Goal: Task Accomplishment & Management: Use online tool/utility

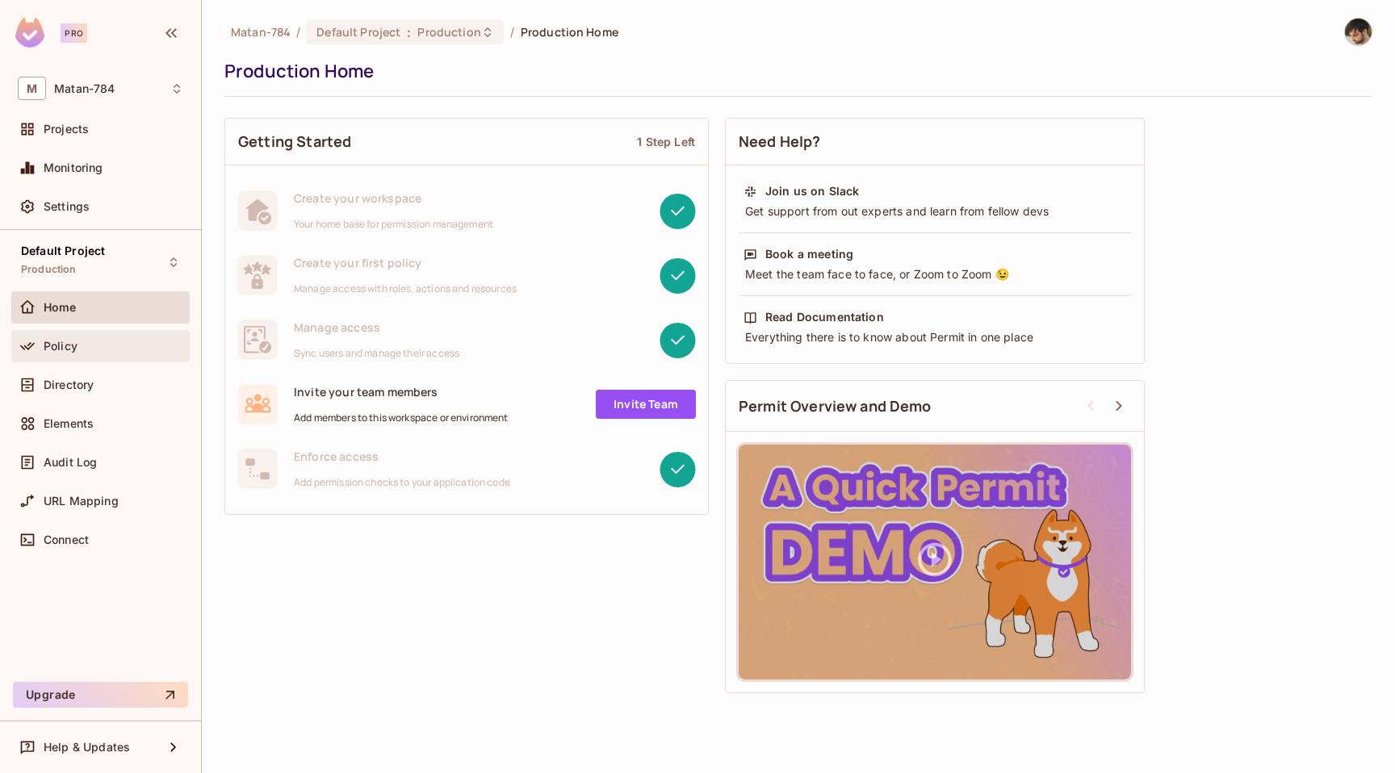
click at [94, 359] on div "Policy" at bounding box center [100, 346] width 178 height 32
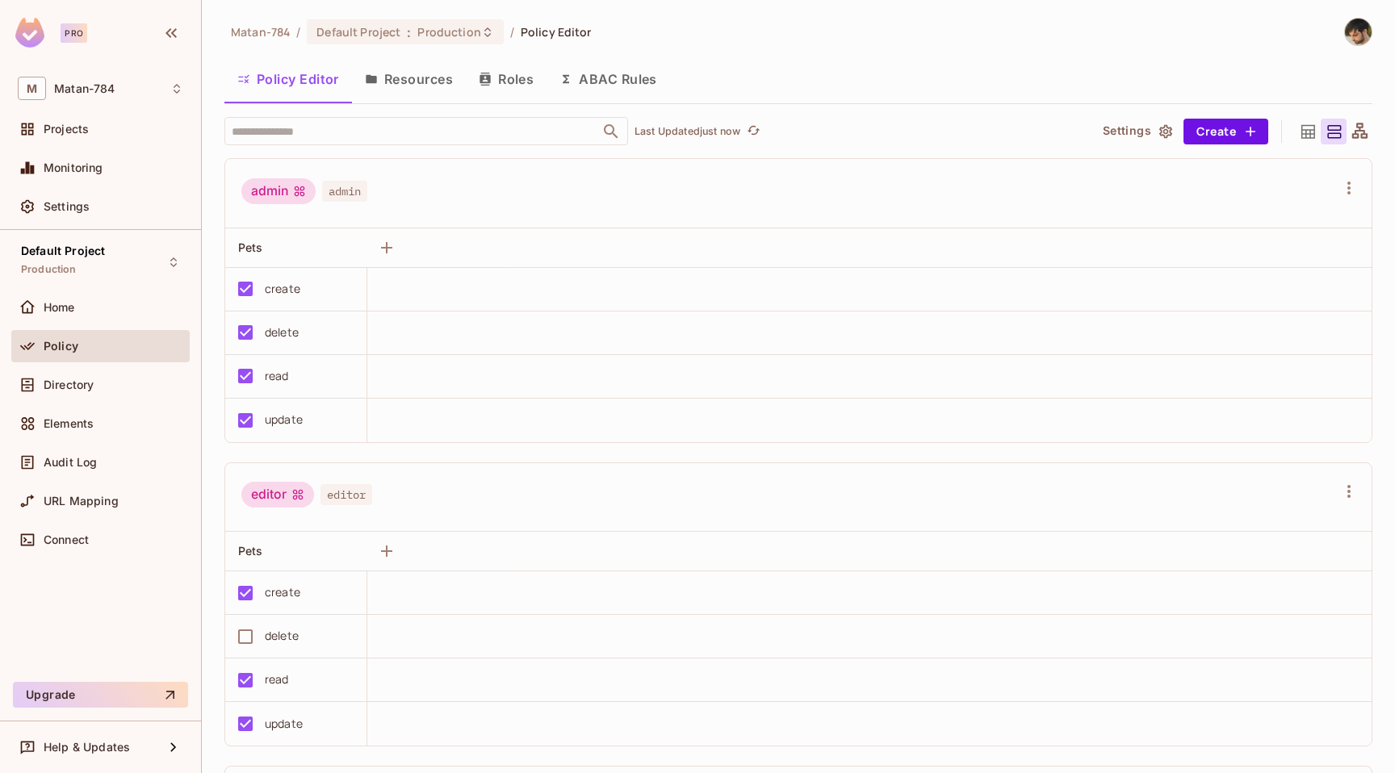
click at [421, 73] on button "Resources" at bounding box center [409, 79] width 114 height 40
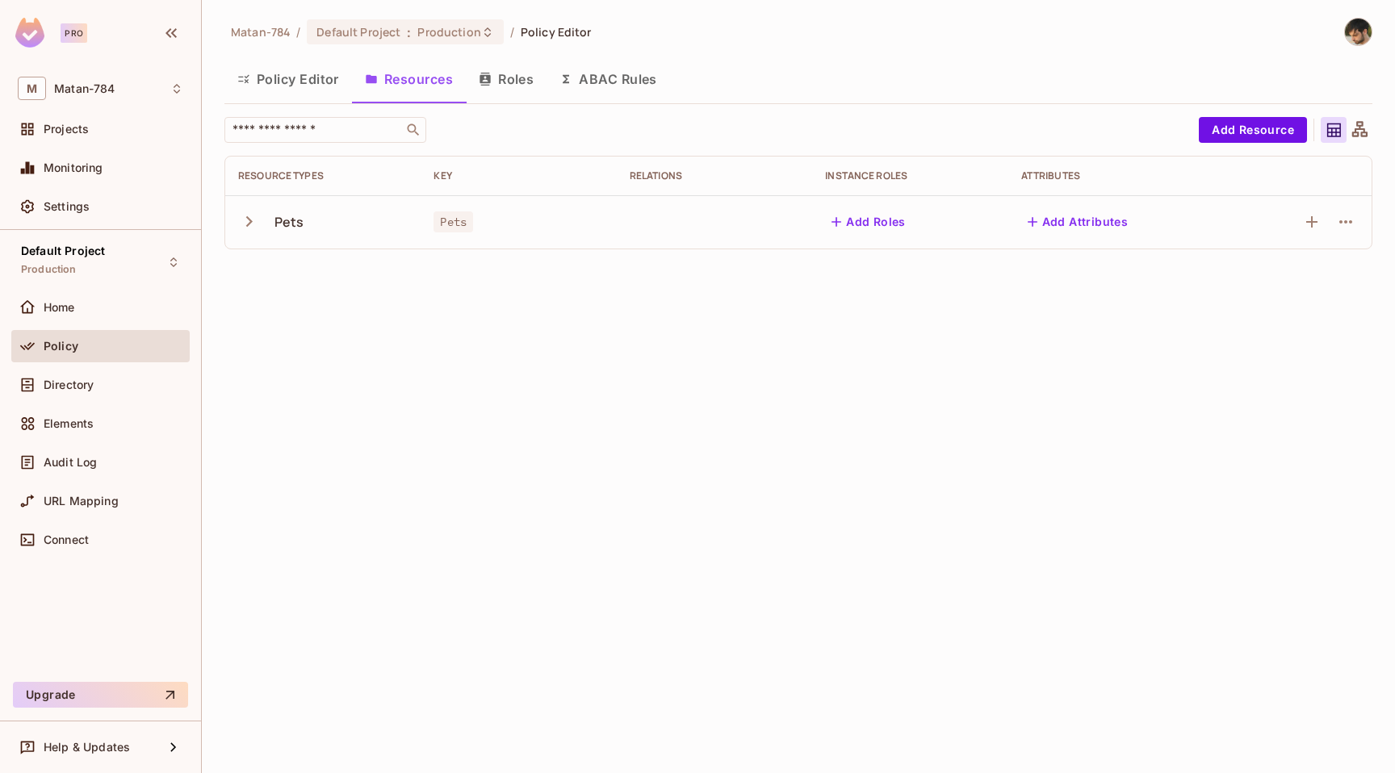
click at [511, 76] on button "Roles" at bounding box center [506, 79] width 81 height 40
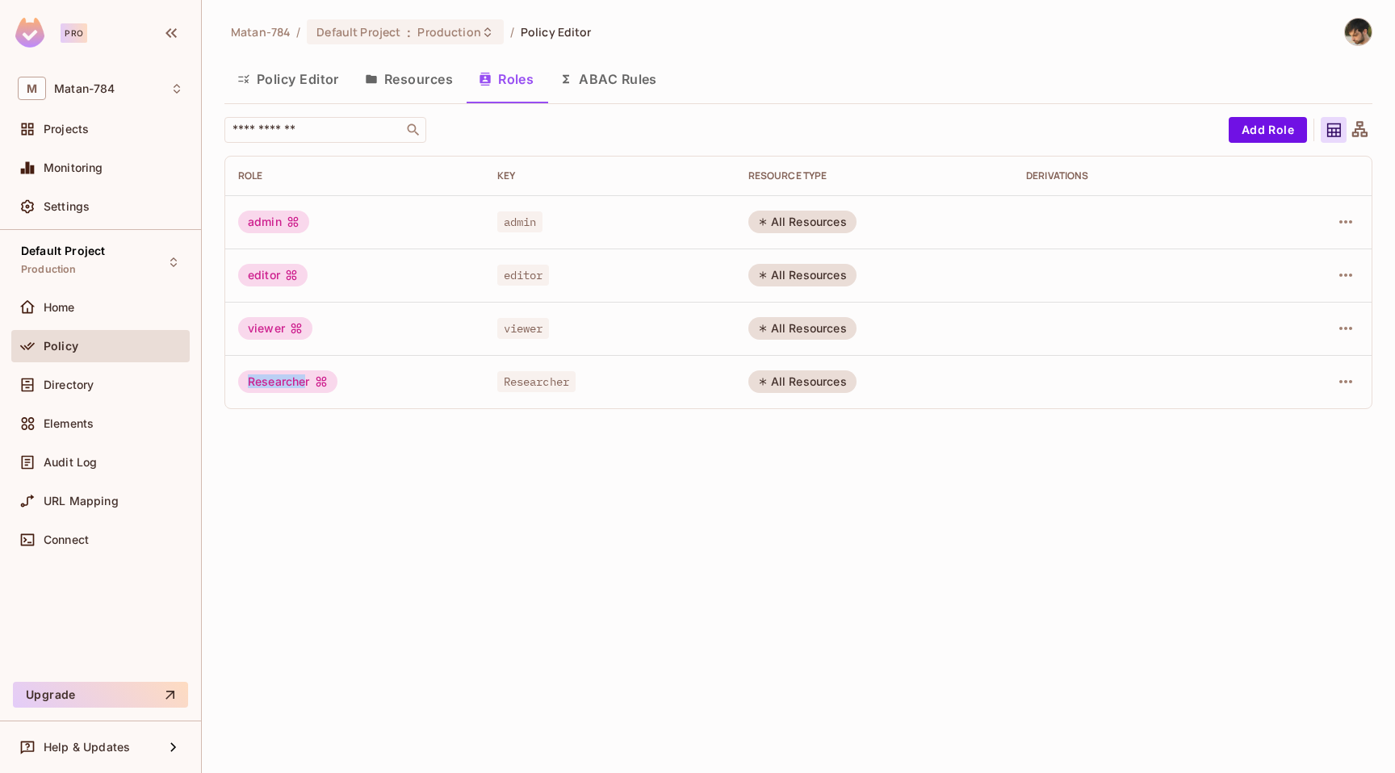
drag, startPoint x: 247, startPoint y: 381, endPoint x: 308, endPoint y: 383, distance: 60.6
click at [308, 383] on div "Researcher" at bounding box center [287, 382] width 99 height 23
click at [309, 85] on button "Policy Editor" at bounding box center [288, 79] width 128 height 40
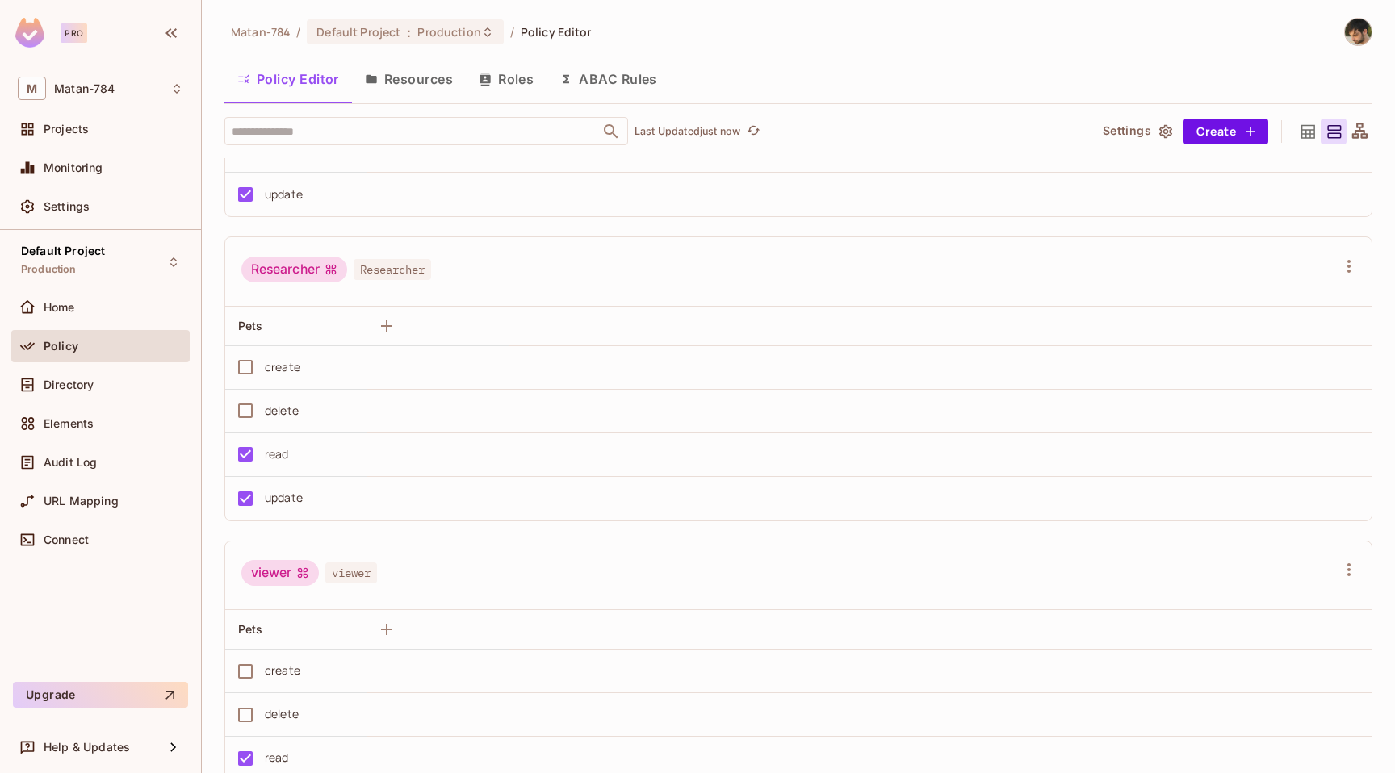
scroll to position [535, 0]
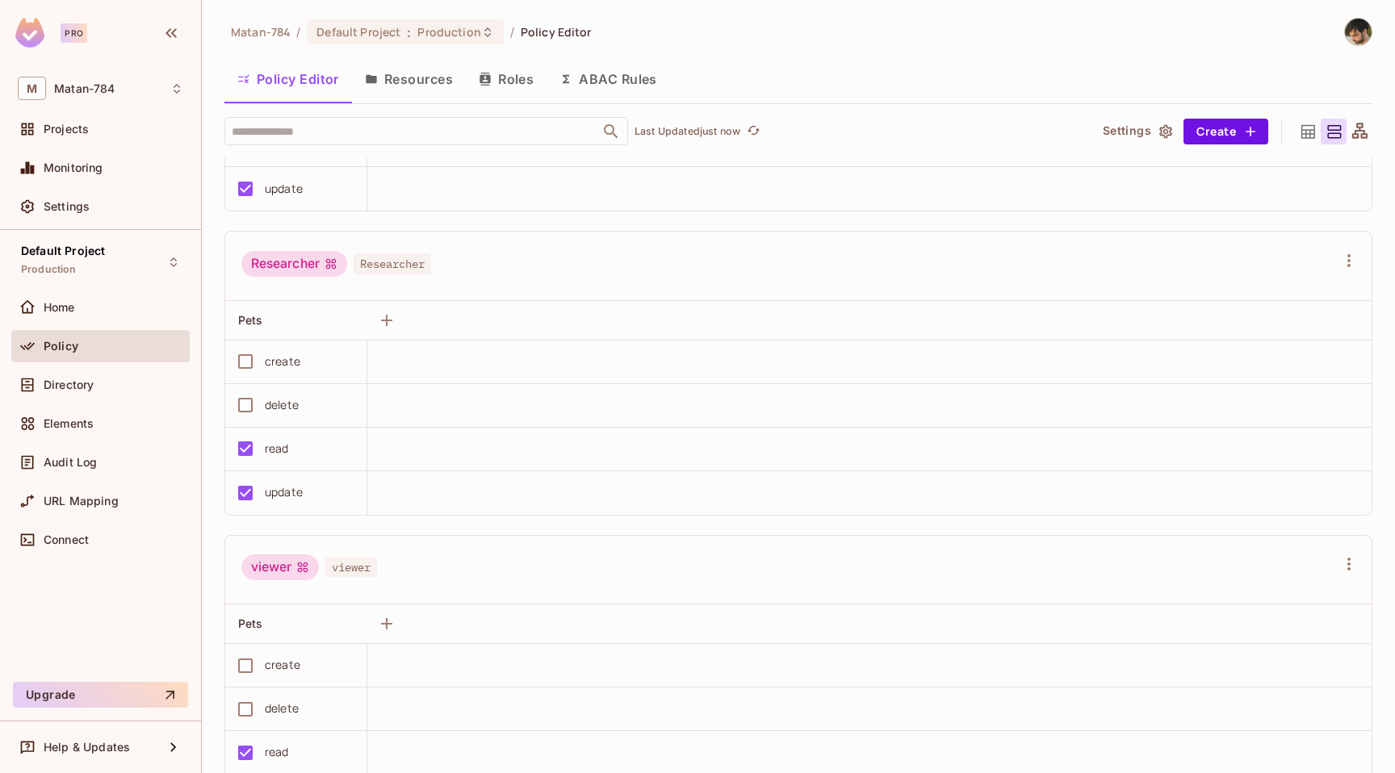
click at [422, 80] on button "Resources" at bounding box center [409, 79] width 114 height 40
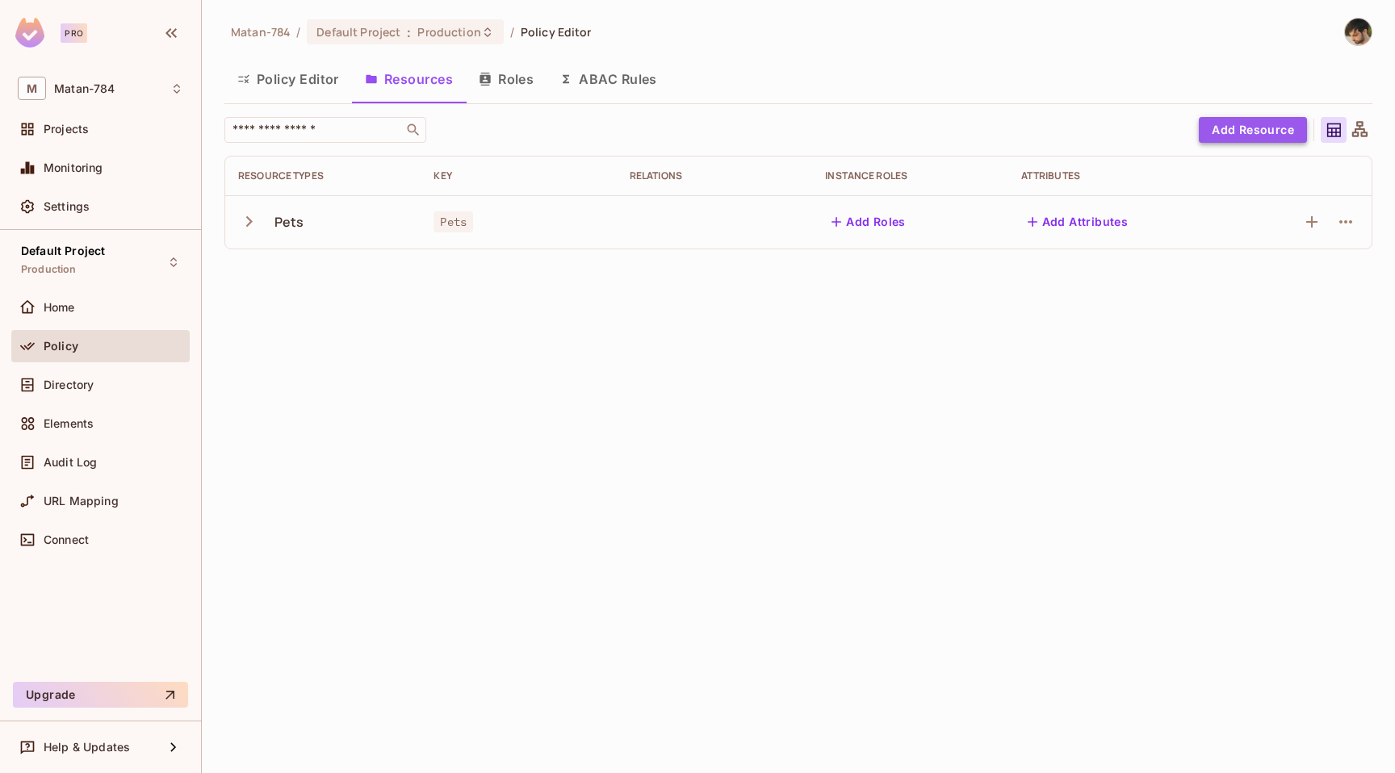
click at [1266, 134] on button "Add Resource" at bounding box center [1253, 130] width 108 height 26
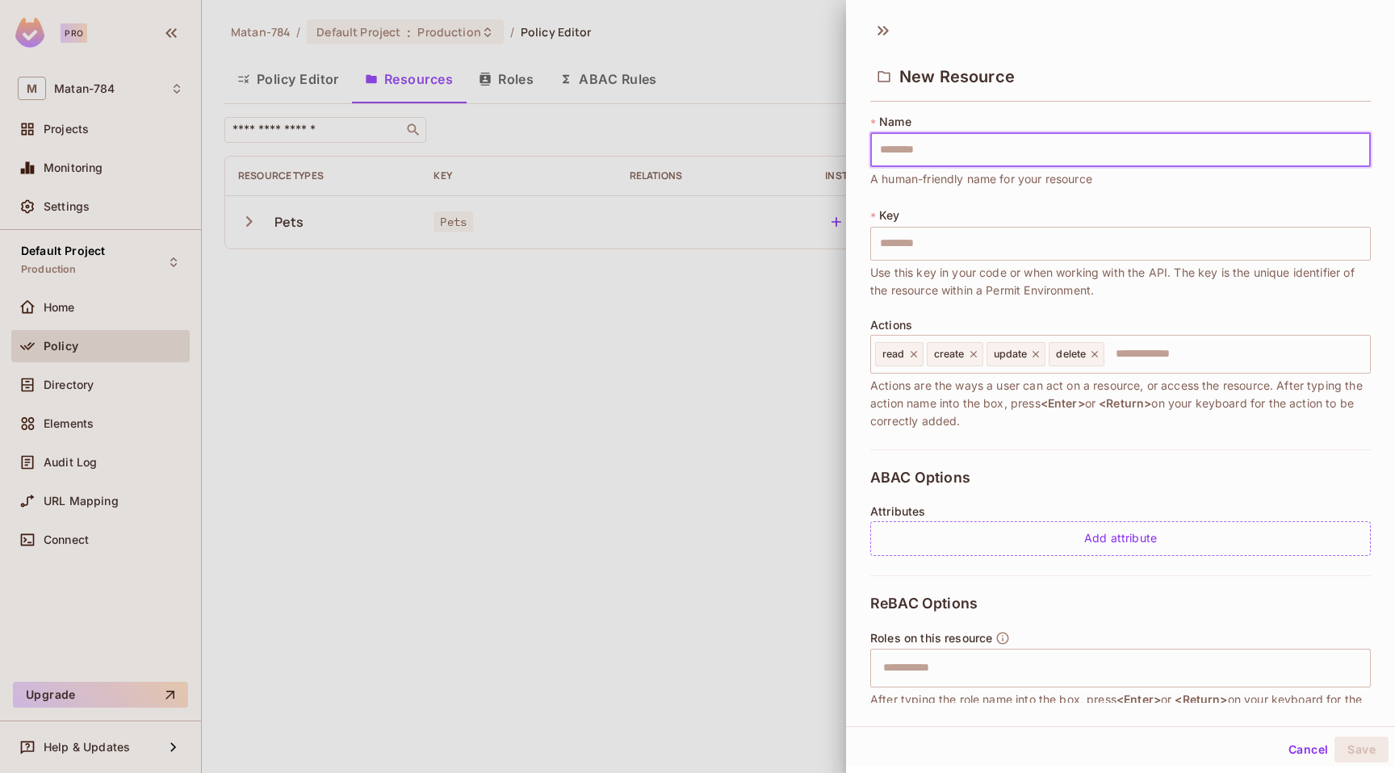
click at [1185, 144] on input "text" at bounding box center [1120, 150] width 501 height 34
type input "*"
type input "**"
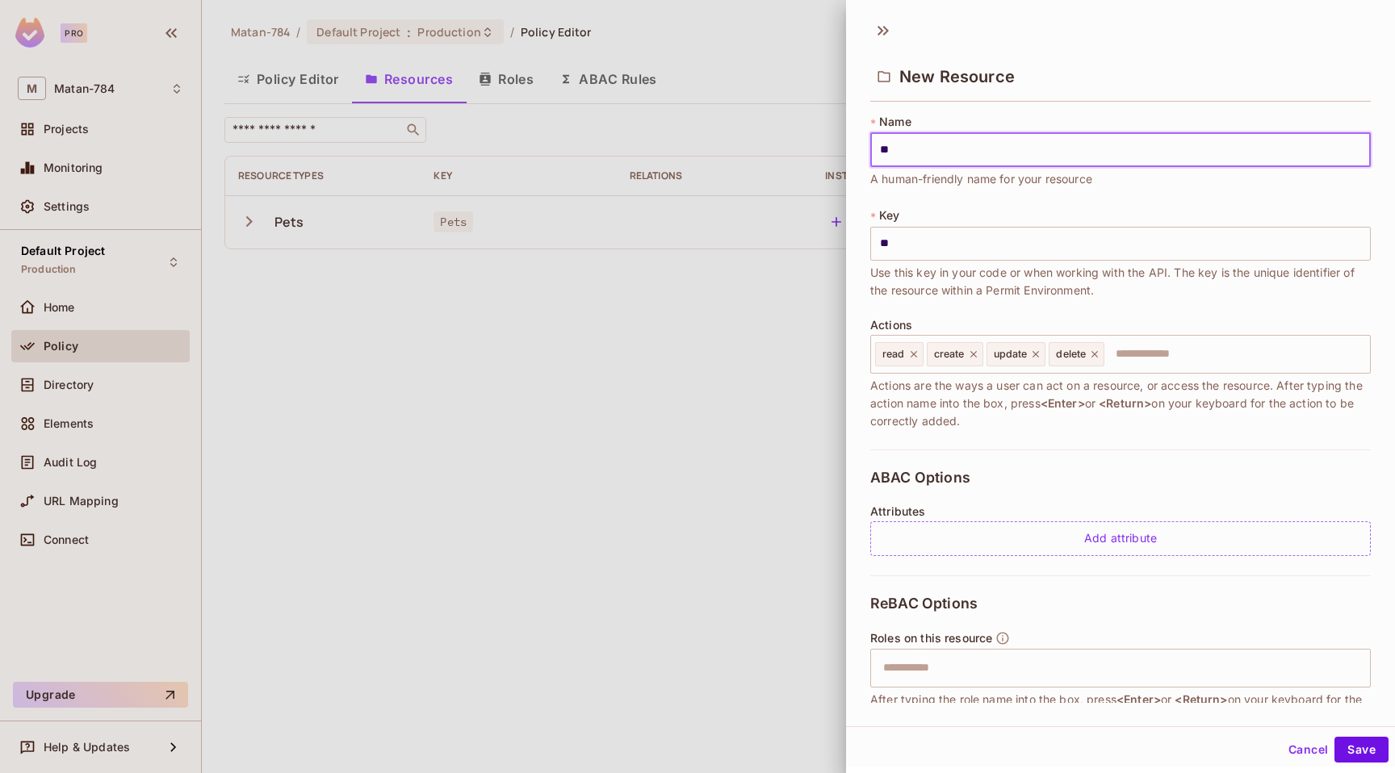
type input "***"
click at [1147, 354] on input "text" at bounding box center [1235, 354] width 258 height 32
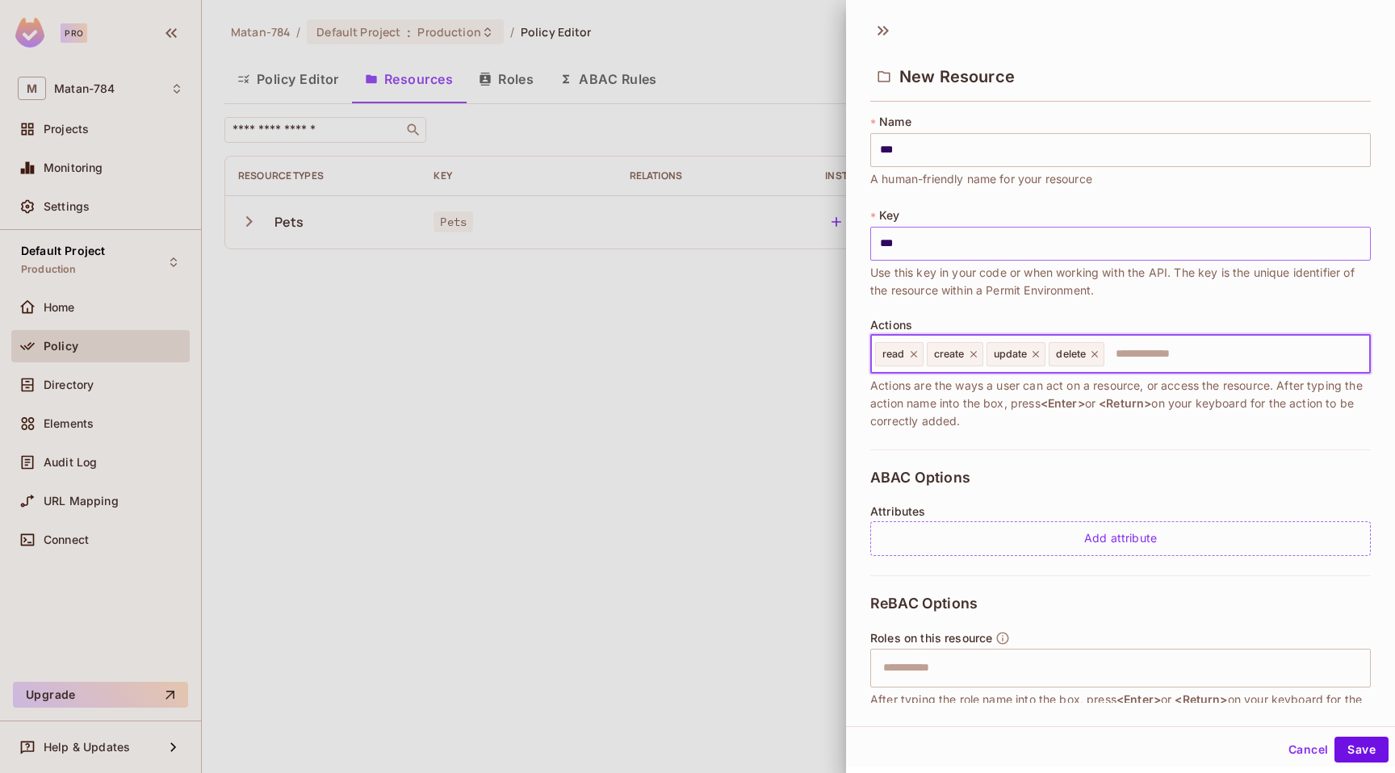
click at [995, 235] on input "***" at bounding box center [1120, 244] width 501 height 34
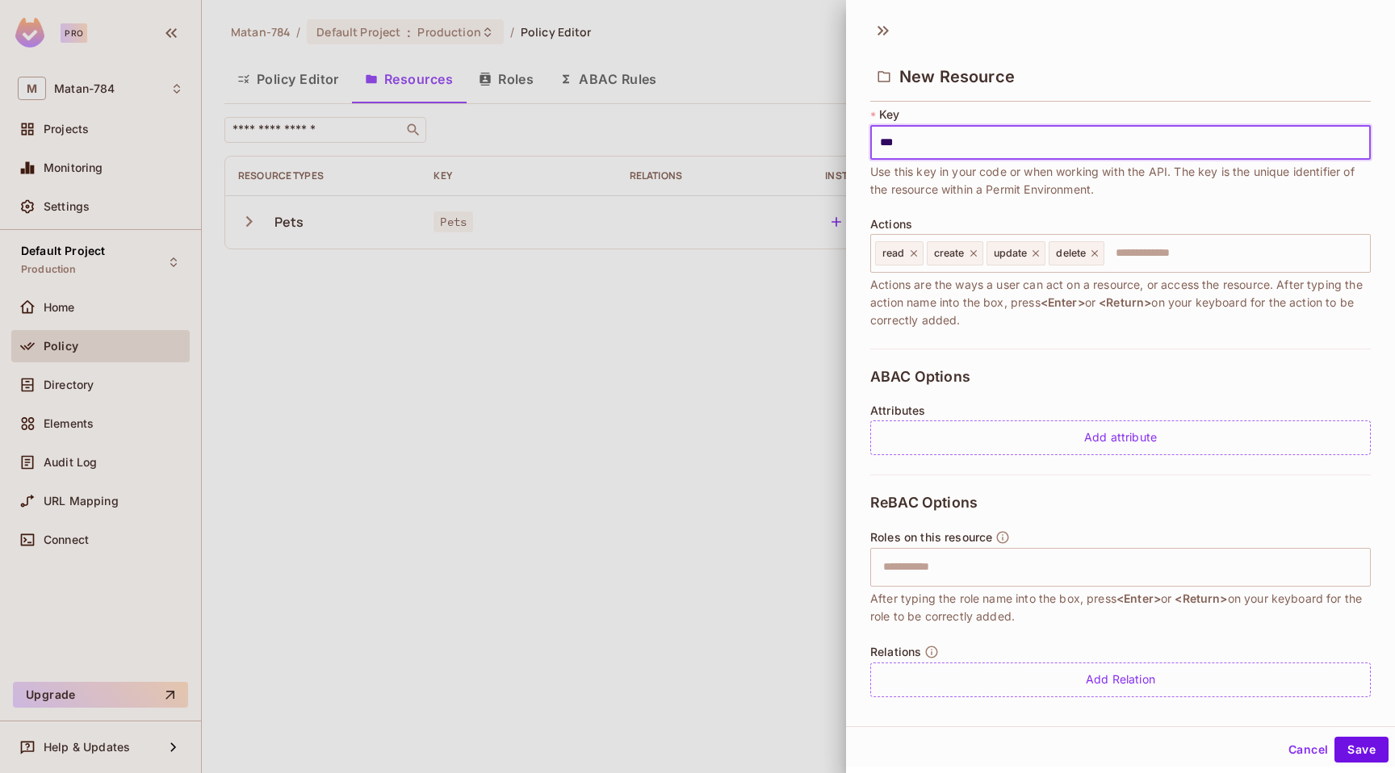
scroll to position [115, 0]
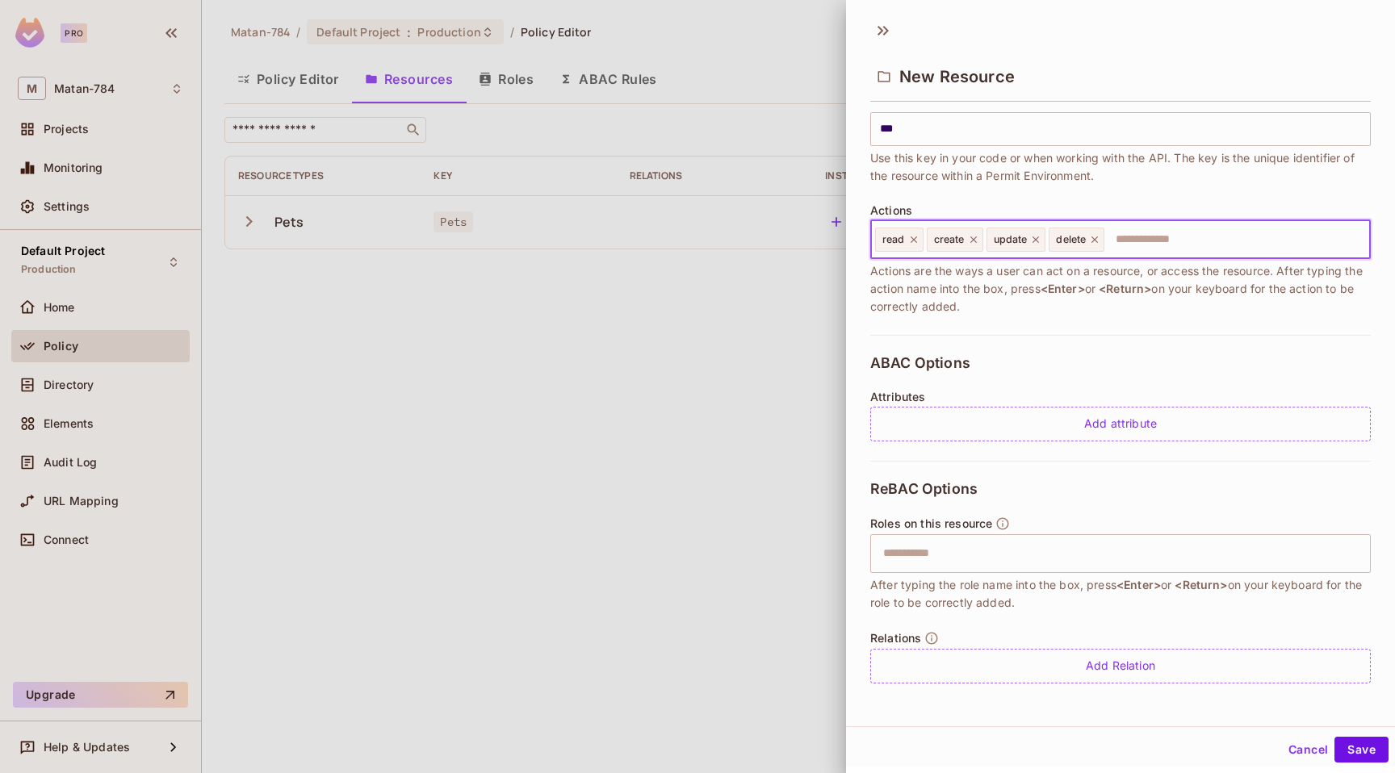
click at [1180, 232] on input "text" at bounding box center [1235, 240] width 258 height 32
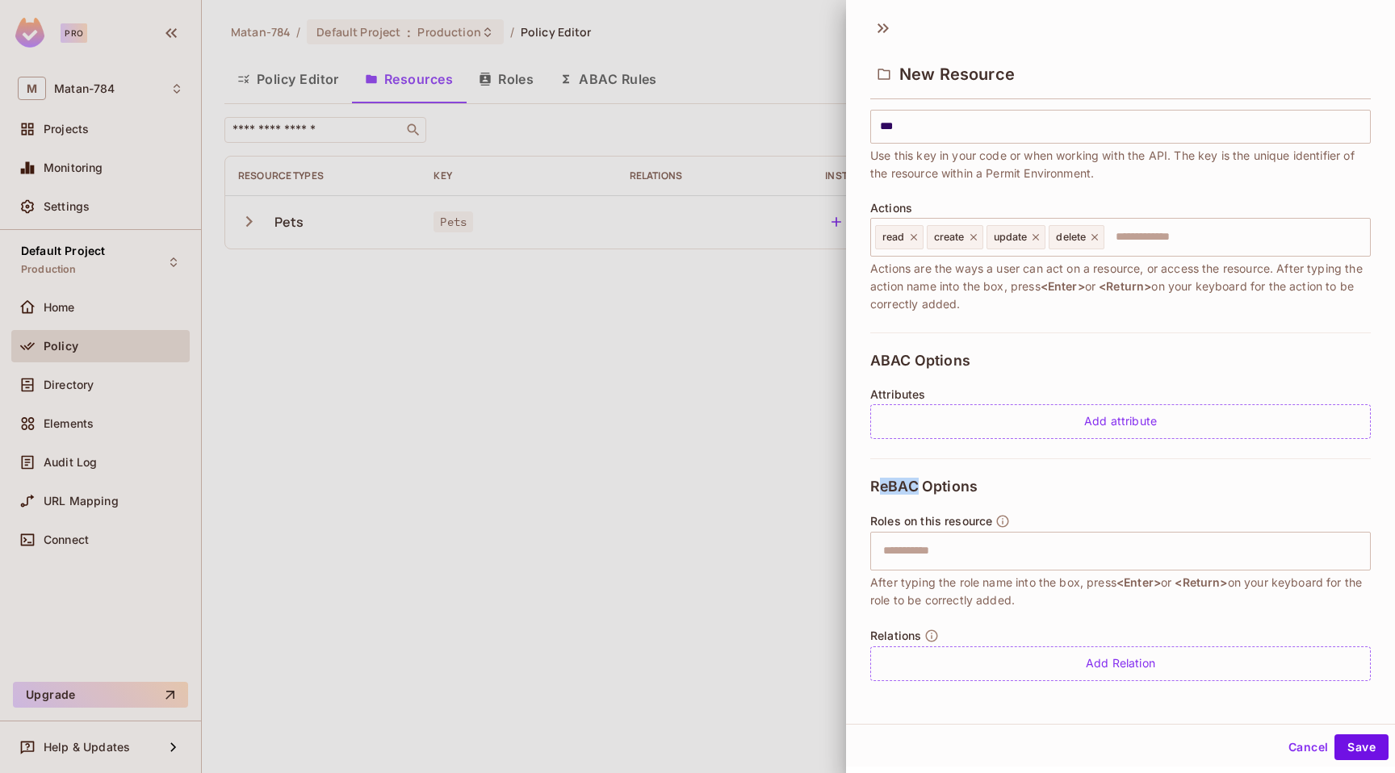
drag, startPoint x: 875, startPoint y: 488, endPoint x: 916, endPoint y: 488, distance: 40.4
click at [916, 488] on span "ReBAC Options" at bounding box center [923, 487] width 107 height 16
drag, startPoint x: 869, startPoint y: 361, endPoint x: 928, endPoint y: 361, distance: 58.9
click at [927, 361] on div "* Name *** ​ A human-friendly name for your resource * Key *** ​ Use this key i…" at bounding box center [1120, 403] width 549 height 596
click at [1114, 414] on div "Add attribute" at bounding box center [1120, 421] width 501 height 35
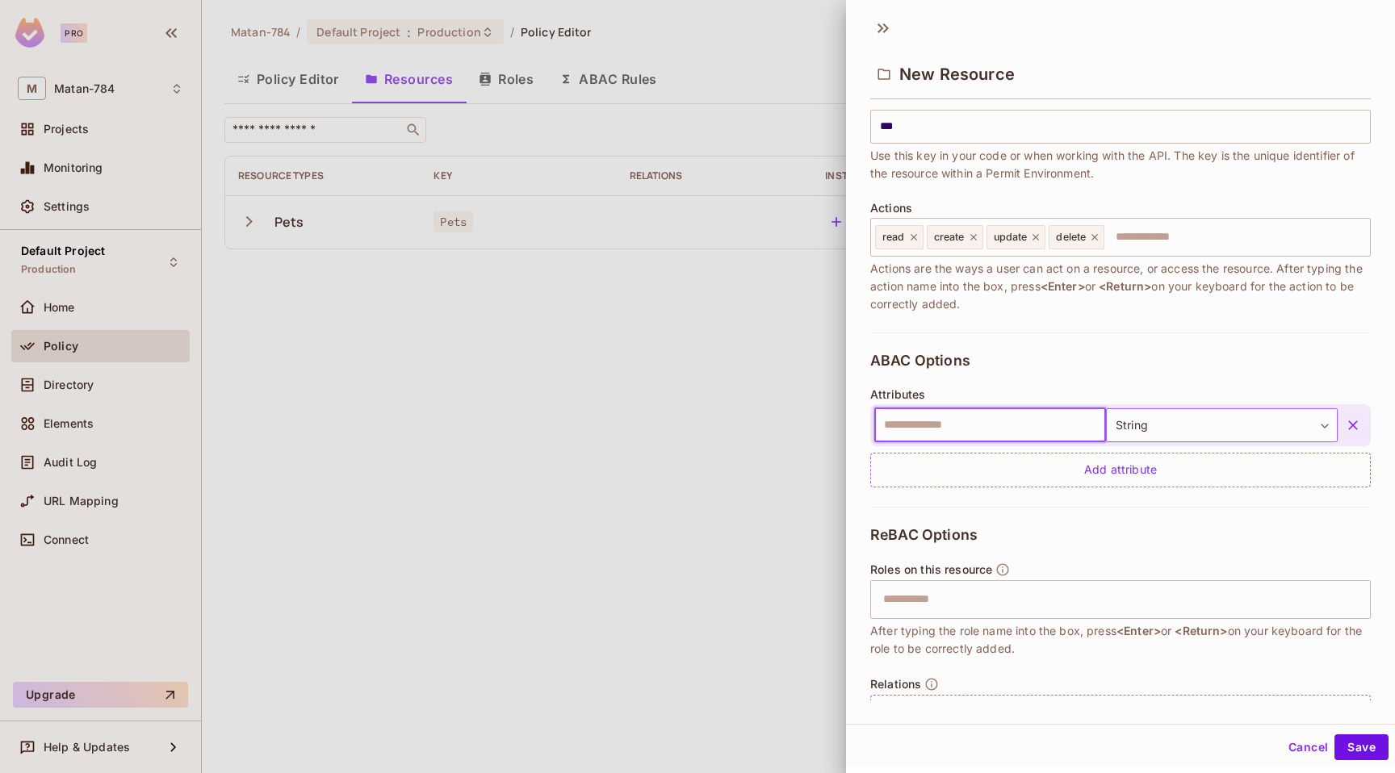
click at [1160, 423] on body "Pro M Matan-784 Projects Monitoring Settings Default Project Production Home Po…" at bounding box center [697, 386] width 1395 height 773
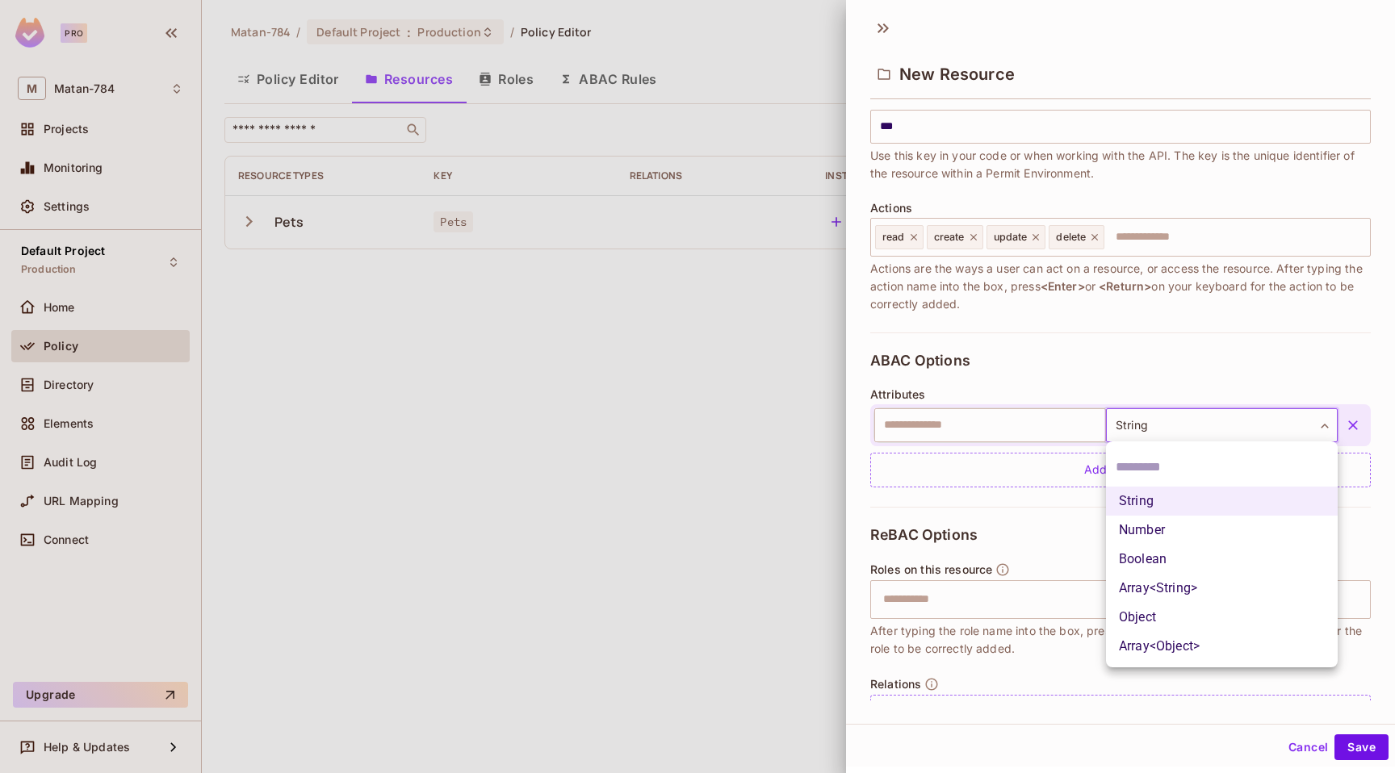
click at [1012, 521] on div at bounding box center [697, 386] width 1395 height 773
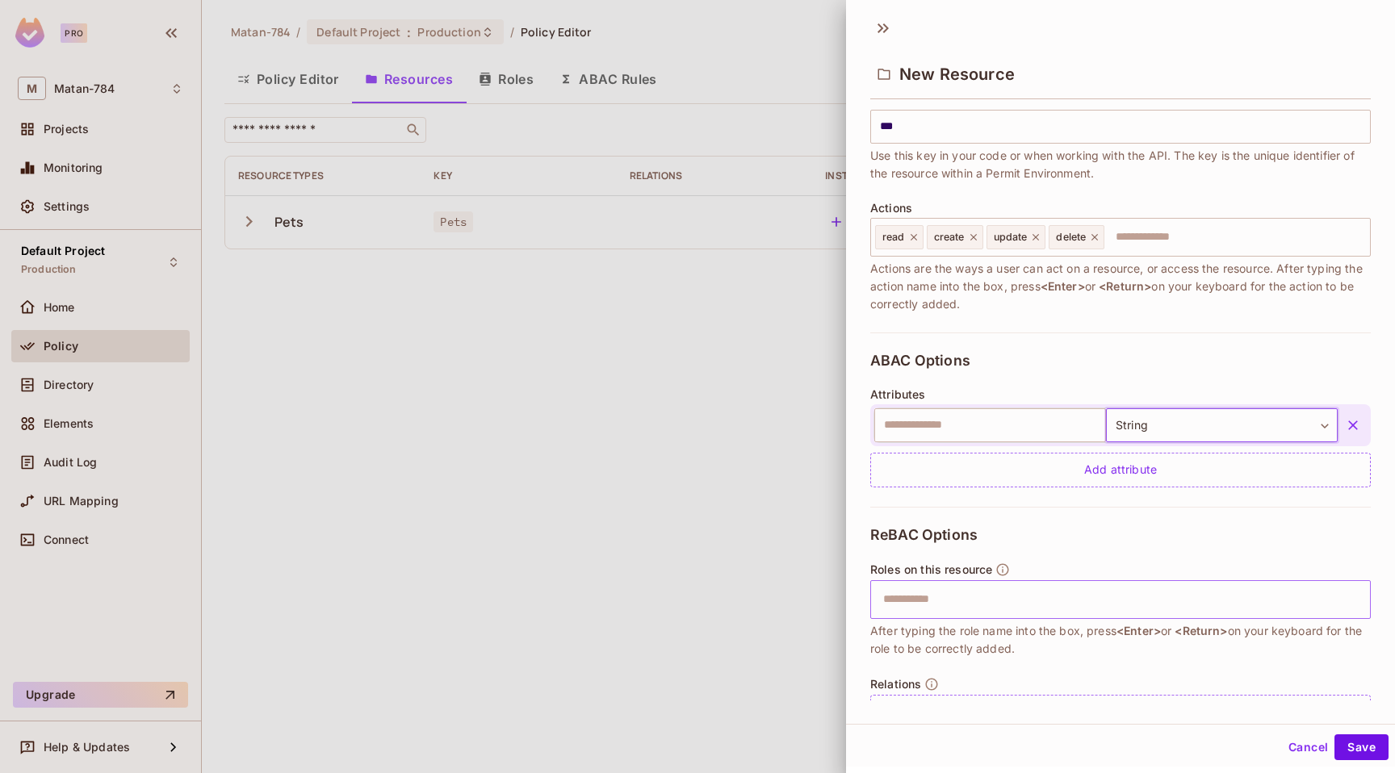
scroll to position [163, 0]
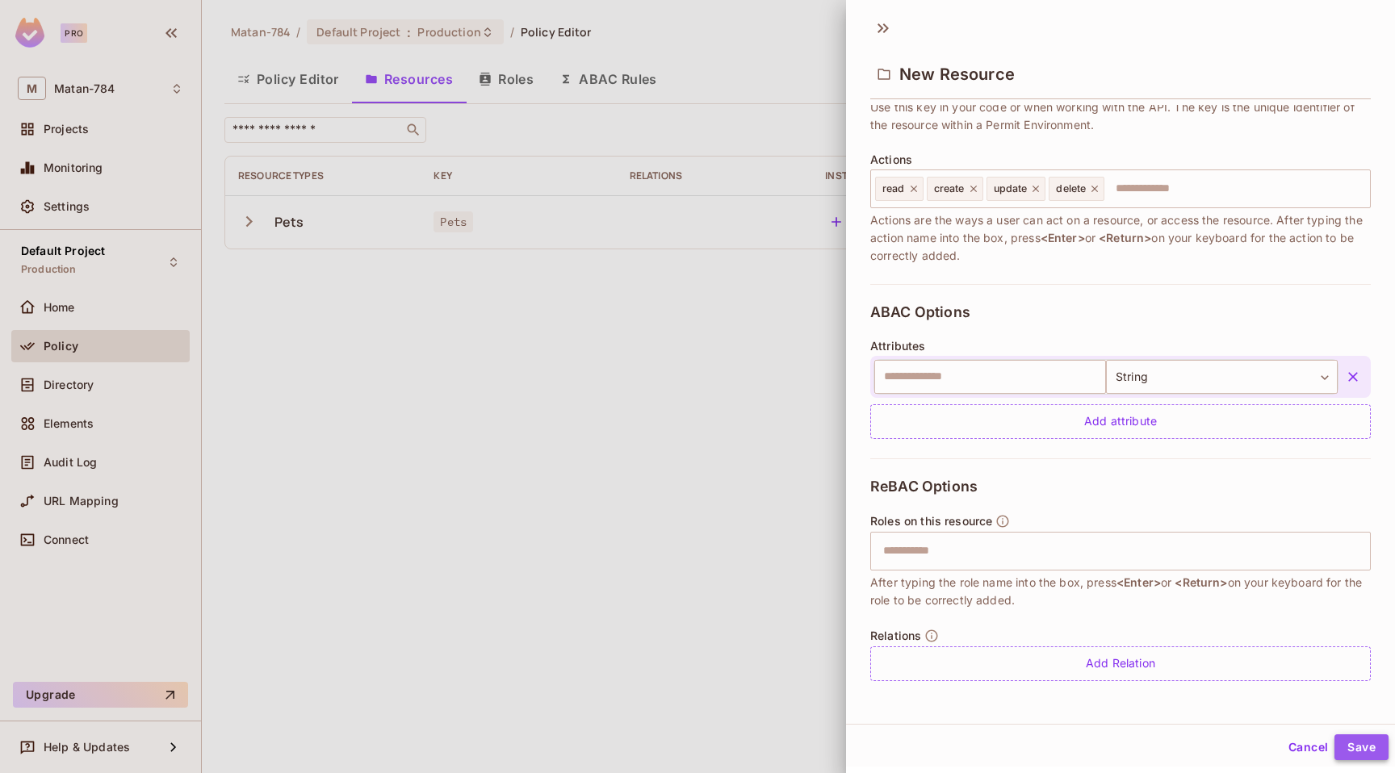
click at [1370, 751] on button "Save" at bounding box center [1362, 748] width 54 height 26
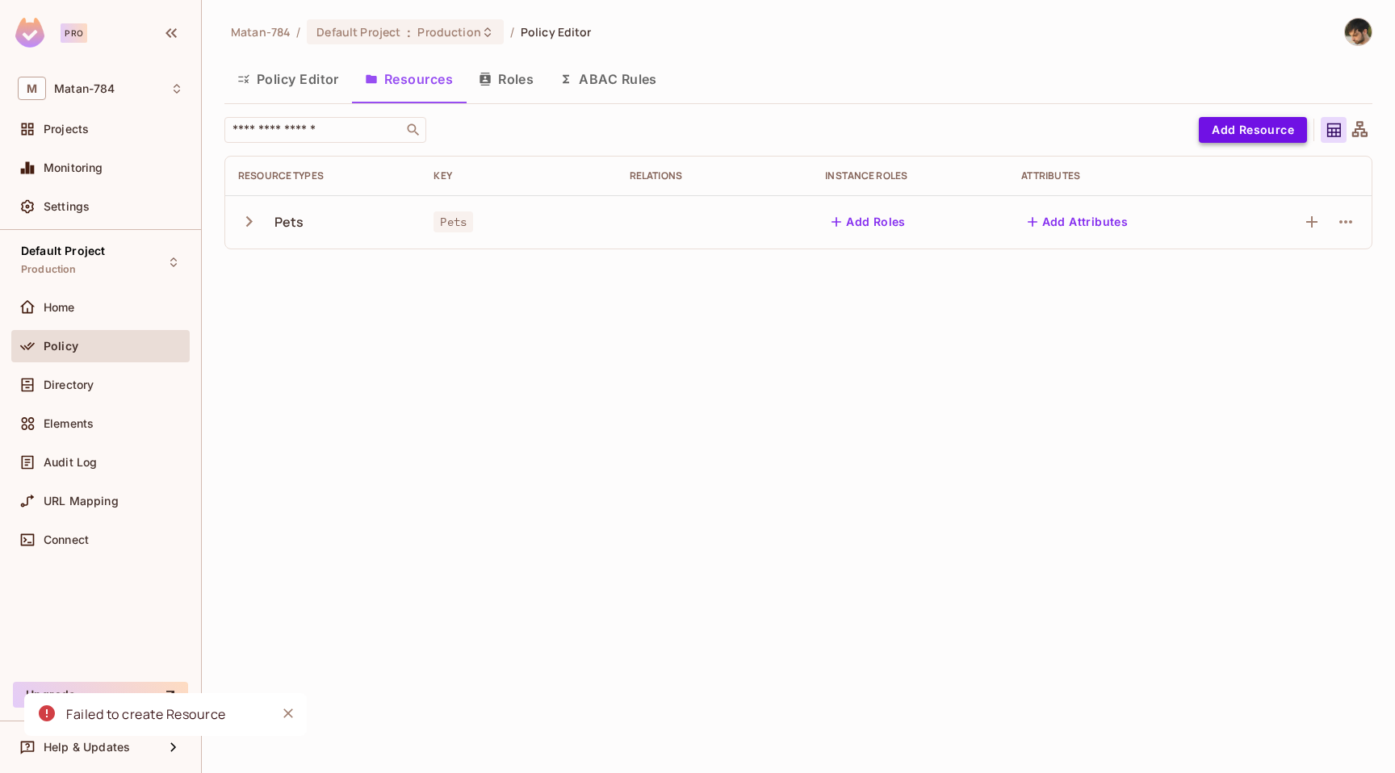
click at [1263, 125] on button "Add Resource" at bounding box center [1253, 130] width 108 height 26
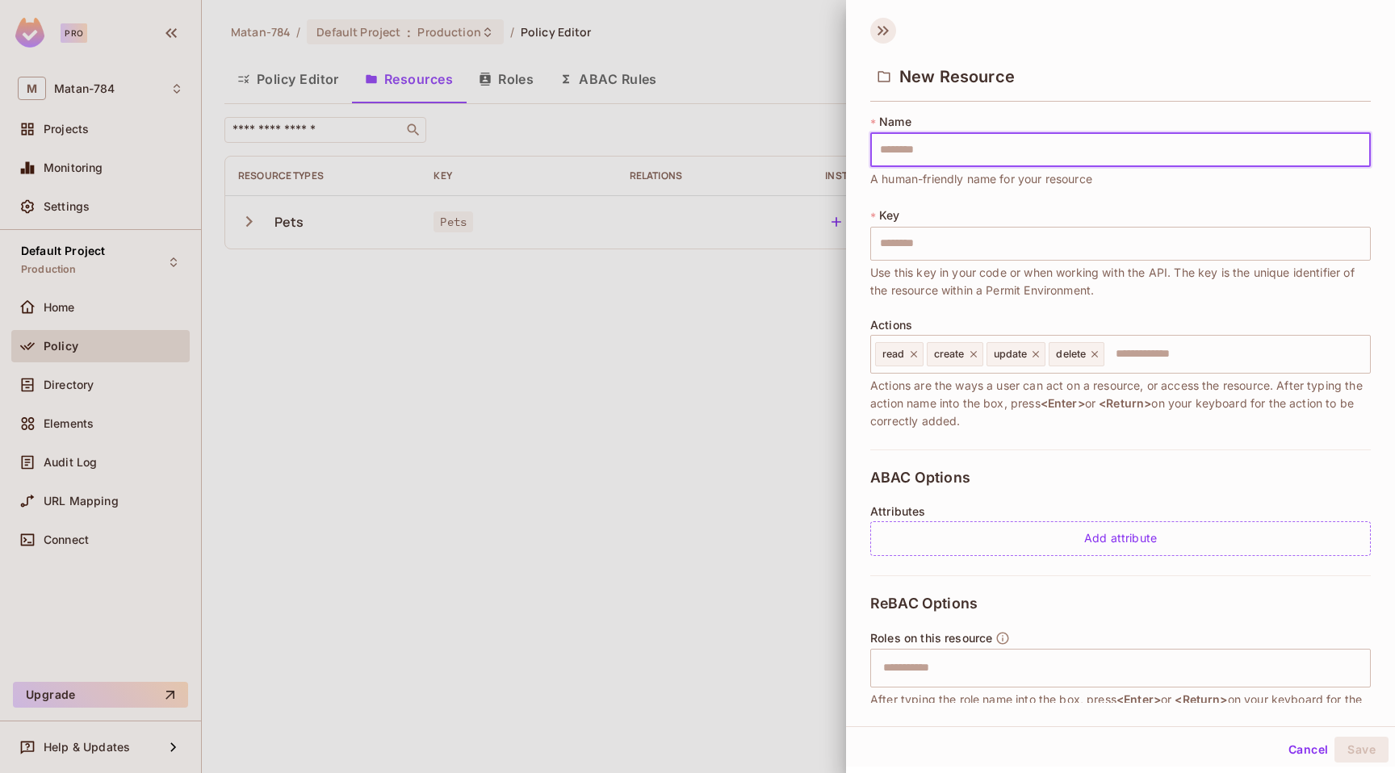
click at [878, 27] on icon at bounding box center [881, 31] width 6 height 10
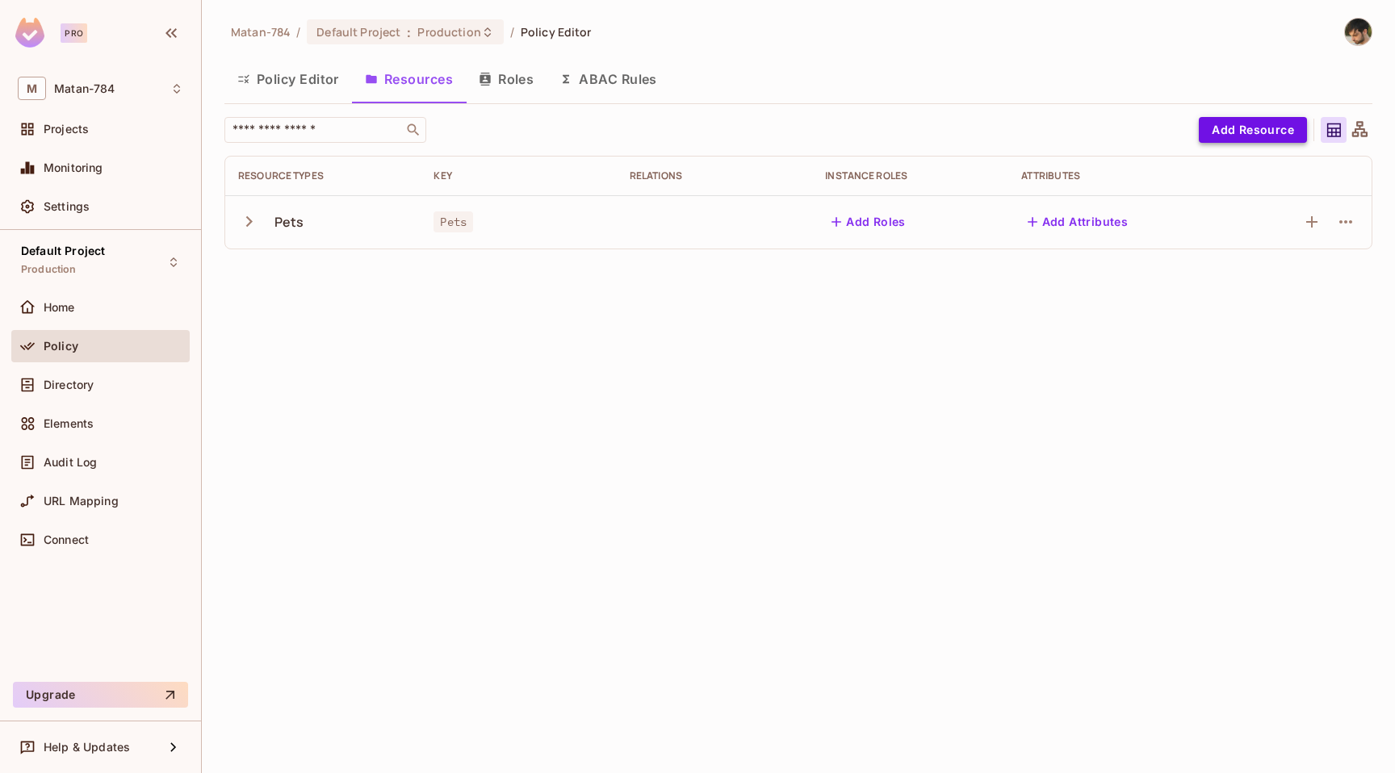
click at [1235, 137] on button "Add Resource" at bounding box center [1253, 130] width 108 height 26
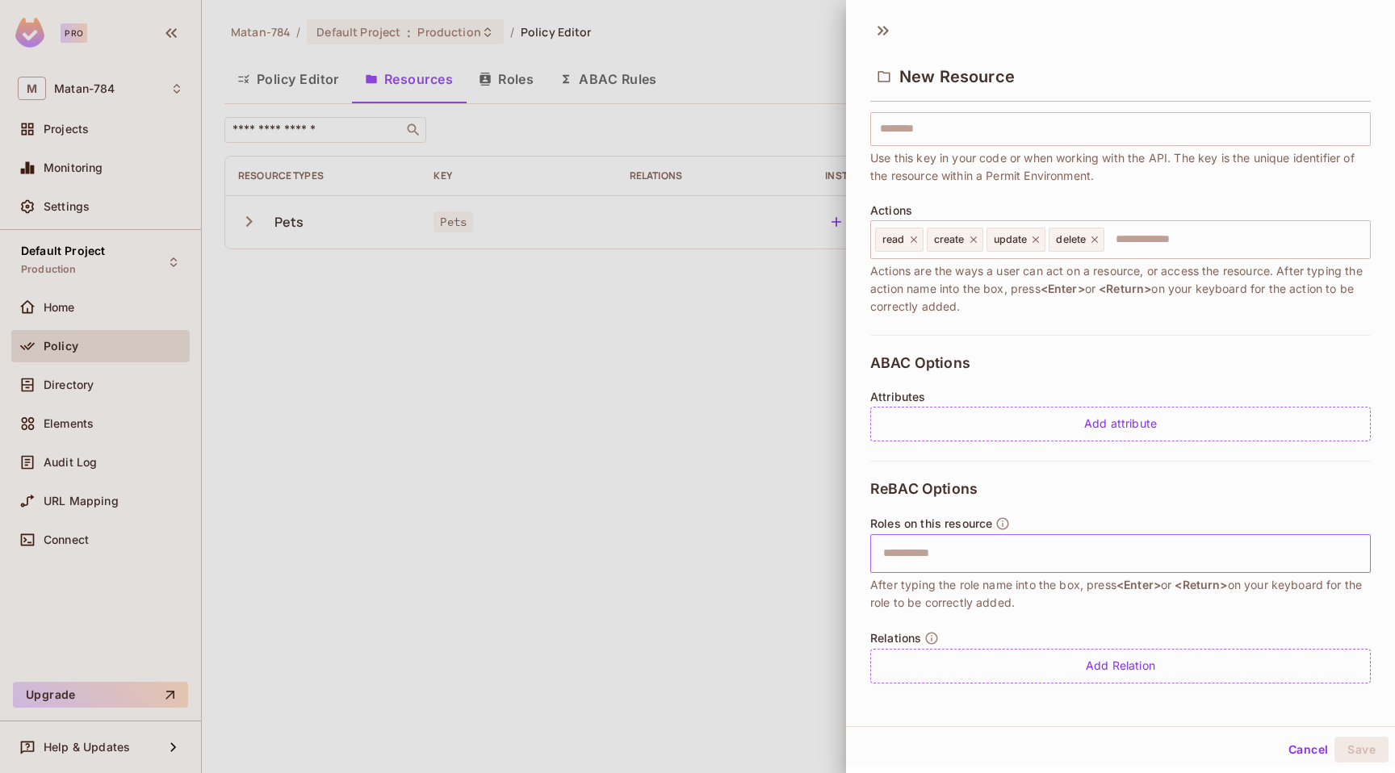
scroll to position [0, 0]
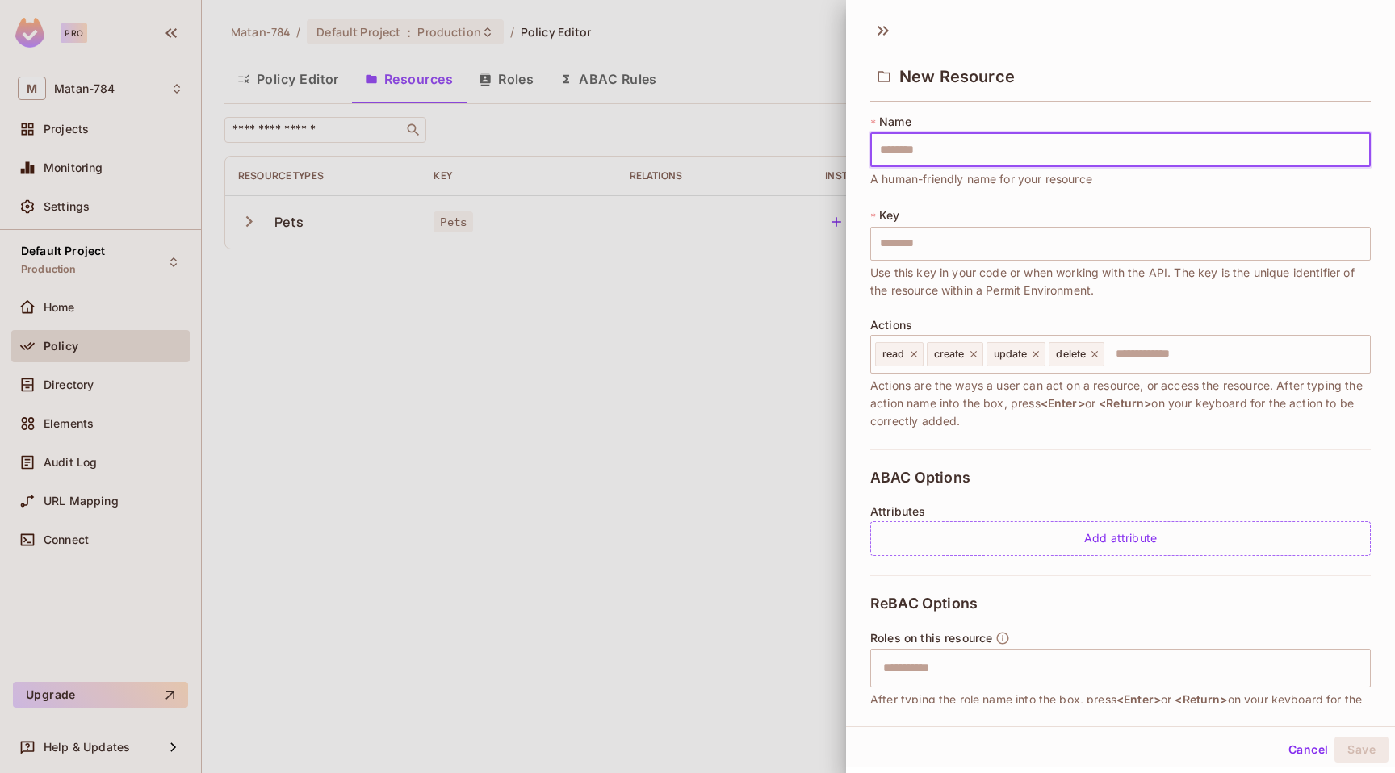
type input "*"
type input "**"
type input "***"
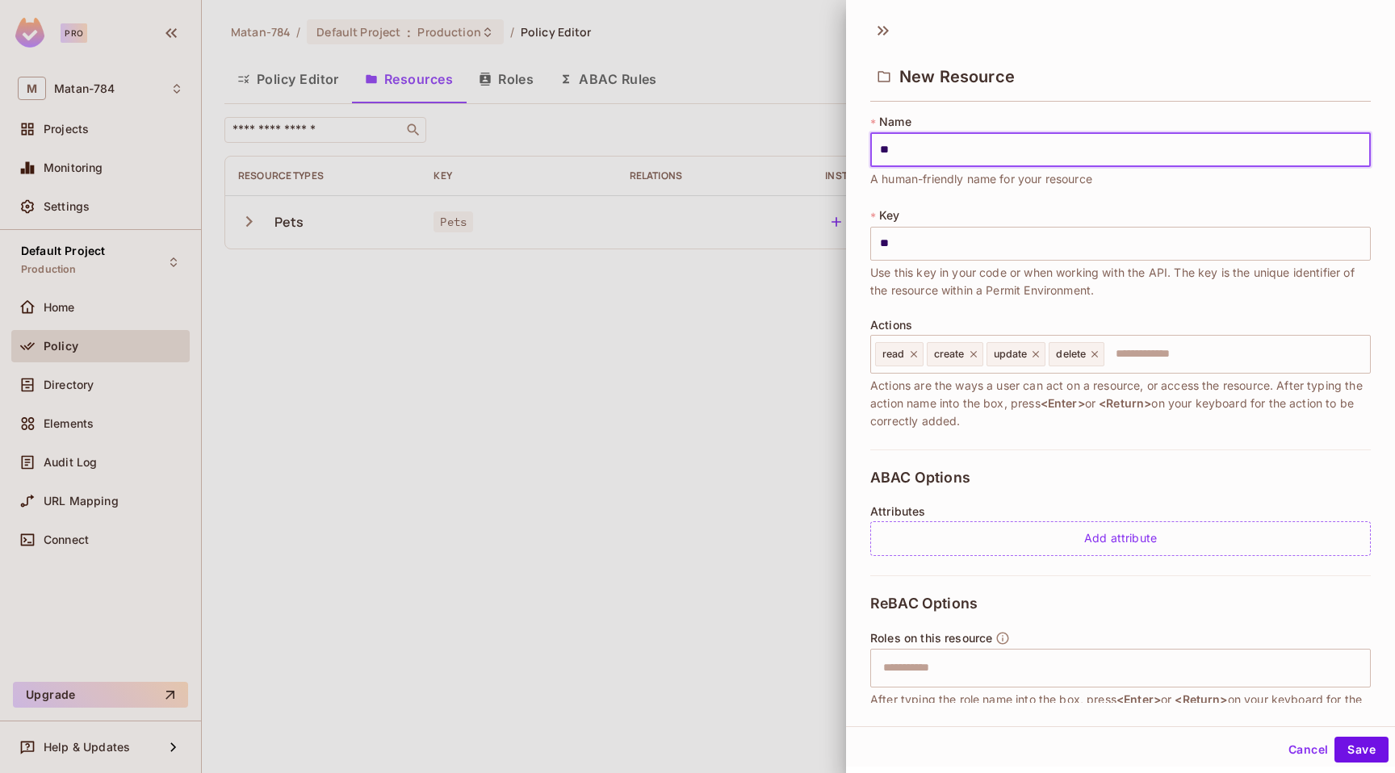
type input "***"
type input "****"
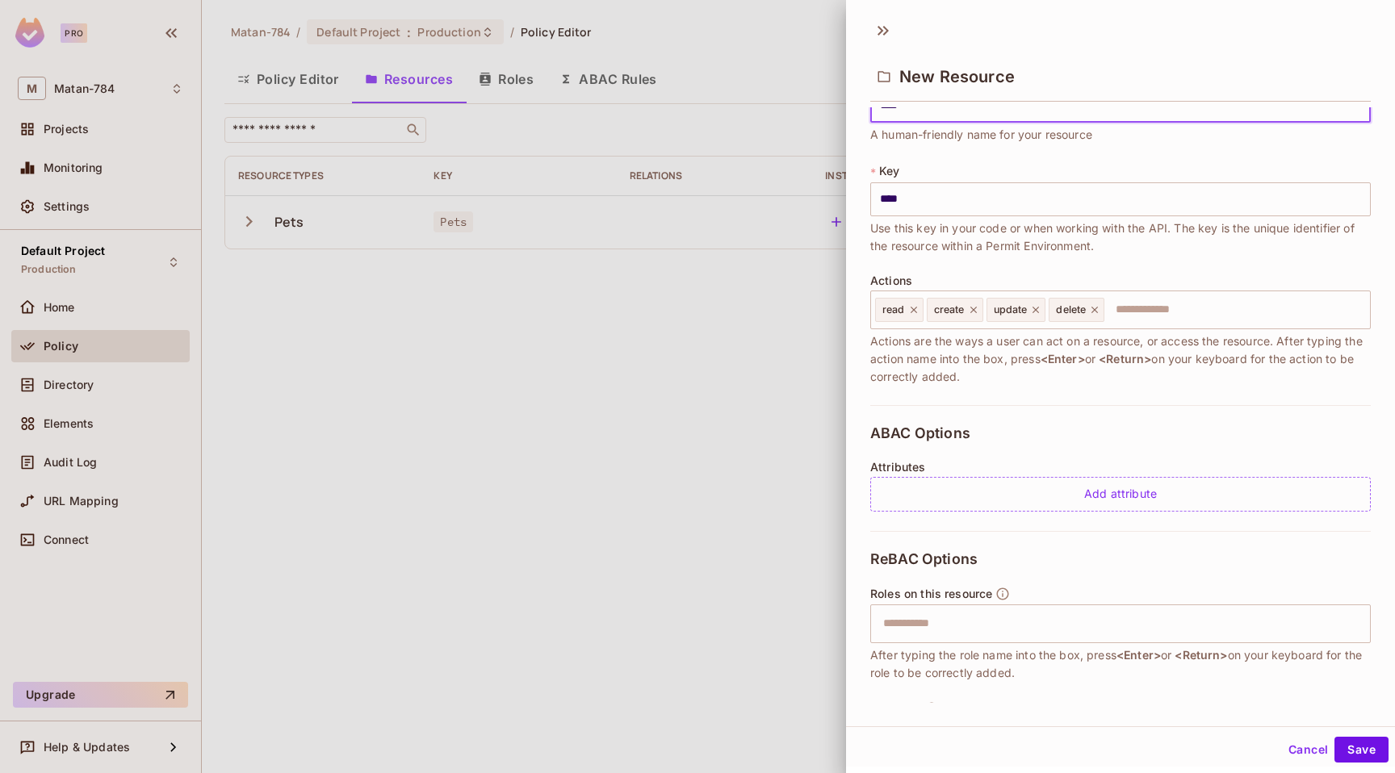
scroll to position [115, 0]
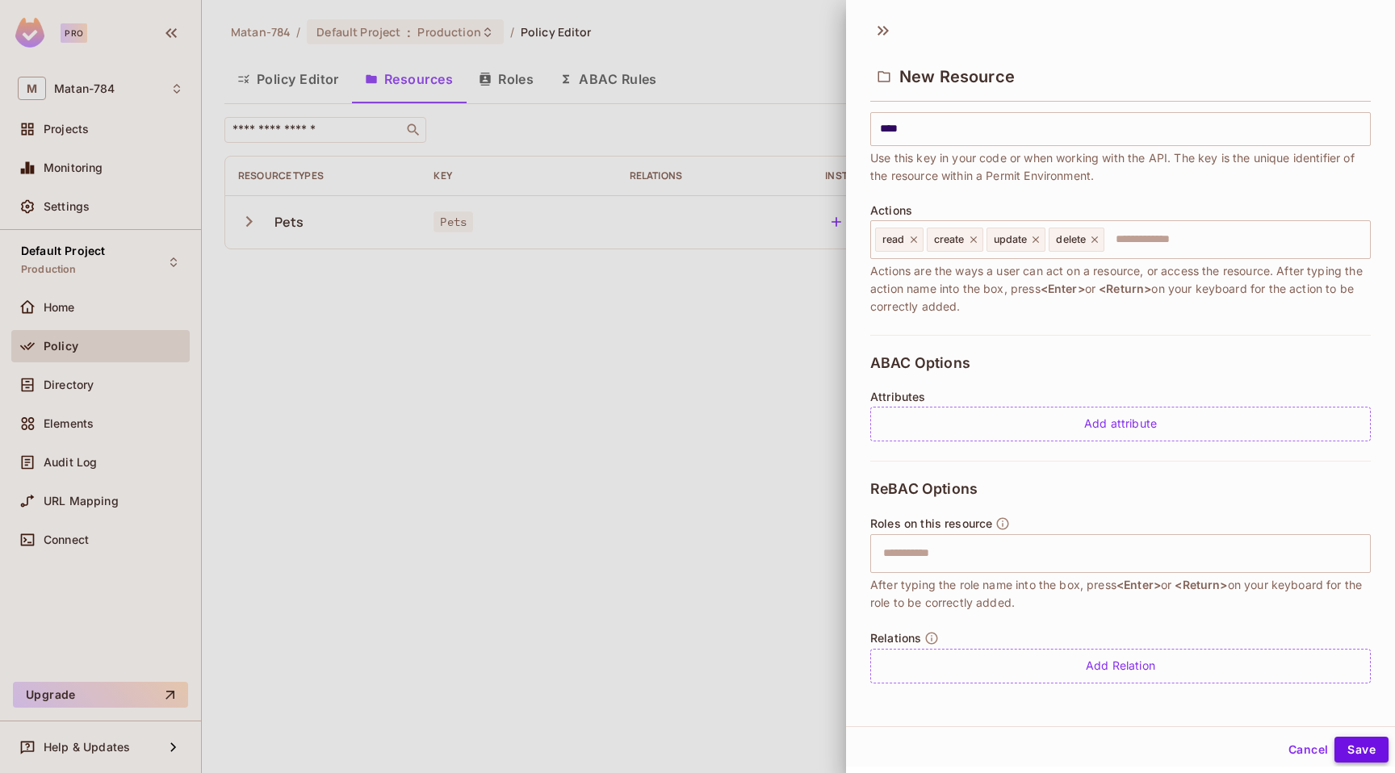
type input "****"
click at [1344, 759] on button "Save" at bounding box center [1362, 750] width 54 height 26
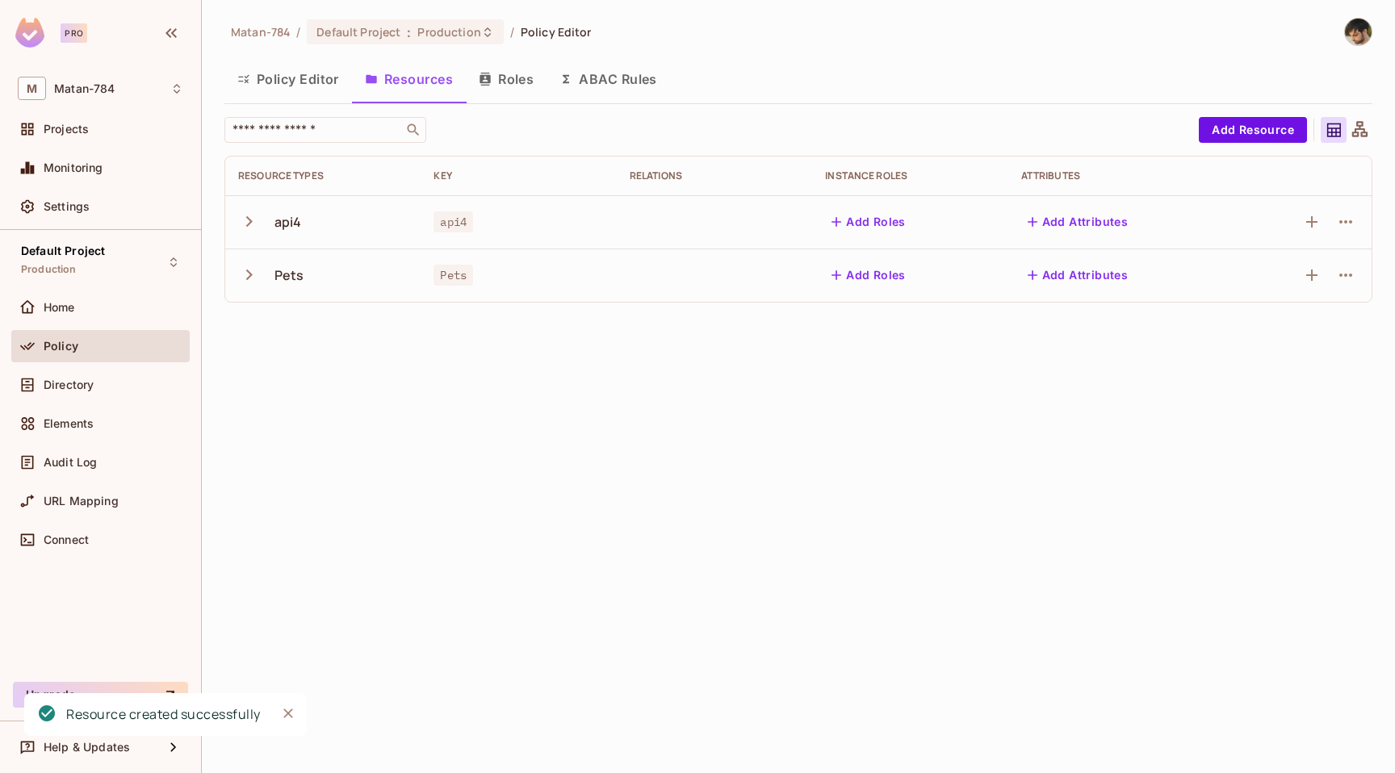
click at [273, 66] on button "Policy Editor" at bounding box center [288, 79] width 128 height 40
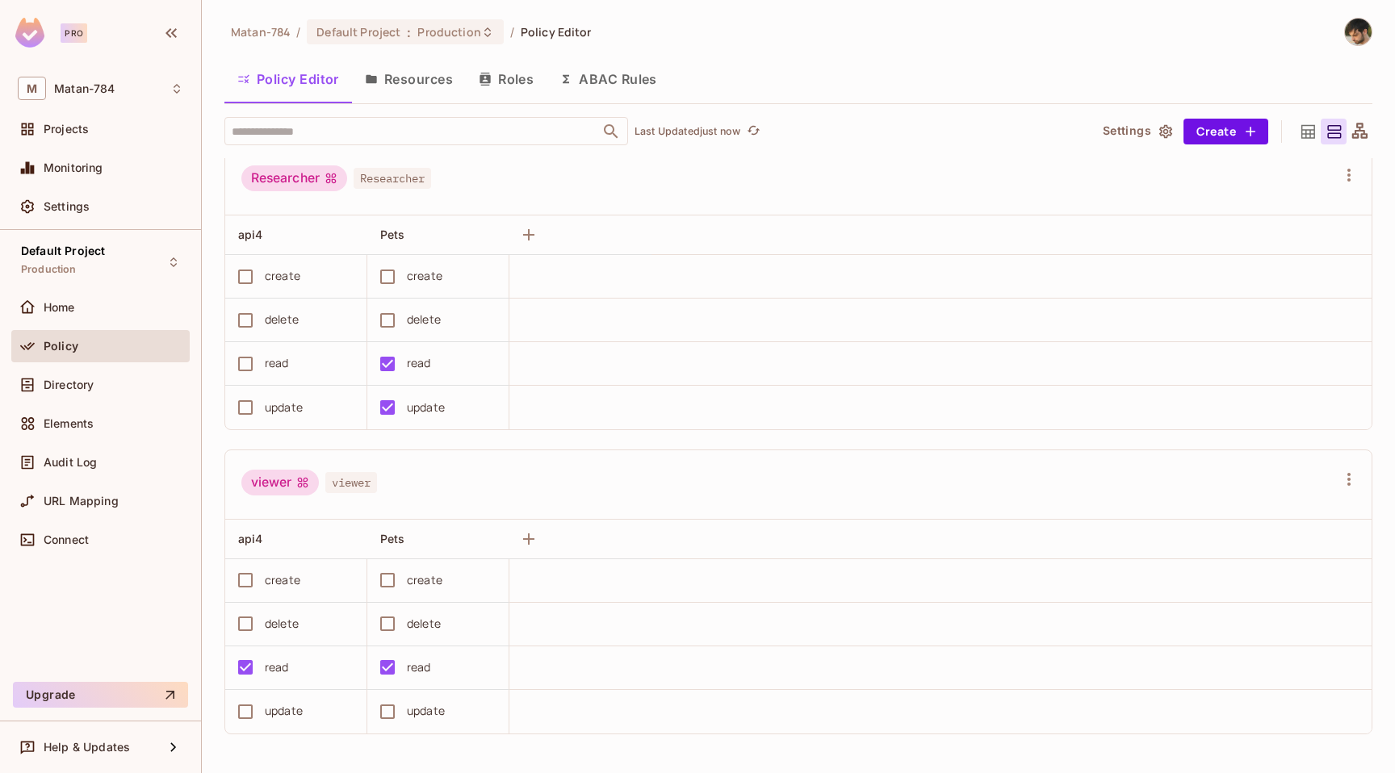
scroll to position [861, 0]
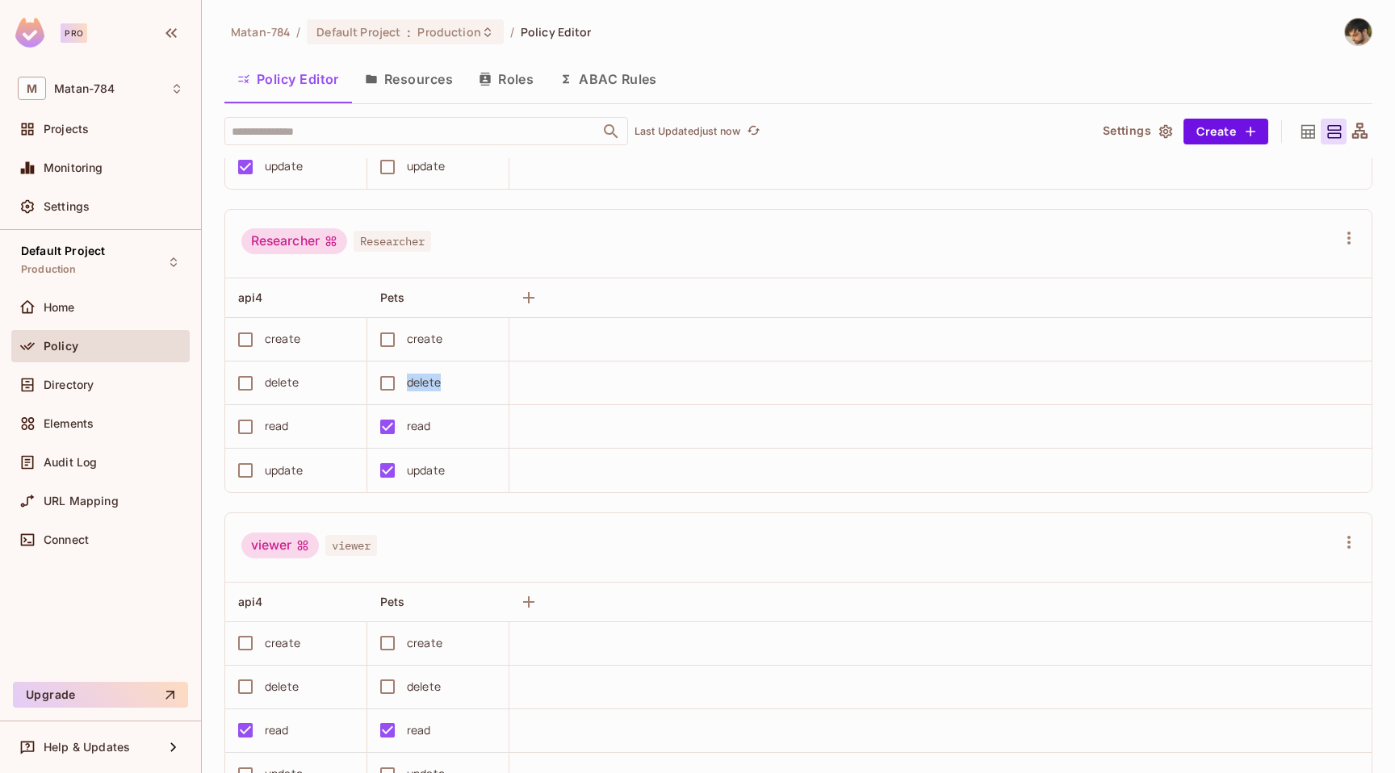
click at [400, 384] on div "delete" at bounding box center [433, 384] width 125 height 34
click at [1343, 732] on div "1 unsaved change Reset Save Changes" at bounding box center [798, 748] width 1193 height 52
click at [1336, 744] on button "Save Changes" at bounding box center [1332, 749] width 99 height 26
click at [125, 384] on div "Directory" at bounding box center [114, 385] width 140 height 13
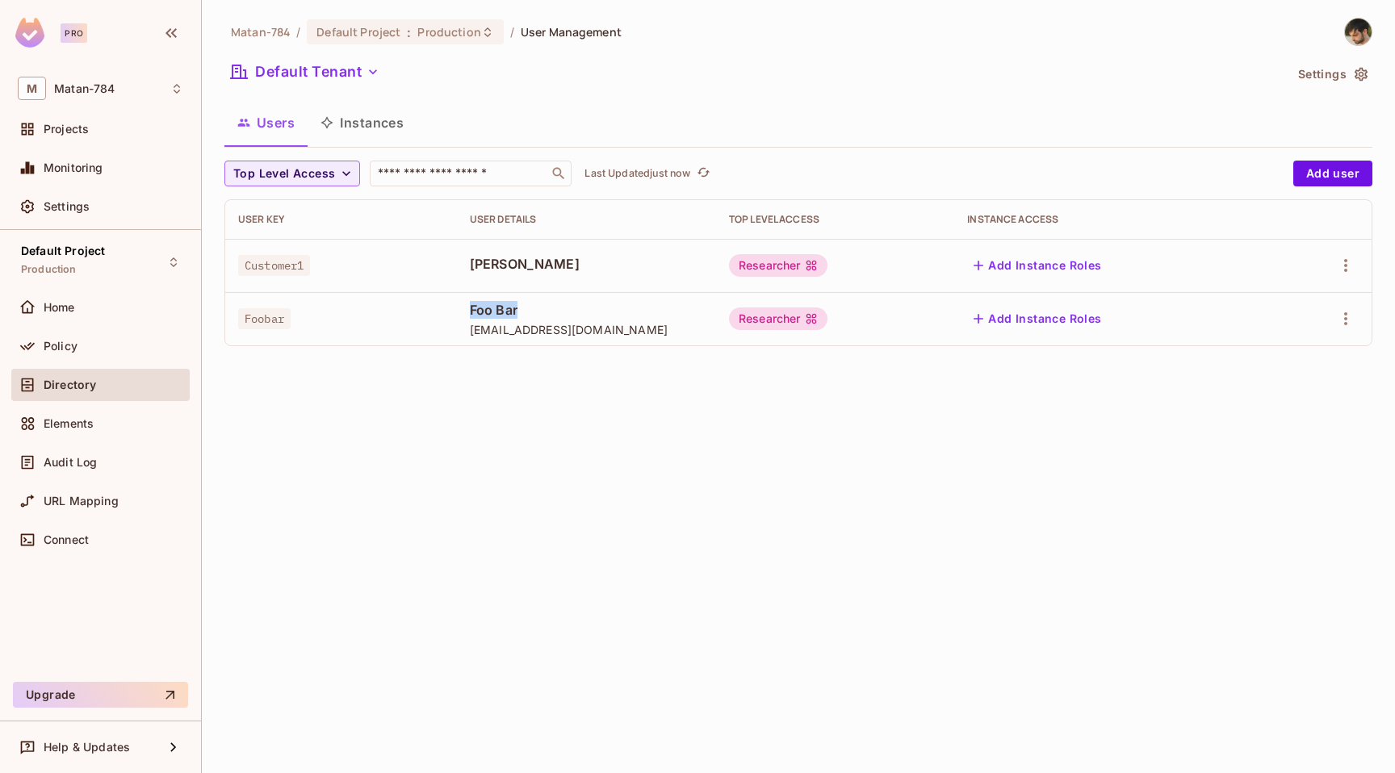
drag, startPoint x: 526, startPoint y: 308, endPoint x: 466, endPoint y: 308, distance: 60.6
click at [466, 308] on td "Foo Bar fooBar@gfsm.com" at bounding box center [586, 318] width 259 height 53
click at [504, 312] on span "Foo Bar" at bounding box center [586, 310] width 233 height 18
drag, startPoint x: 794, startPoint y: 322, endPoint x: 730, endPoint y: 322, distance: 64.6
click at [730, 322] on div "Researcher" at bounding box center [778, 319] width 99 height 23
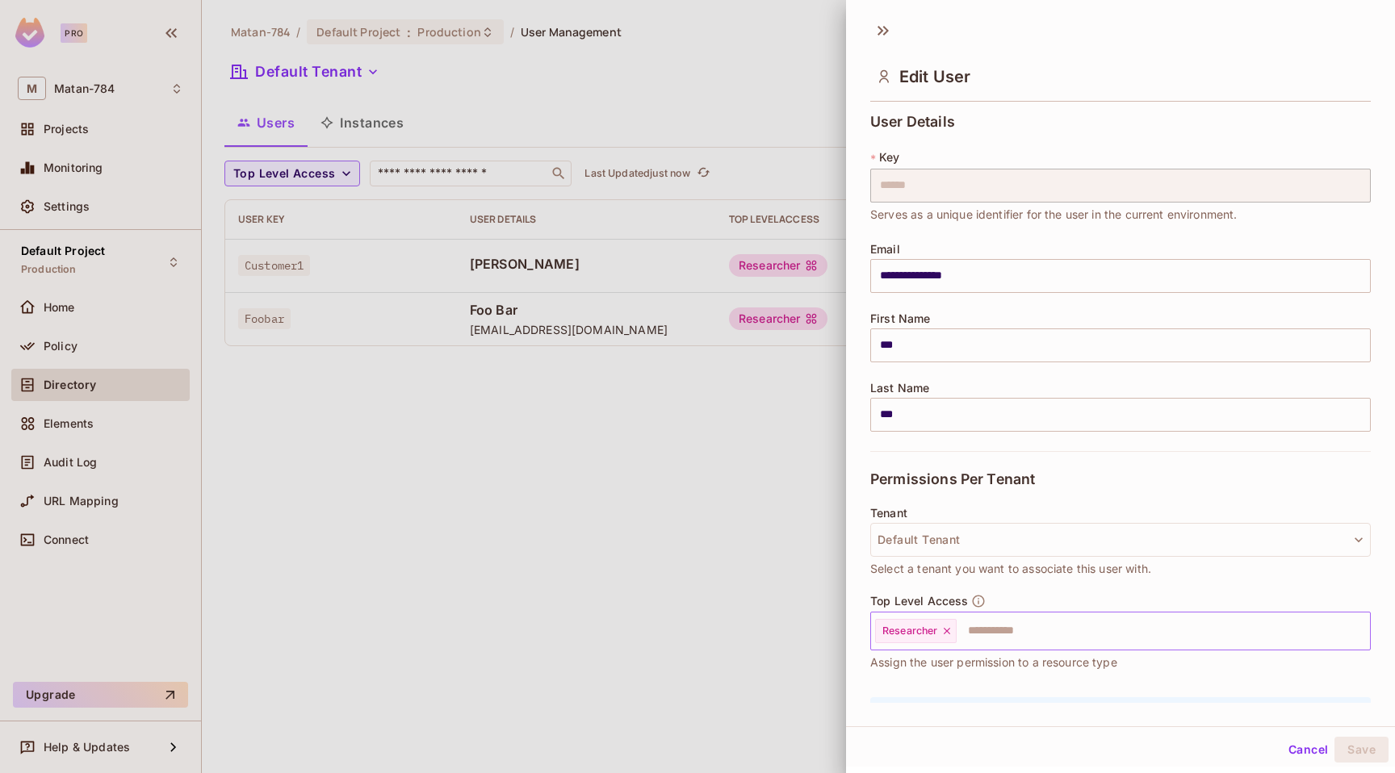
click at [950, 633] on icon at bounding box center [946, 631] width 11 height 11
click at [1357, 741] on button "Save" at bounding box center [1362, 750] width 54 height 26
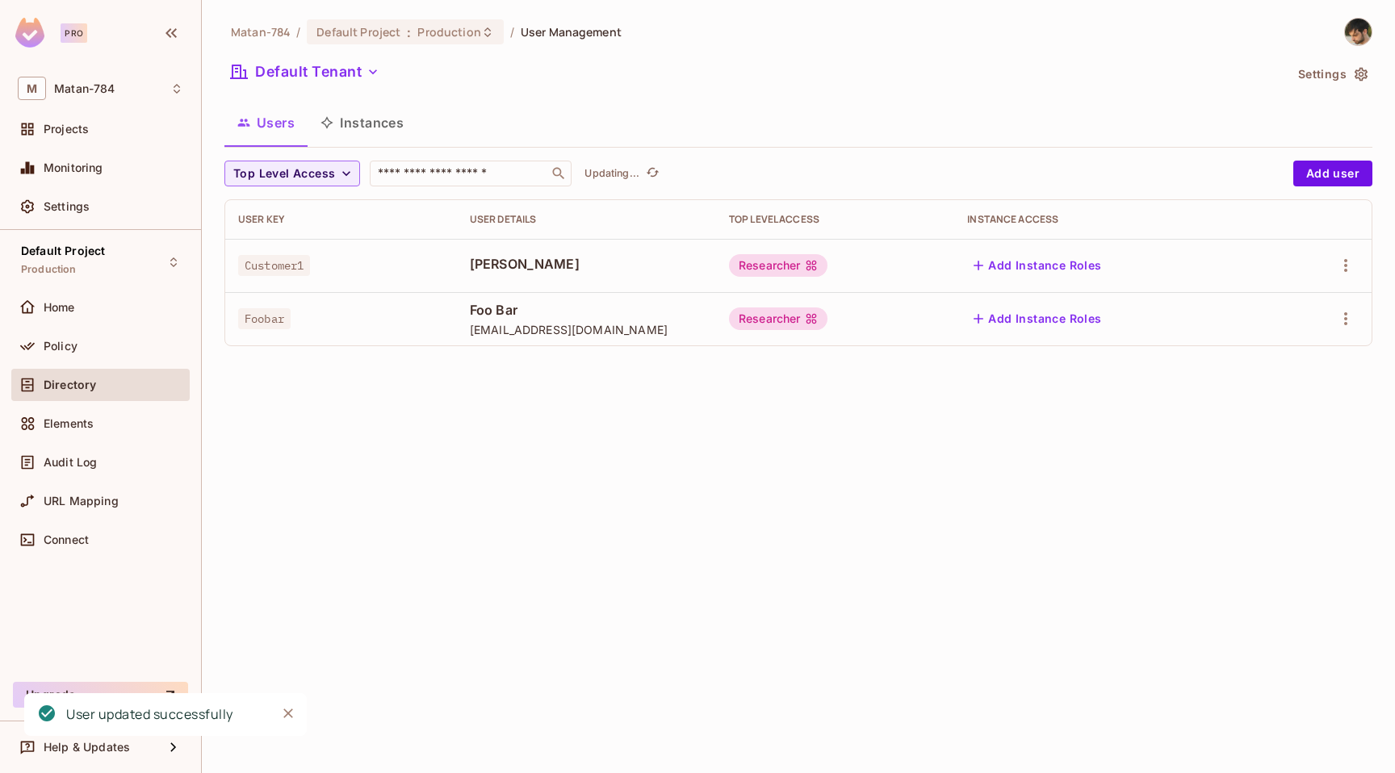
click at [792, 452] on div "Matan-784 / Default Project : Production / User Management Default Tenant Setti…" at bounding box center [798, 386] width 1193 height 773
click at [349, 171] on icon "button" at bounding box center [346, 174] width 16 height 16
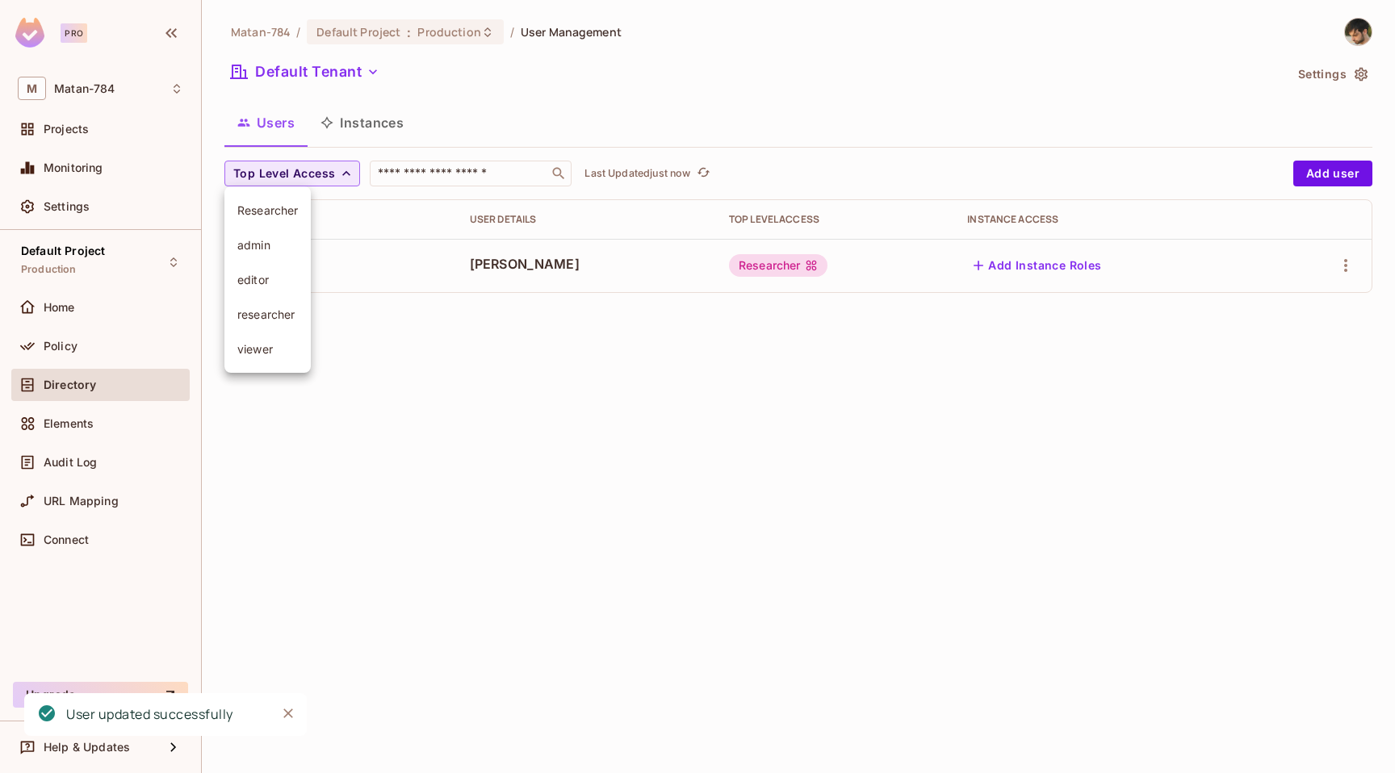
click at [349, 171] on div at bounding box center [697, 386] width 1395 height 773
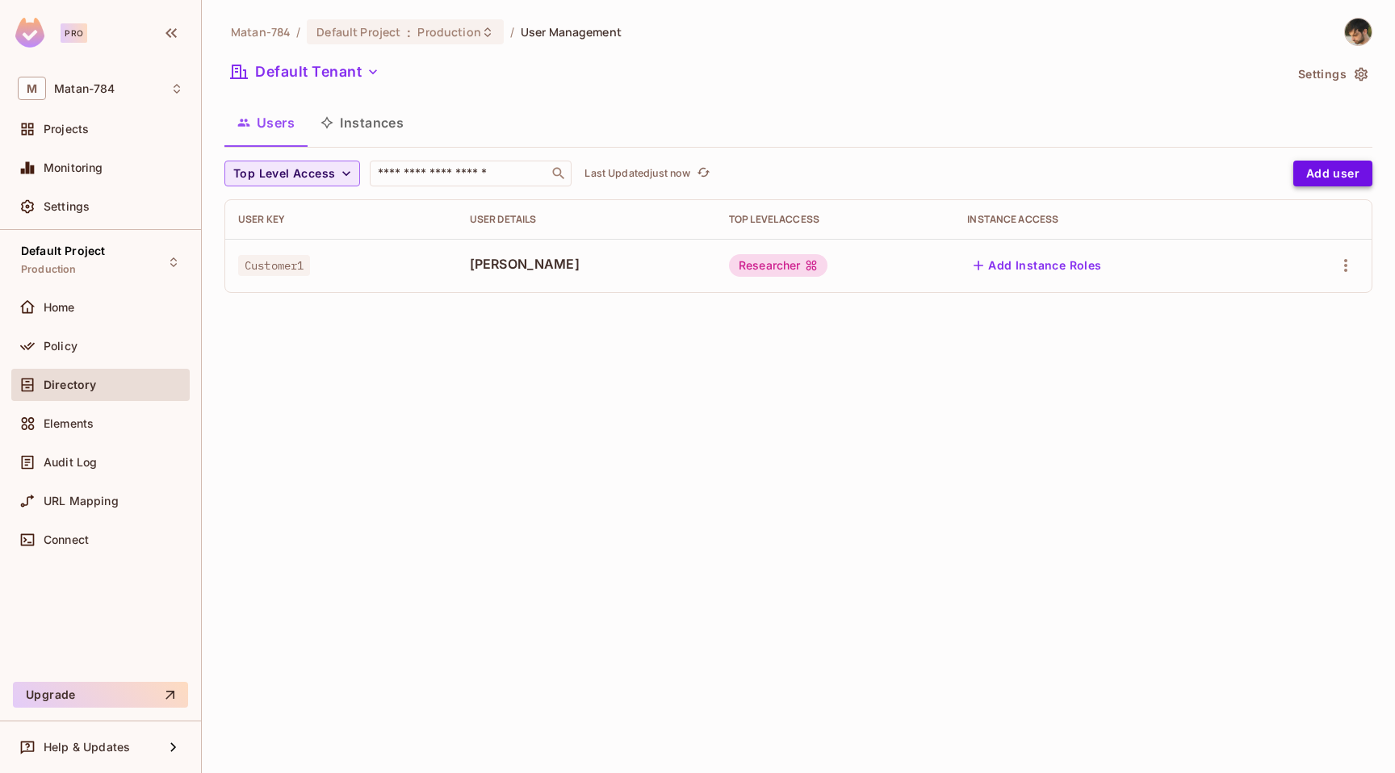
click at [1327, 167] on button "Add user" at bounding box center [1332, 174] width 79 height 26
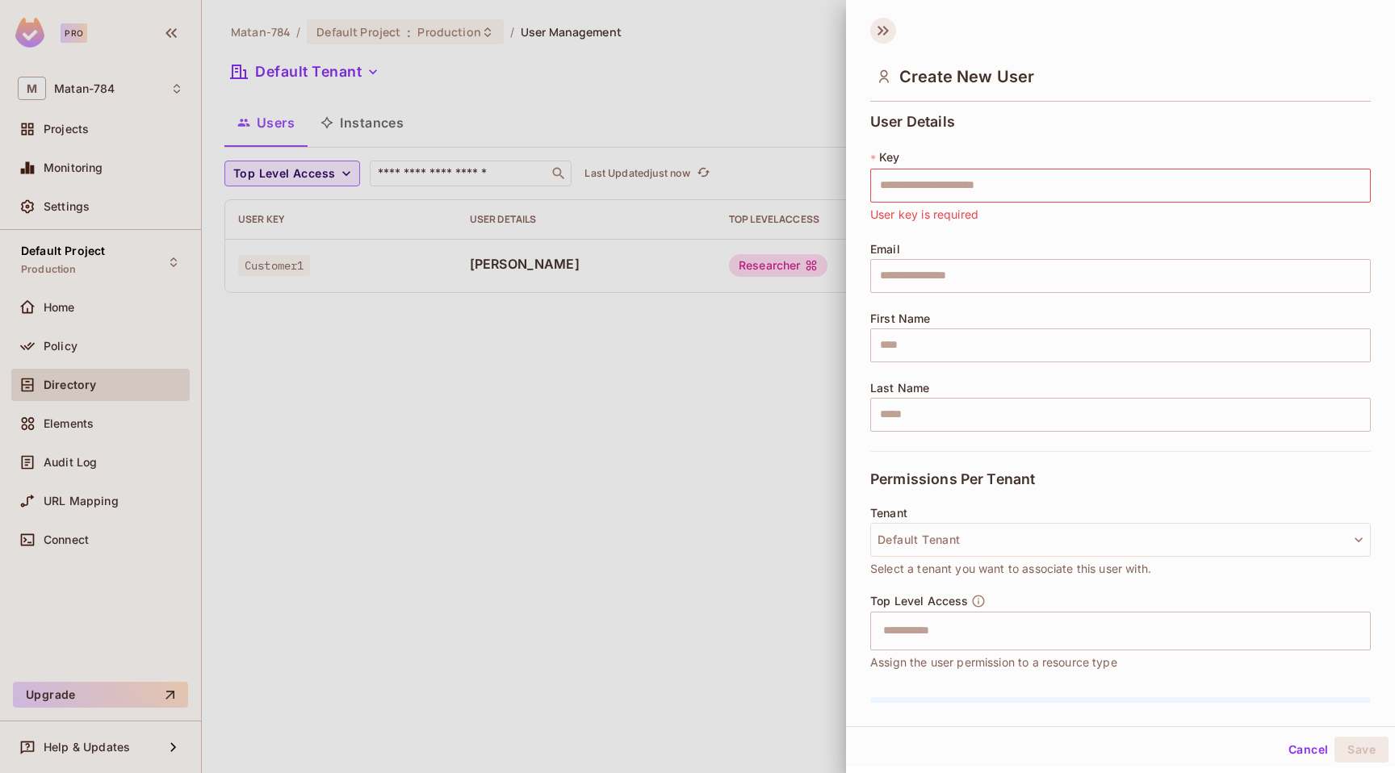
click at [888, 31] on icon at bounding box center [883, 31] width 26 height 26
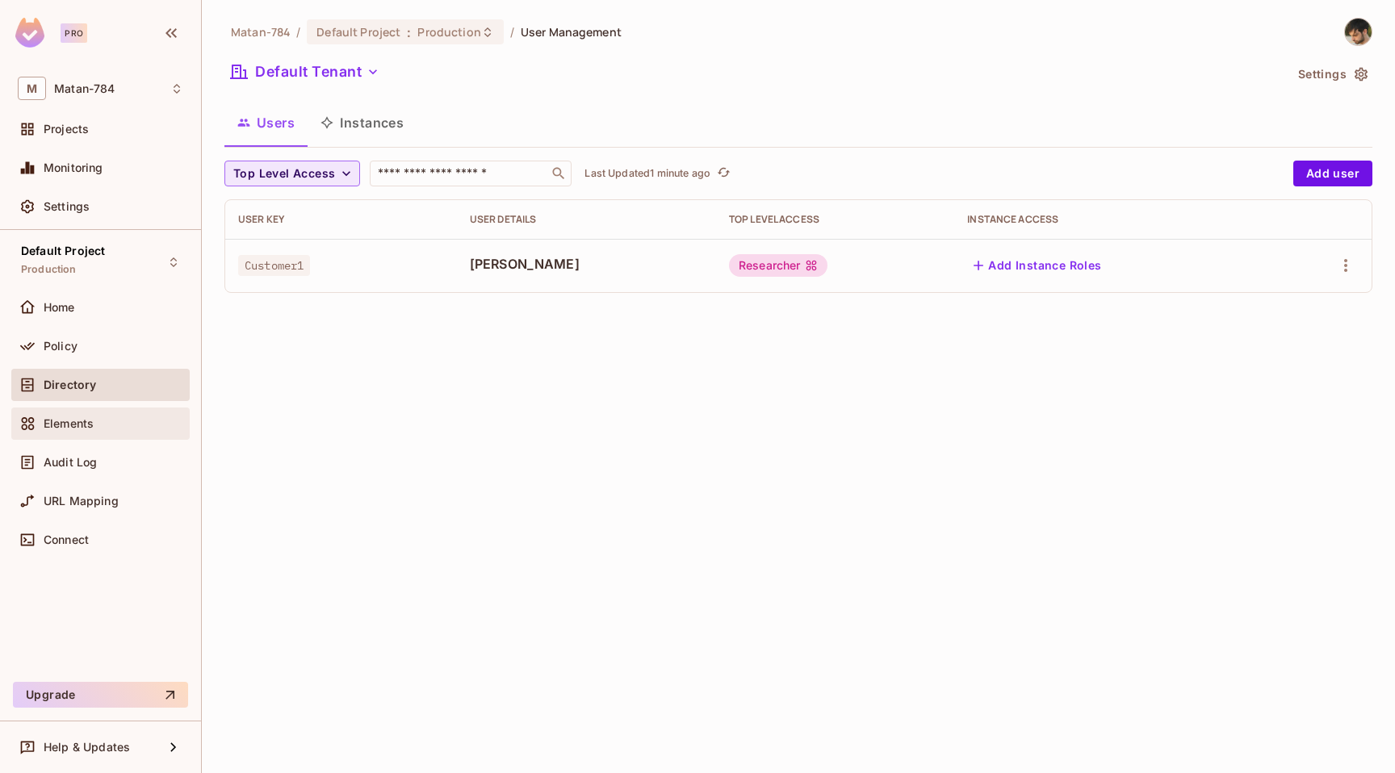
click at [120, 415] on div "Elements" at bounding box center [101, 423] width 166 height 19
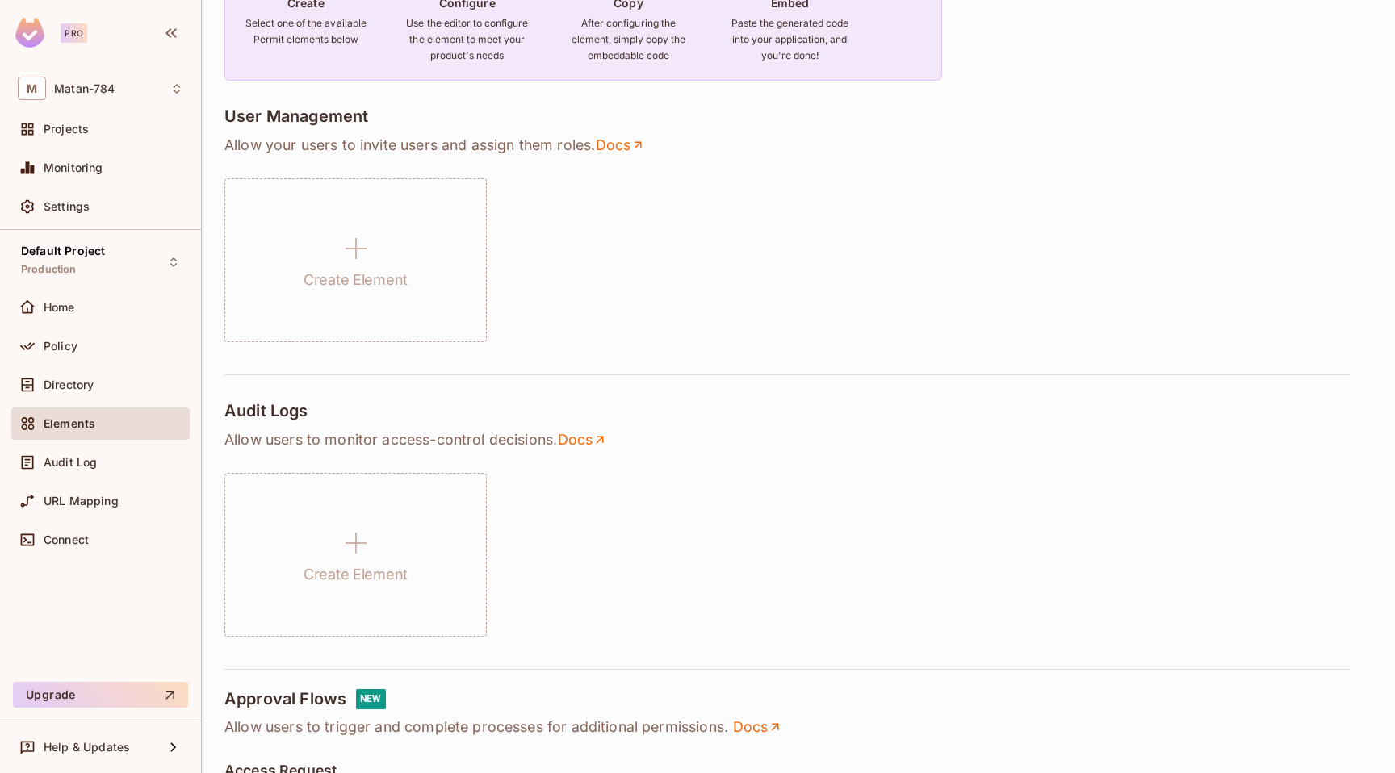
scroll to position [155, 0]
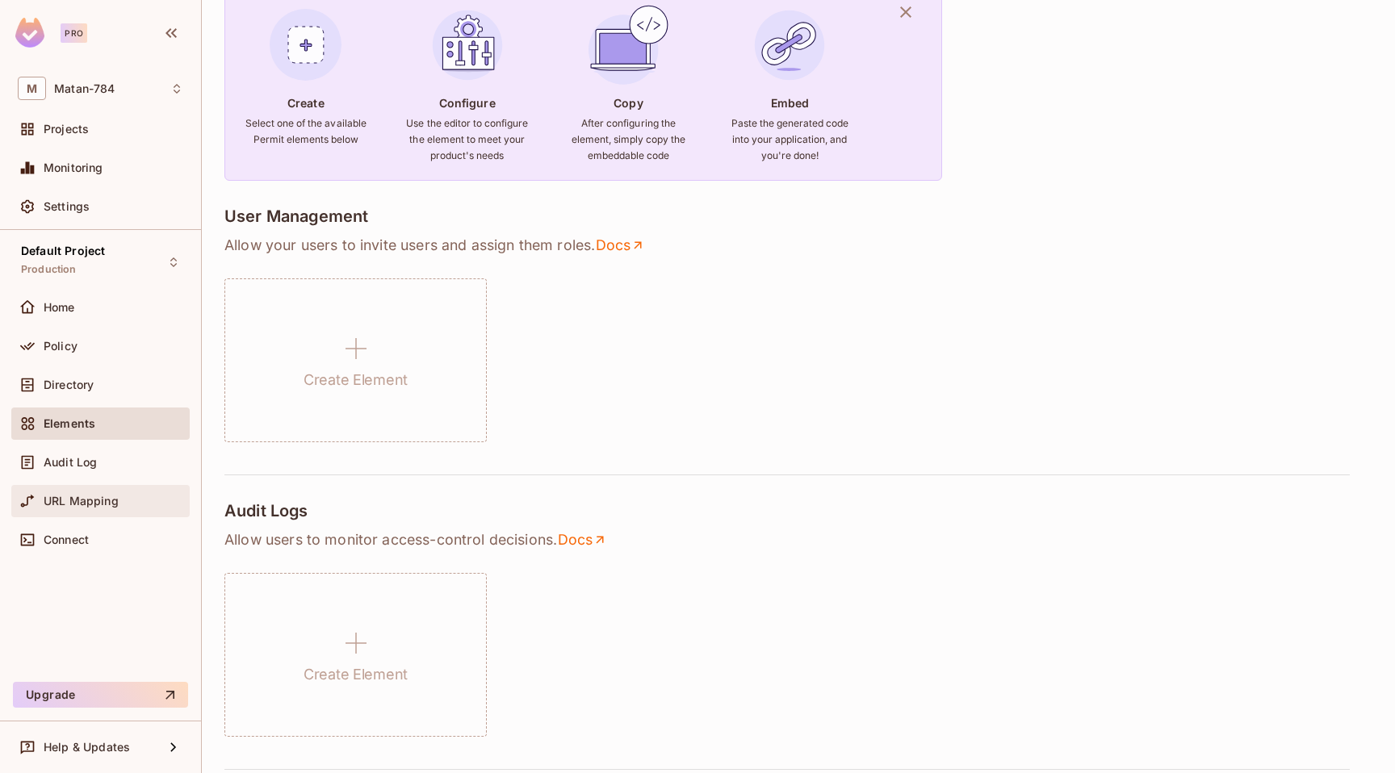
click at [93, 507] on span "URL Mapping" at bounding box center [81, 501] width 75 height 13
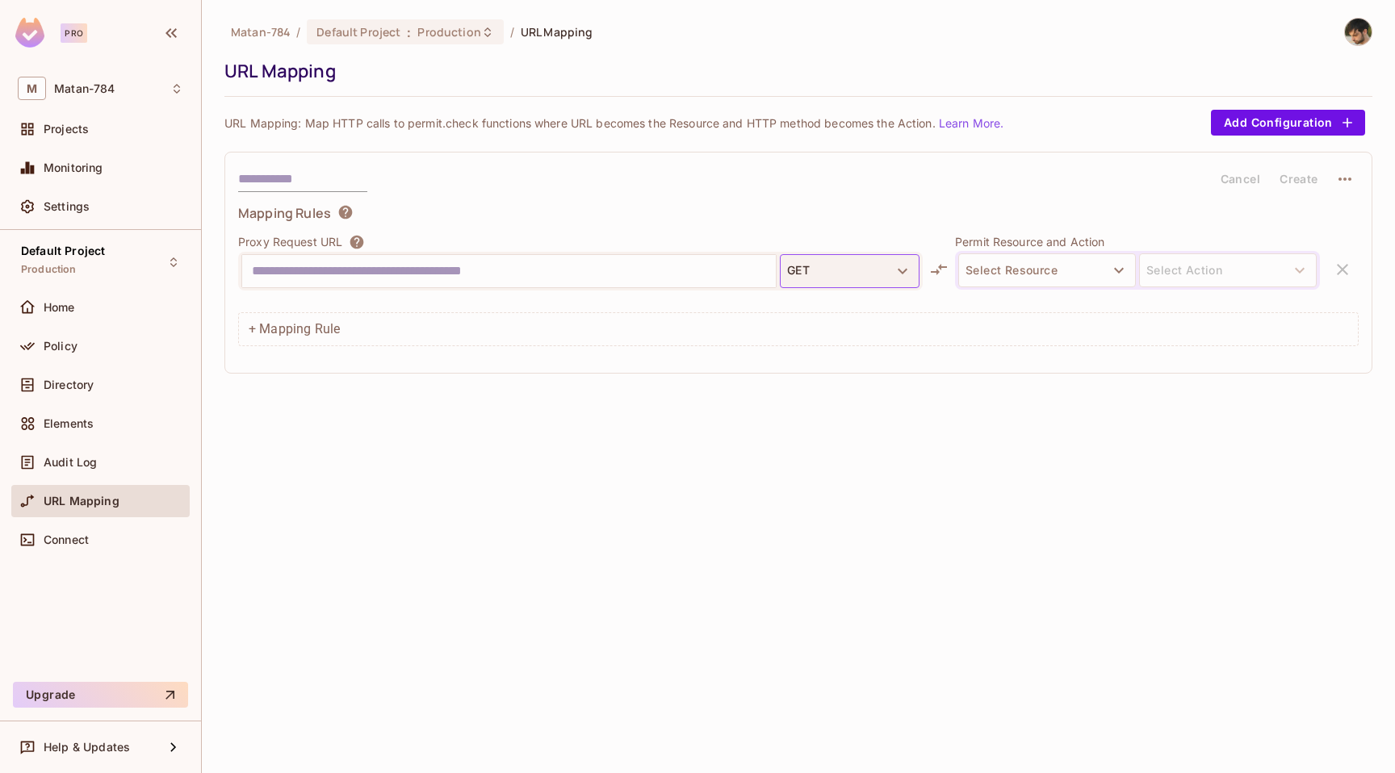
click at [895, 263] on icon "button" at bounding box center [902, 271] width 19 height 19
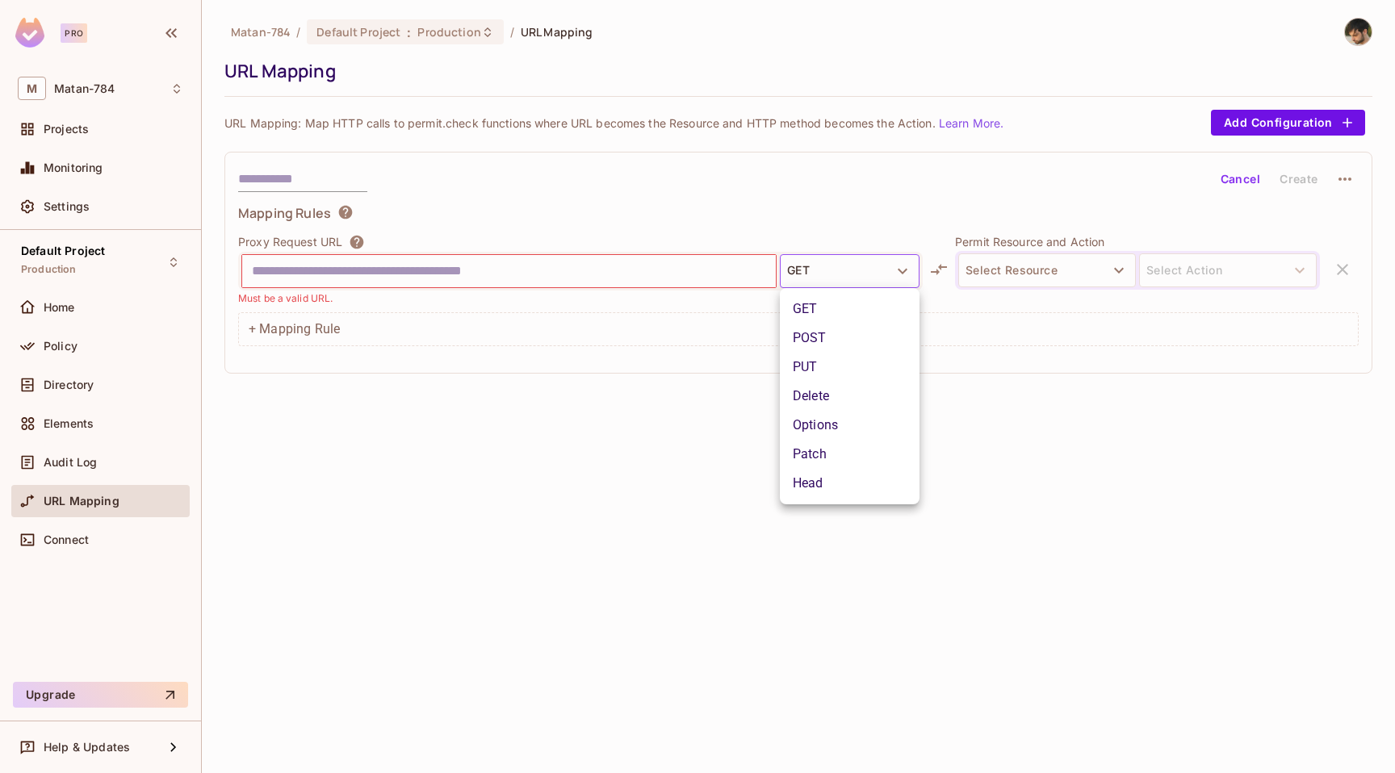
click at [866, 228] on div at bounding box center [697, 386] width 1395 height 773
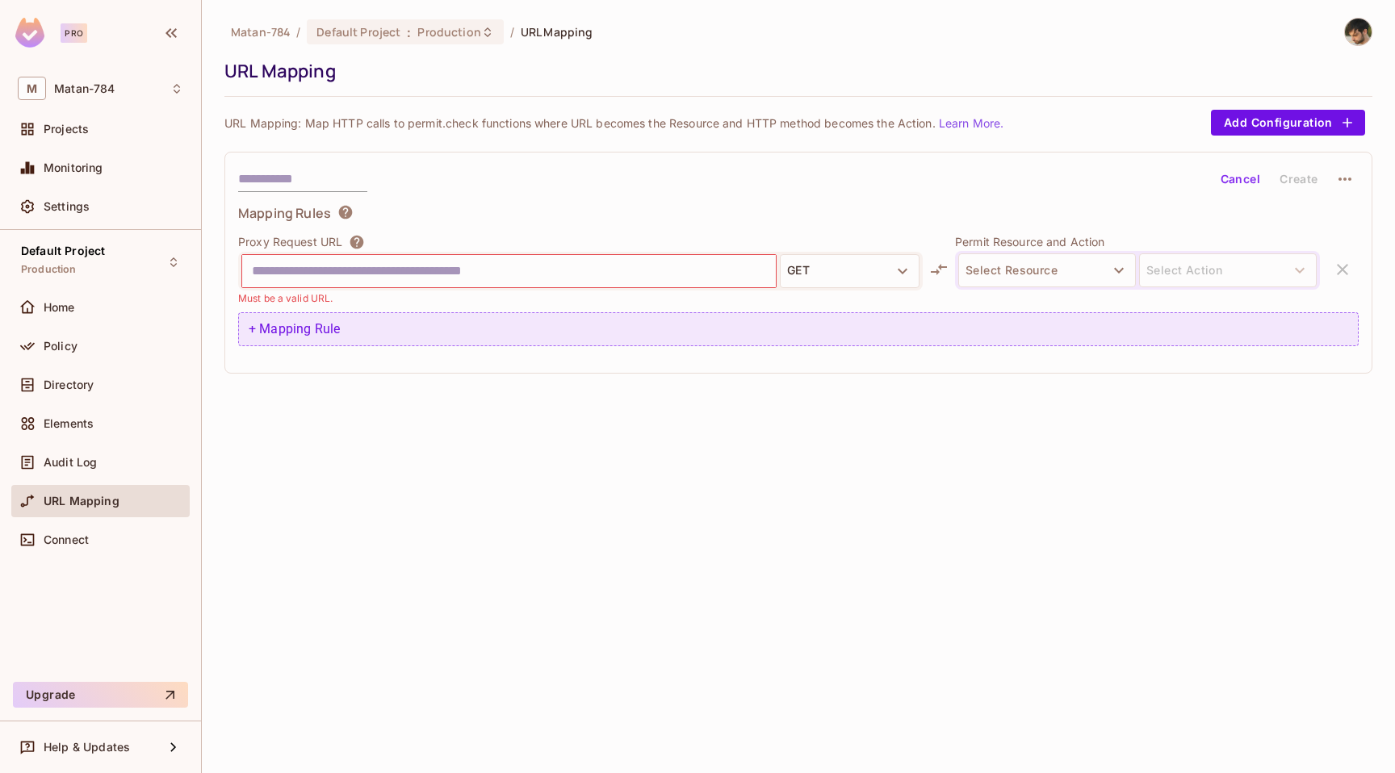
click at [838, 336] on div "+ Mapping Rule" at bounding box center [798, 329] width 1121 height 34
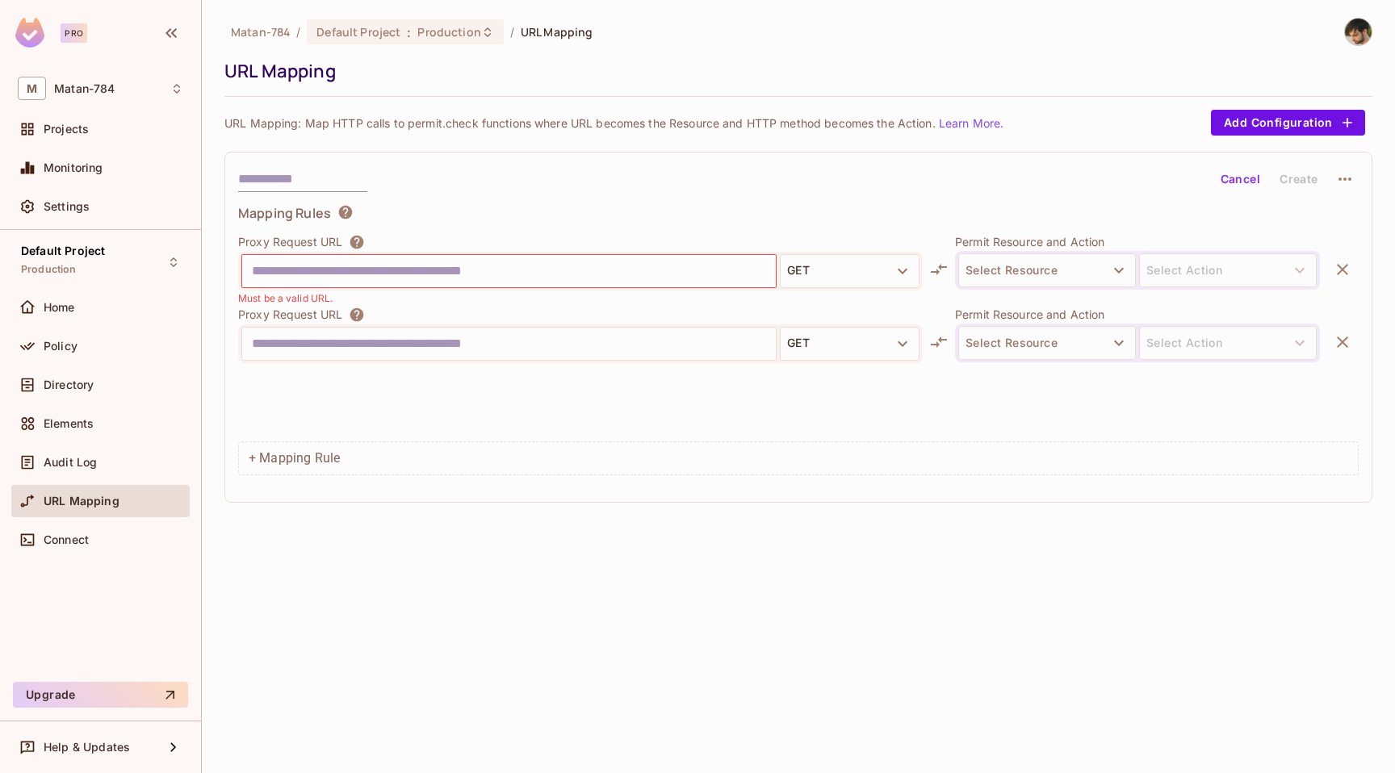
click at [1015, 368] on div at bounding box center [1137, 370] width 365 height 15
click at [1015, 361] on div "Select Resource Select Action" at bounding box center [1137, 343] width 365 height 39
click at [1015, 352] on button "Select Resource" at bounding box center [1047, 343] width 178 height 34
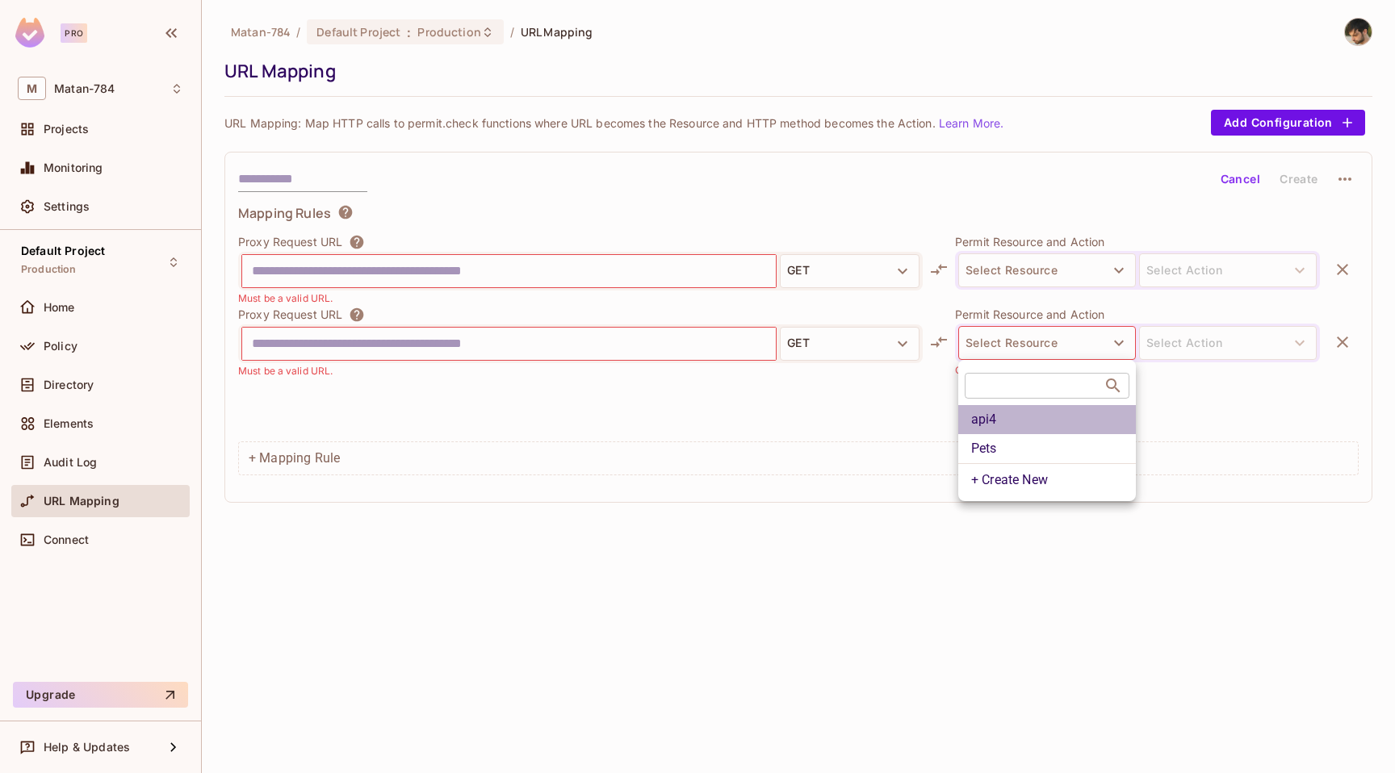
click at [1000, 424] on li "api4" at bounding box center [1047, 419] width 178 height 29
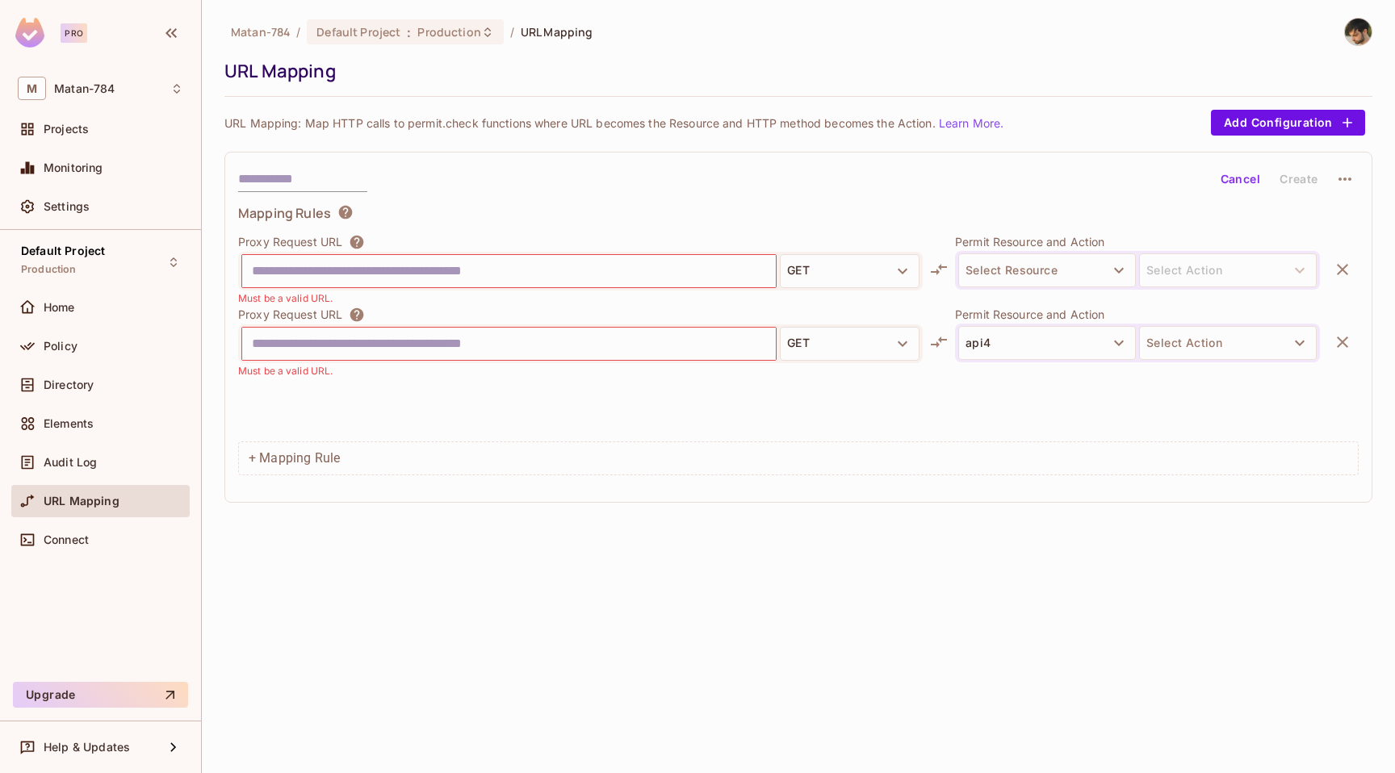
click at [543, 359] on div at bounding box center [509, 344] width 534 height 32
click at [974, 115] on p "URL Mapping: Map HTTP calls to permit.check functions where URL becomes the Res…" at bounding box center [613, 122] width 779 height 15
click at [974, 119] on link "Learn More." at bounding box center [971, 123] width 65 height 14
click at [128, 385] on div "Directory" at bounding box center [114, 385] width 140 height 13
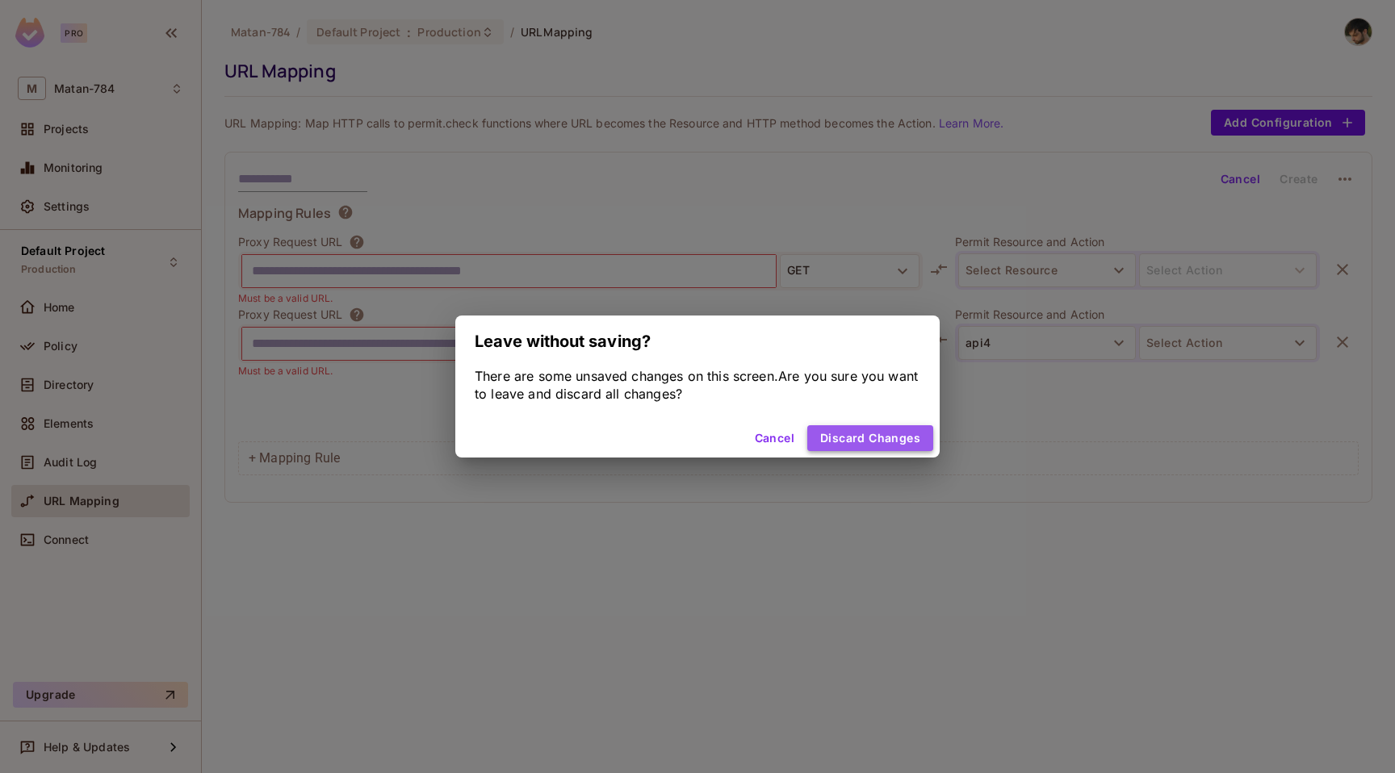
click at [910, 435] on button "Discard Changes" at bounding box center [870, 438] width 126 height 26
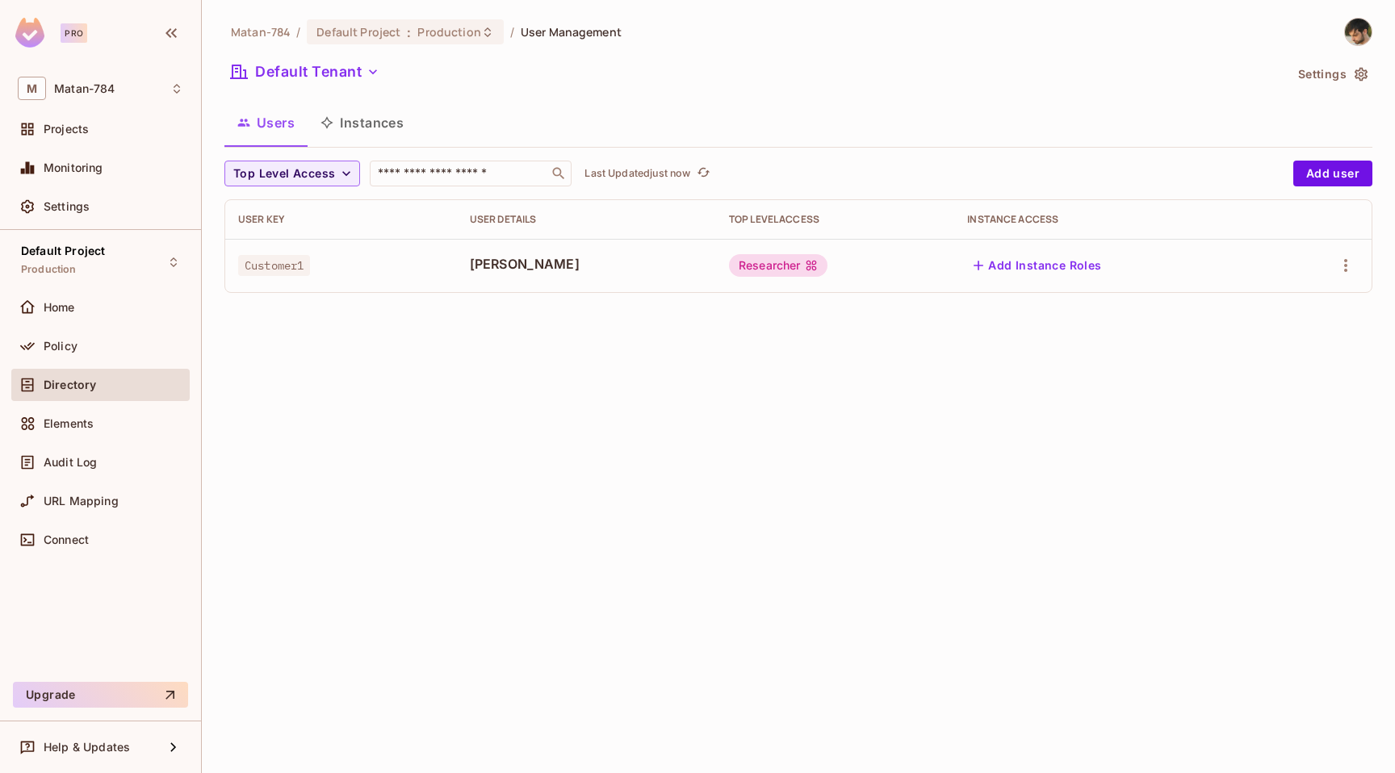
click at [368, 136] on button "Instances" at bounding box center [362, 123] width 109 height 40
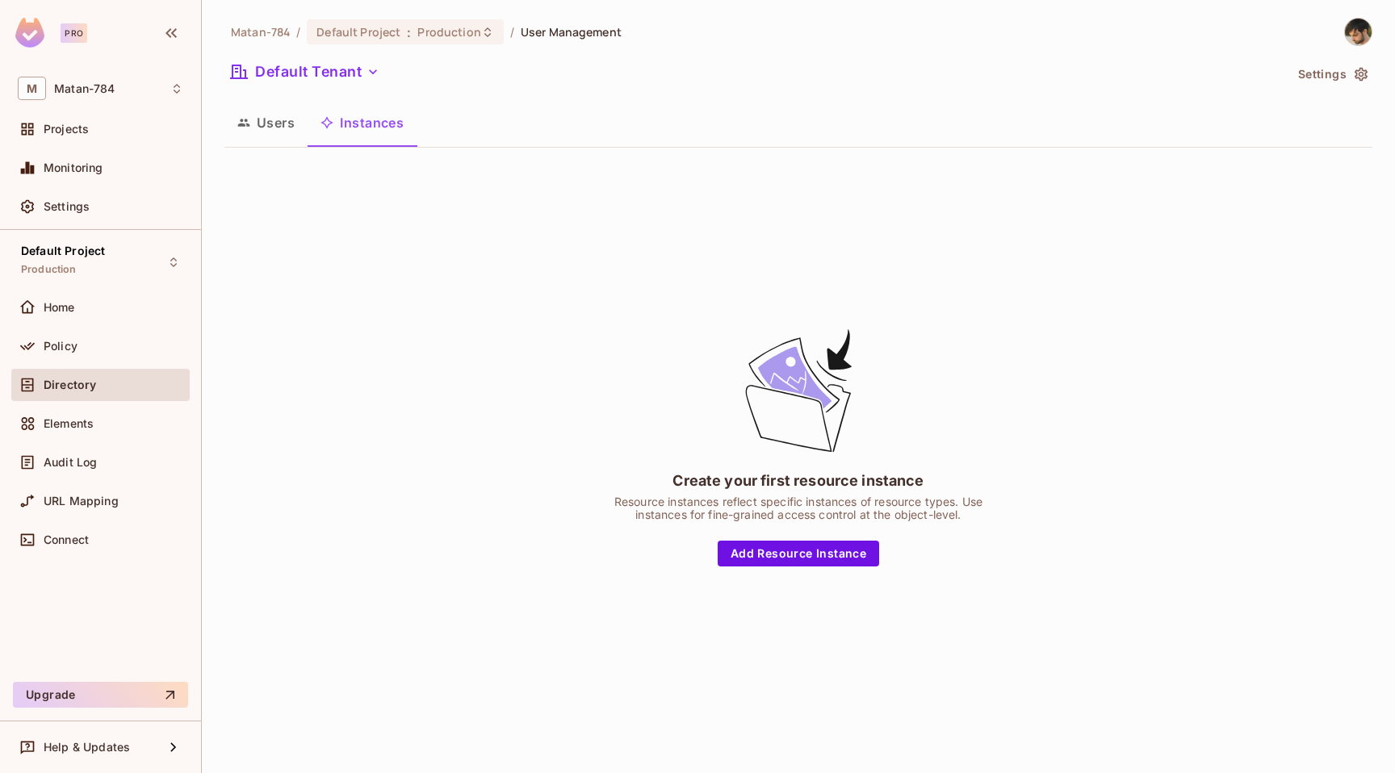
click at [271, 134] on button "Users" at bounding box center [265, 123] width 83 height 40
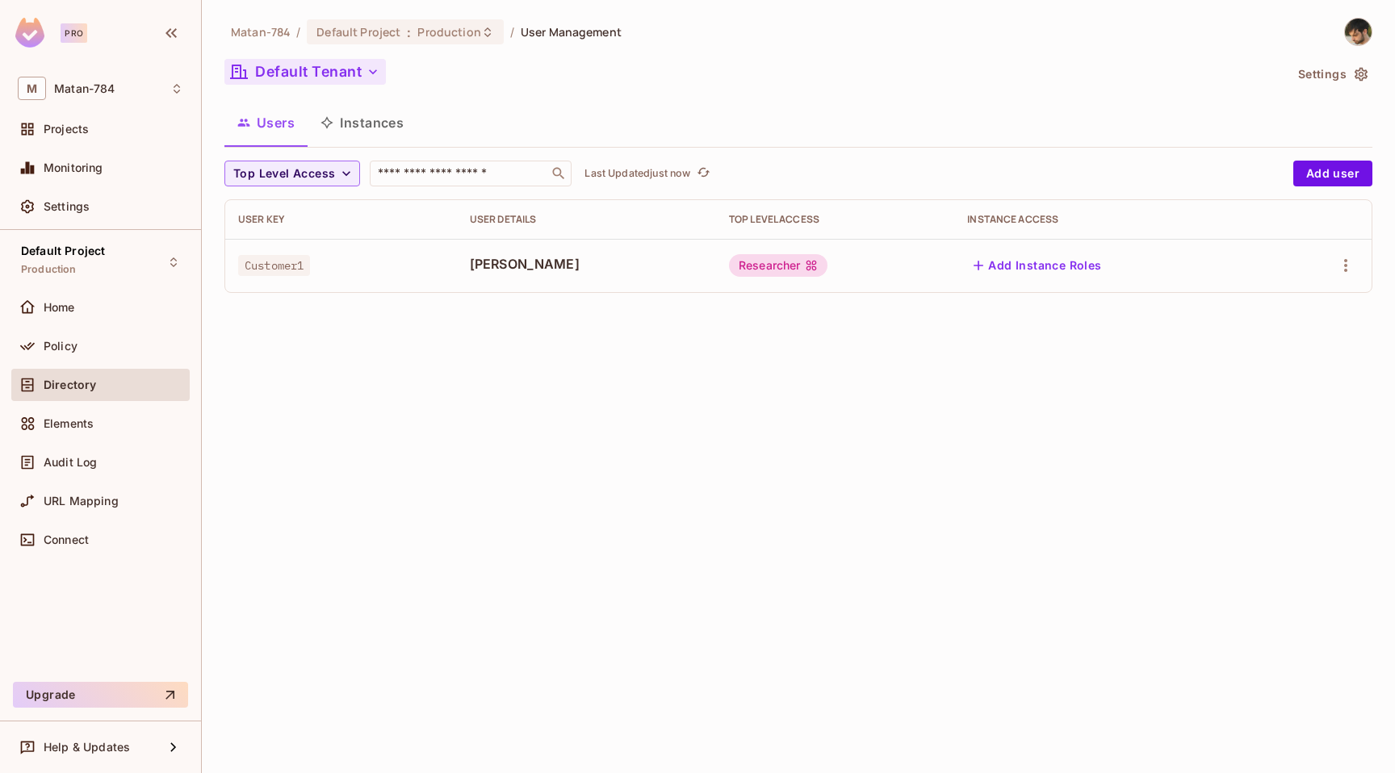
click at [333, 69] on button "Default Tenant" at bounding box center [304, 72] width 161 height 26
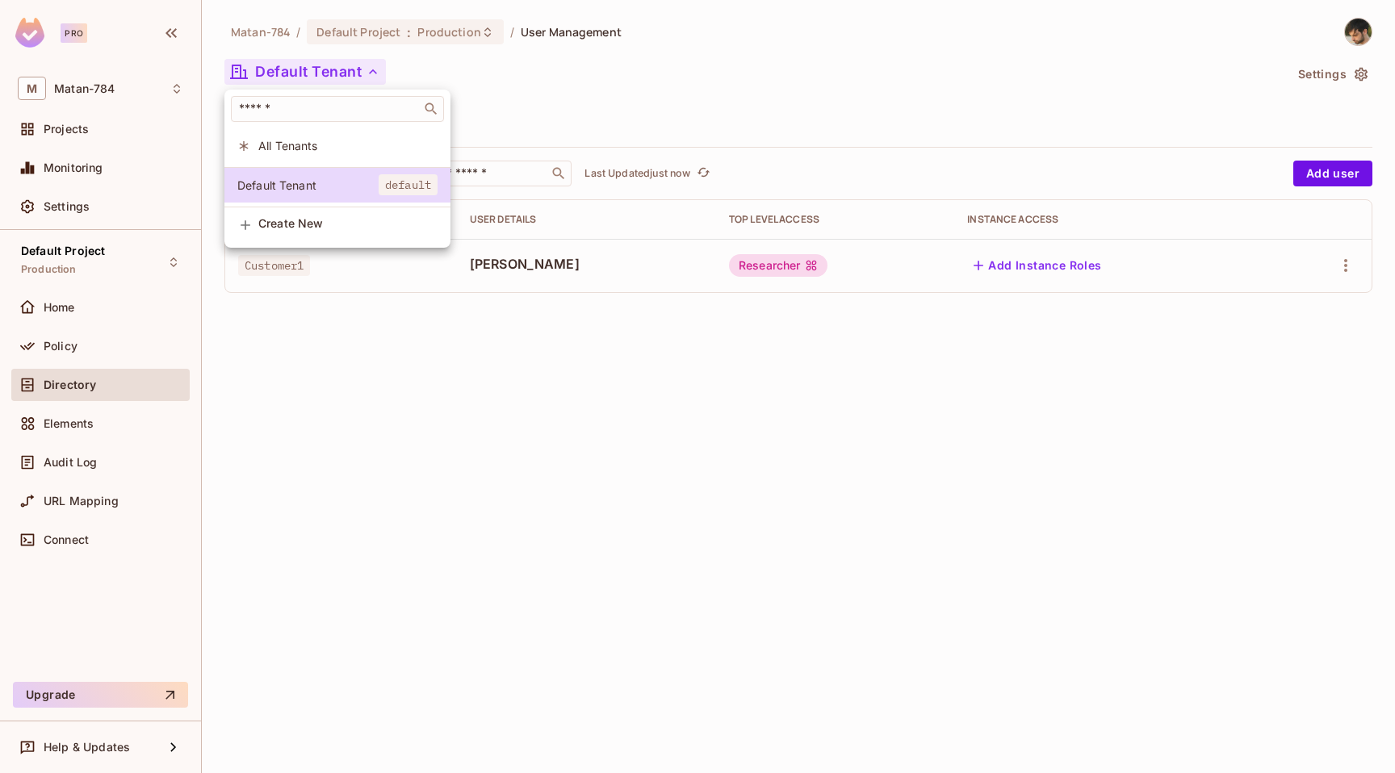
click at [331, 132] on li "All Tenants" at bounding box center [337, 145] width 226 height 35
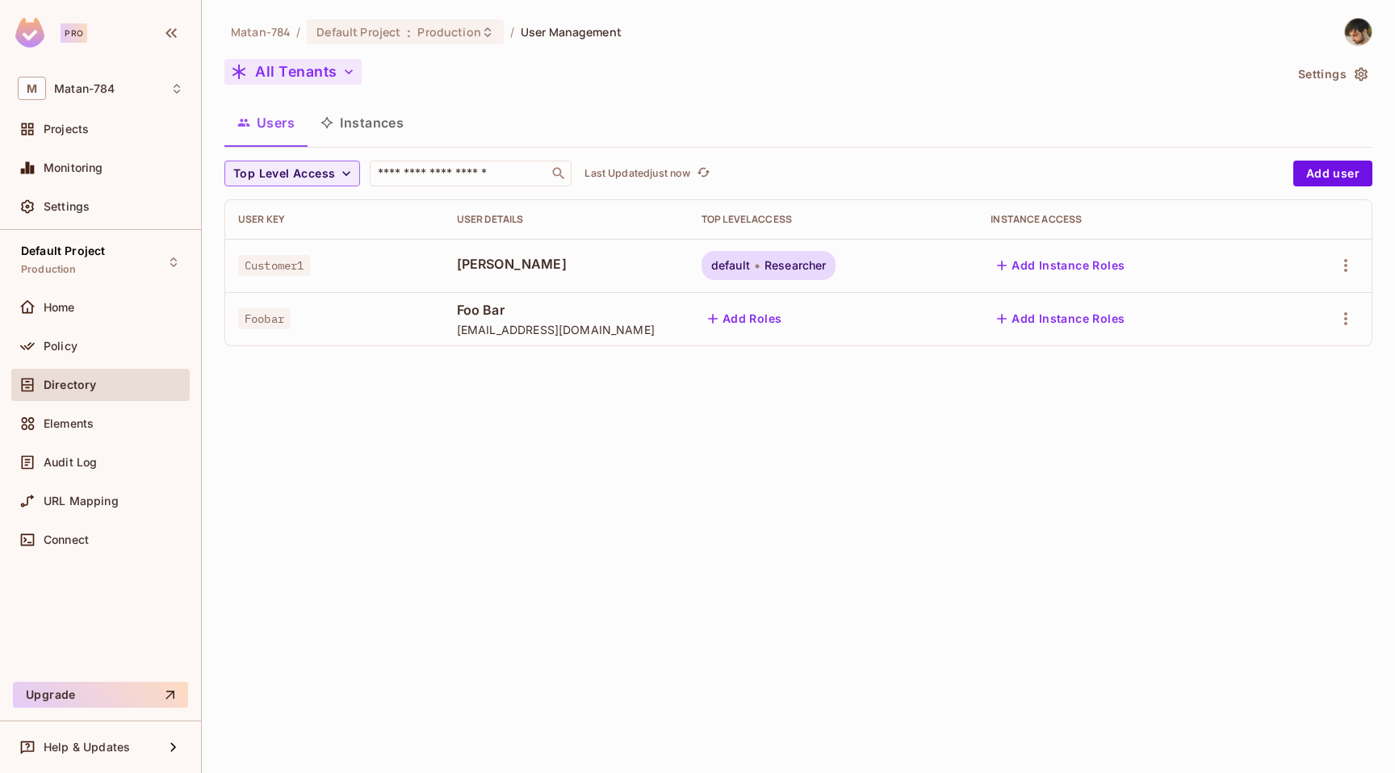
click at [333, 67] on button "All Tenants" at bounding box center [292, 72] width 137 height 26
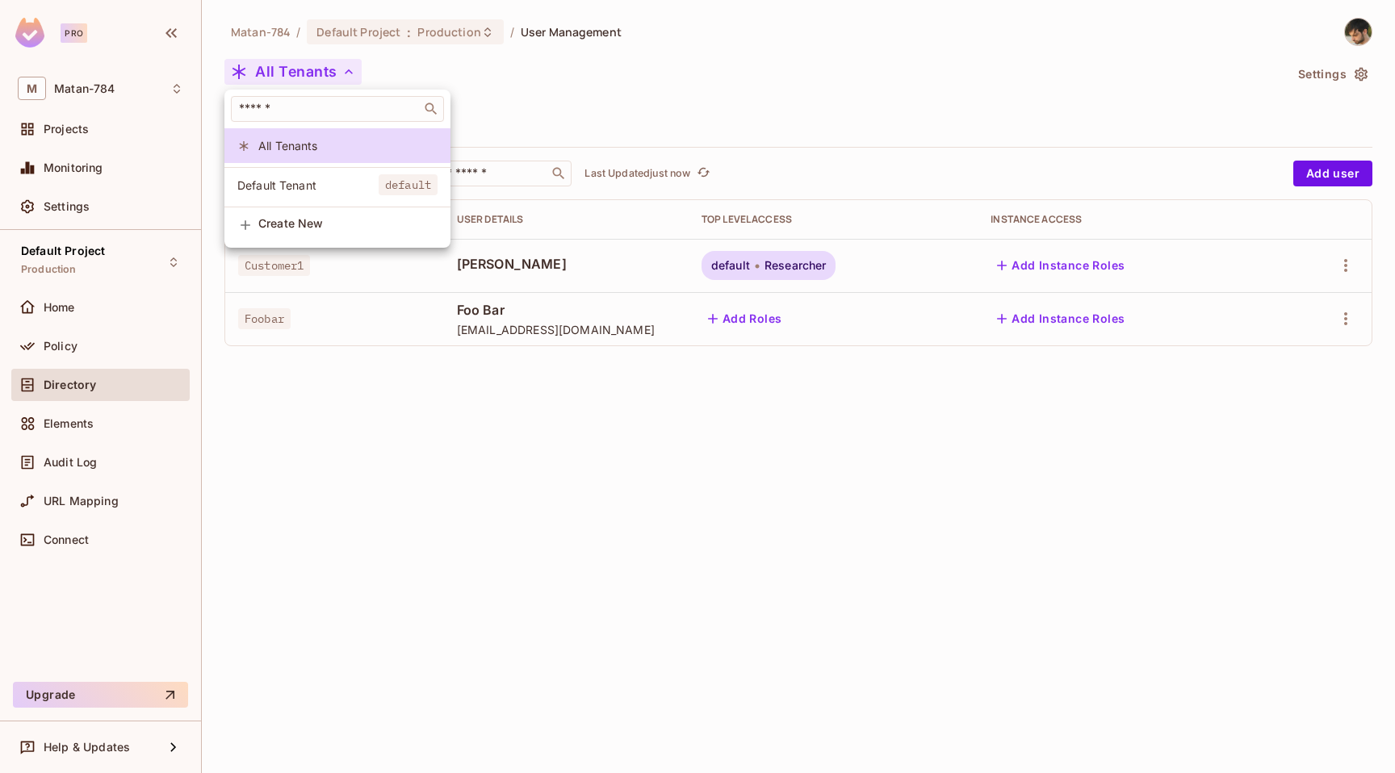
click at [486, 375] on div at bounding box center [697, 386] width 1395 height 773
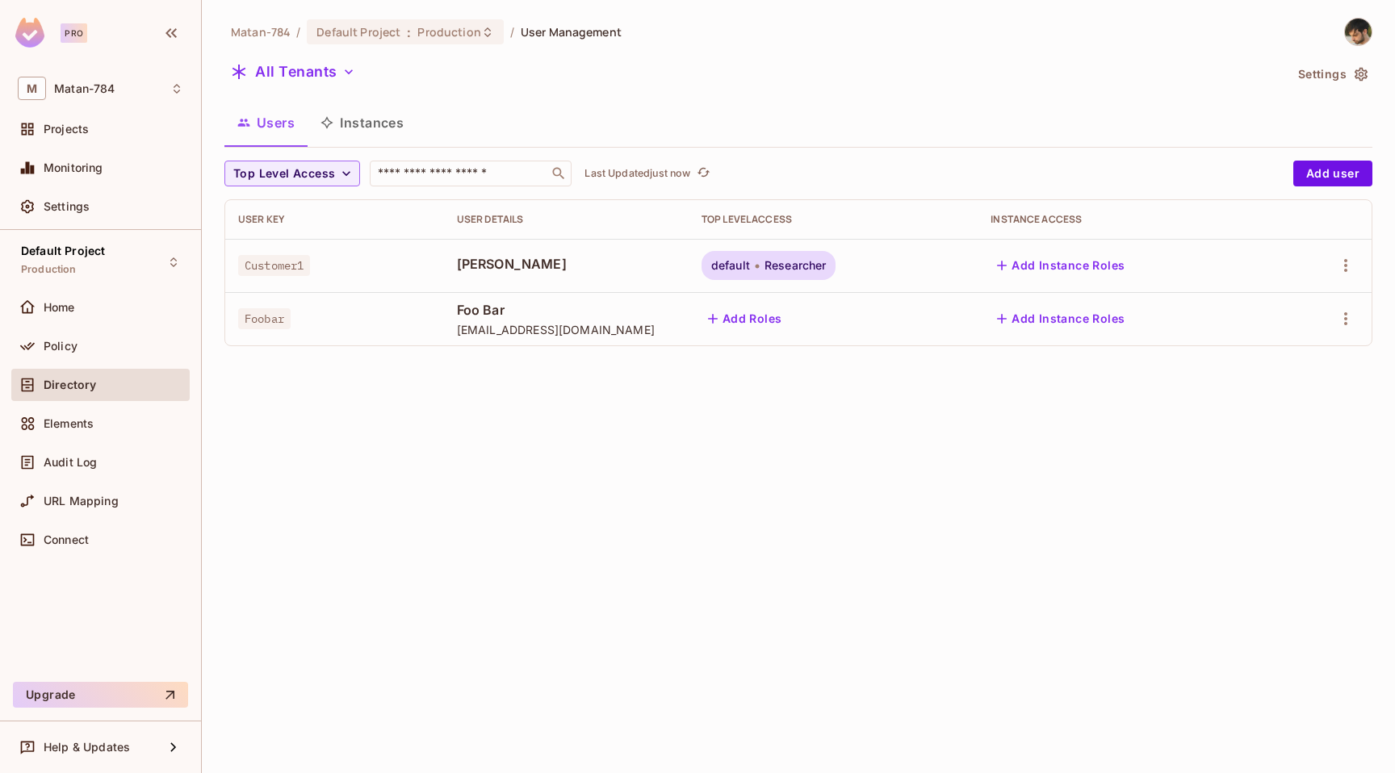
click at [371, 128] on button "Instances" at bounding box center [362, 123] width 109 height 40
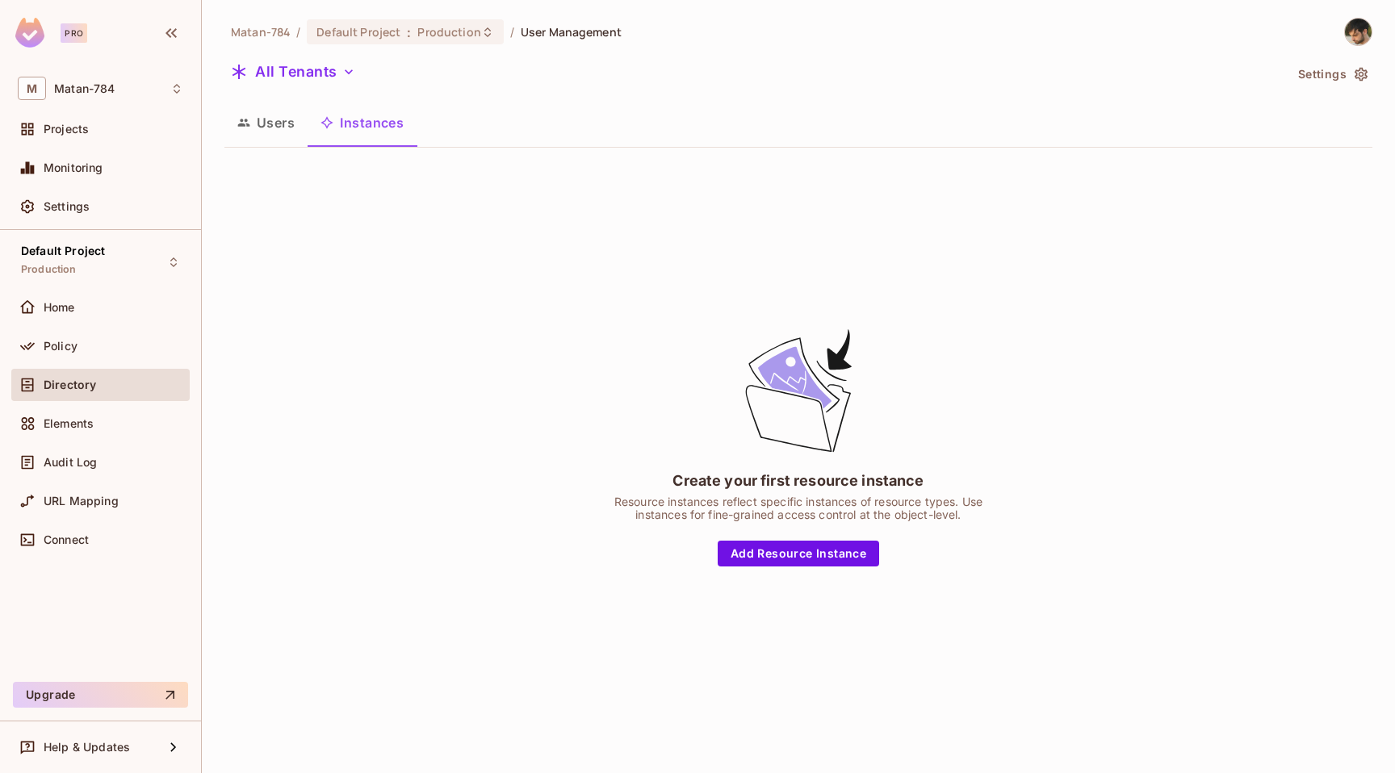
click at [243, 116] on icon "button" at bounding box center [243, 122] width 13 height 13
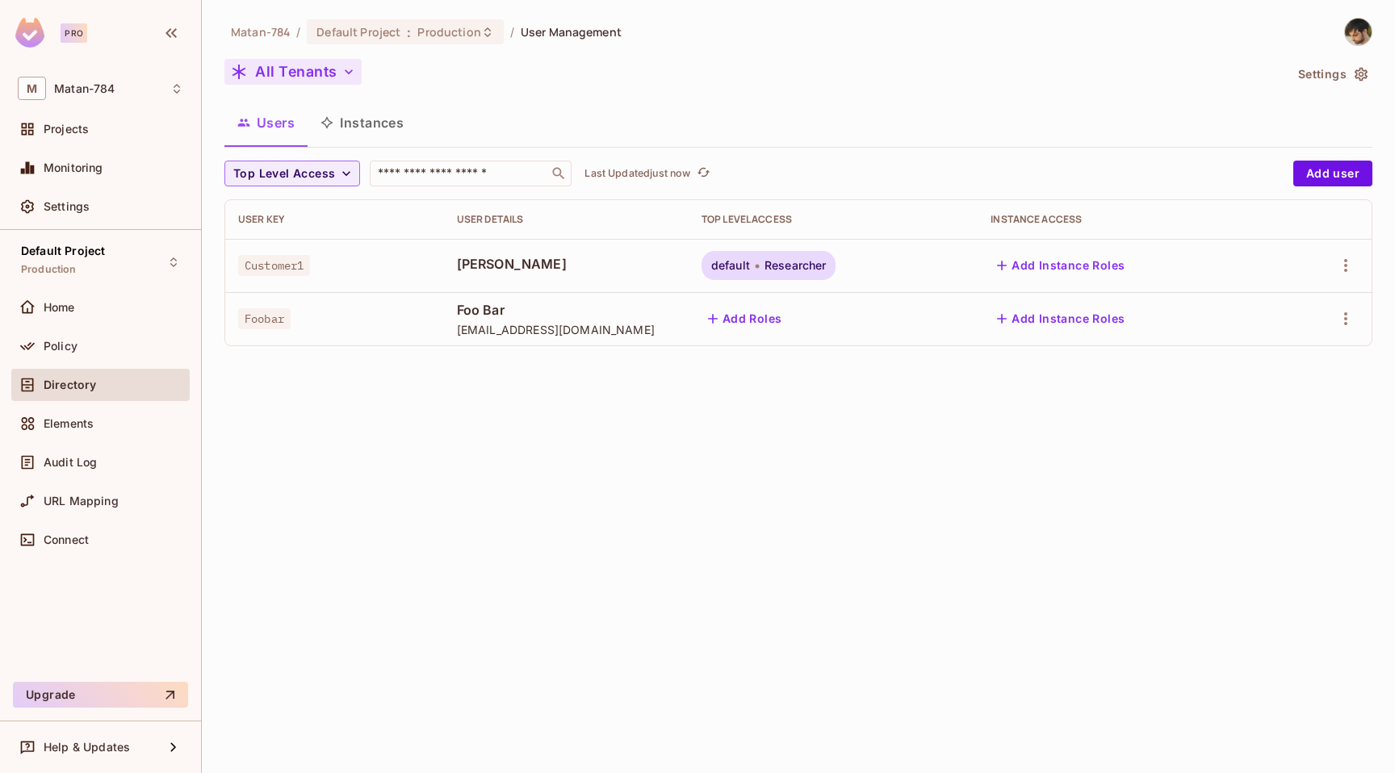
click at [326, 69] on button "All Tenants" at bounding box center [292, 72] width 137 height 26
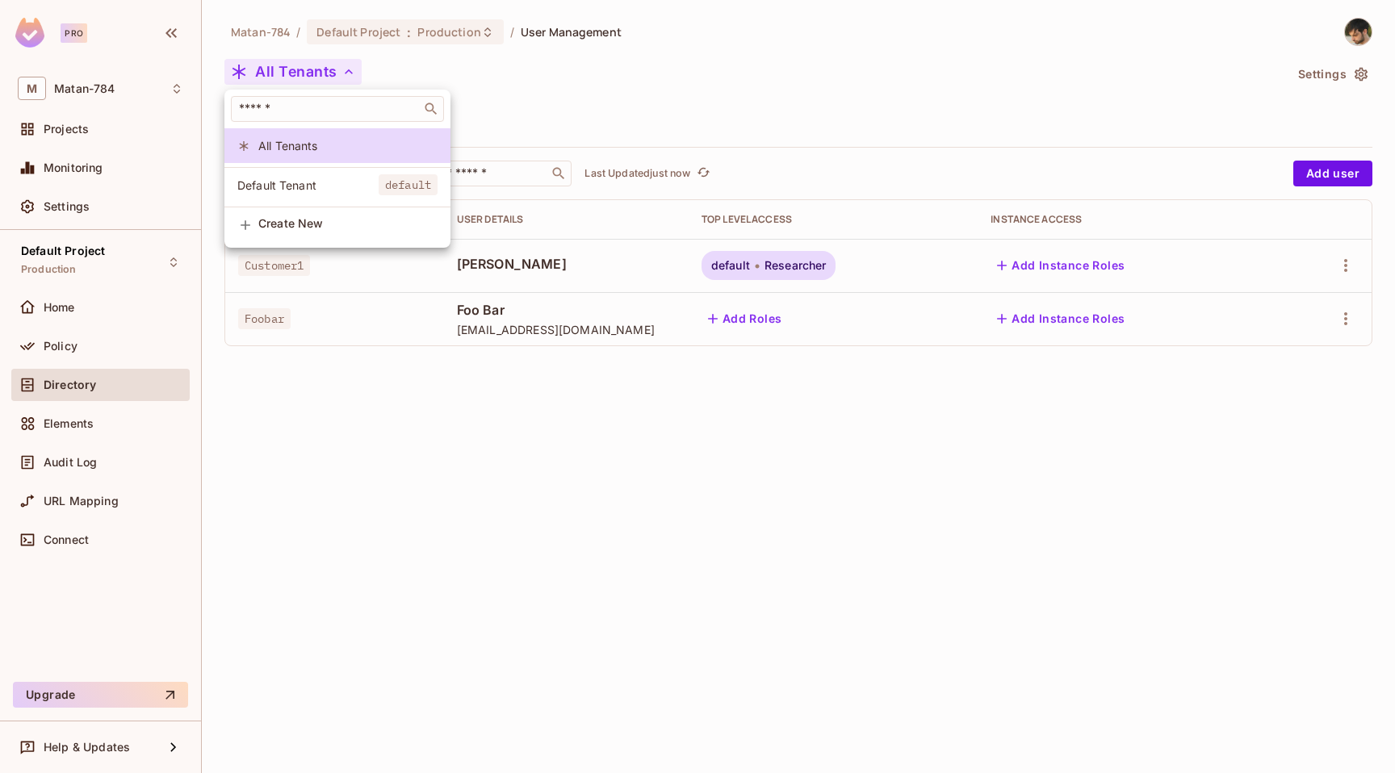
click at [543, 104] on div at bounding box center [697, 386] width 1395 height 773
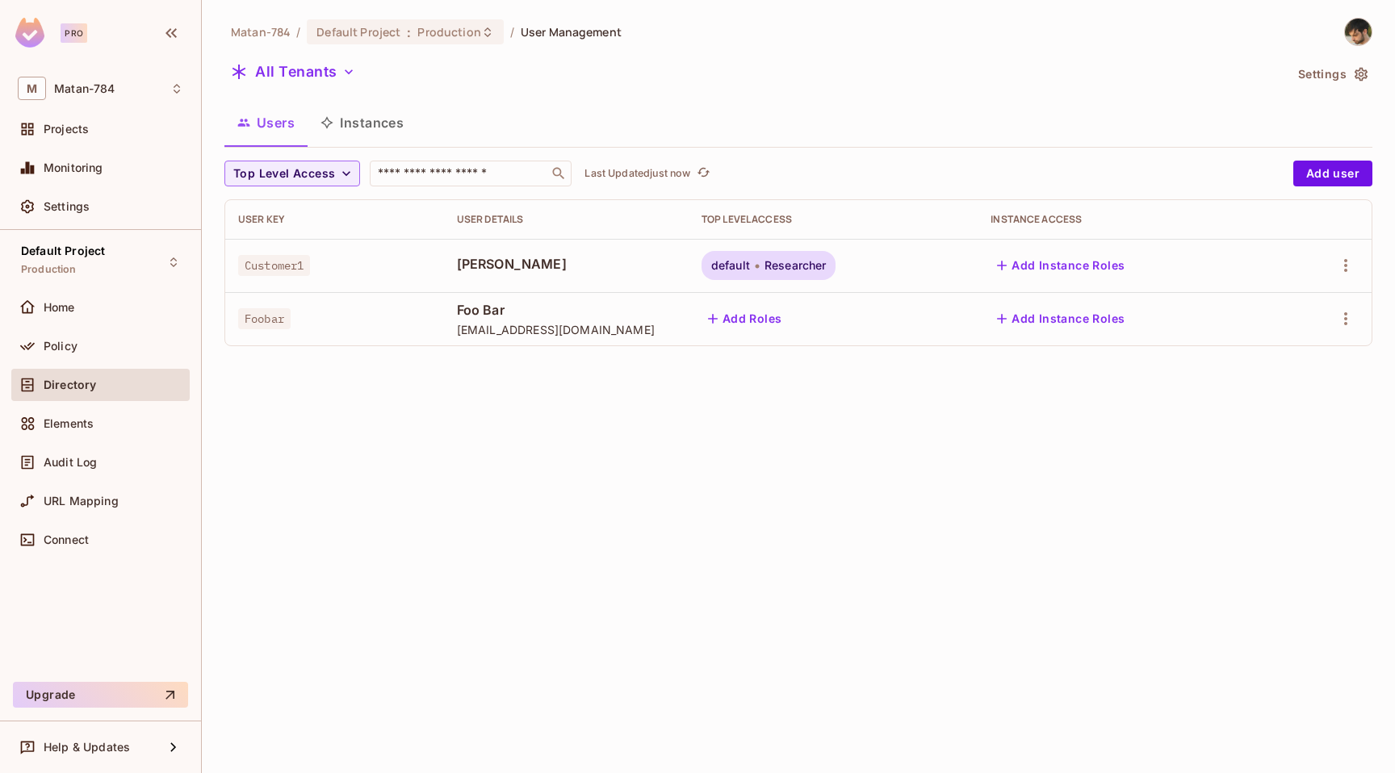
click at [316, 132] on button "Instances" at bounding box center [362, 123] width 109 height 40
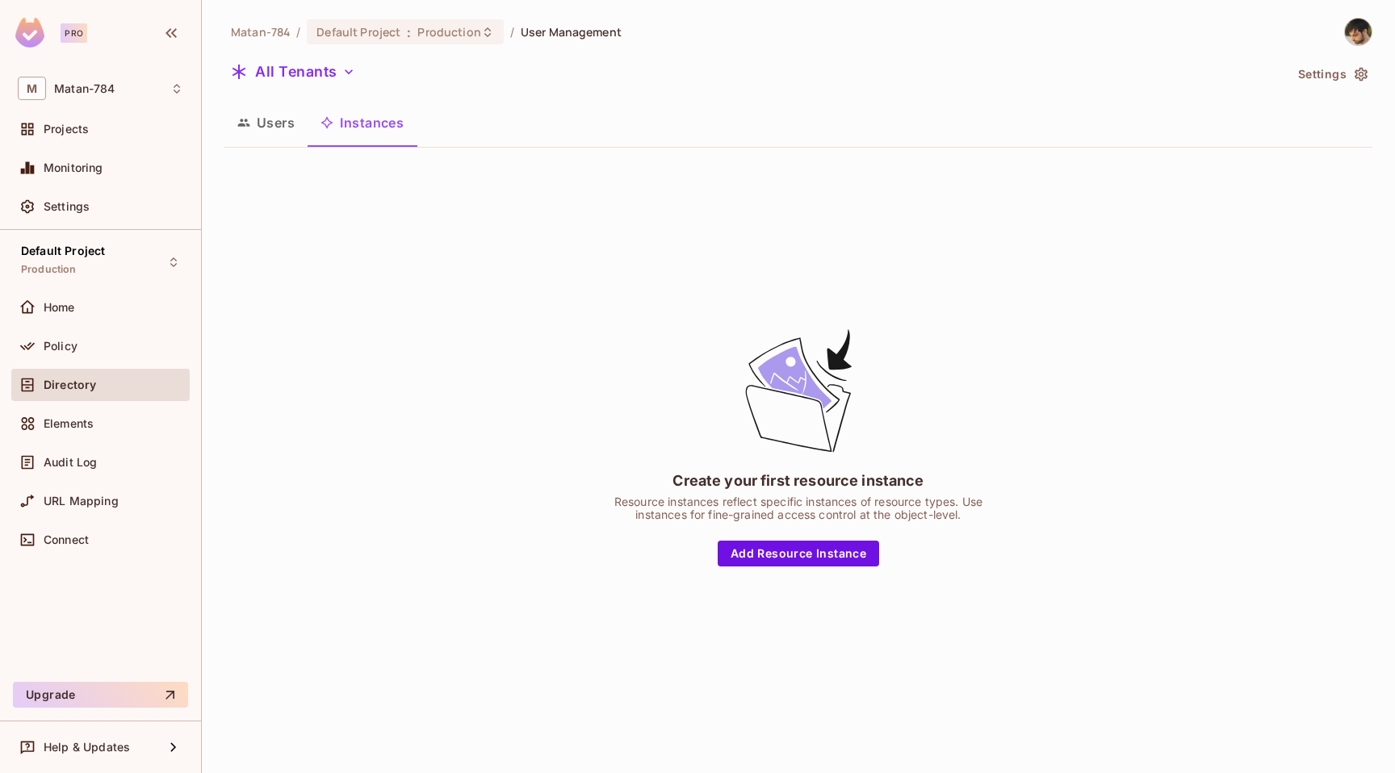
click at [289, 124] on button "Users" at bounding box center [265, 123] width 83 height 40
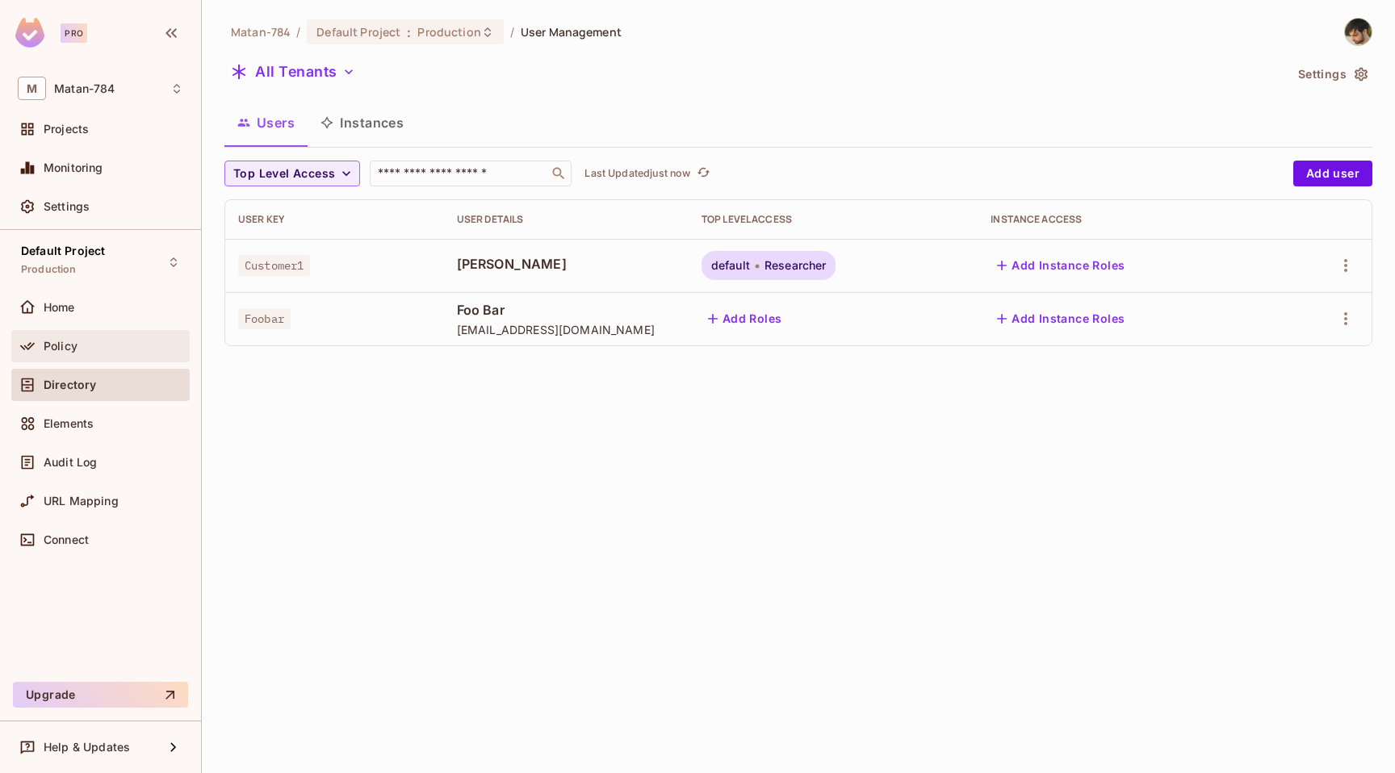
click at [55, 340] on span "Policy" at bounding box center [61, 346] width 34 height 13
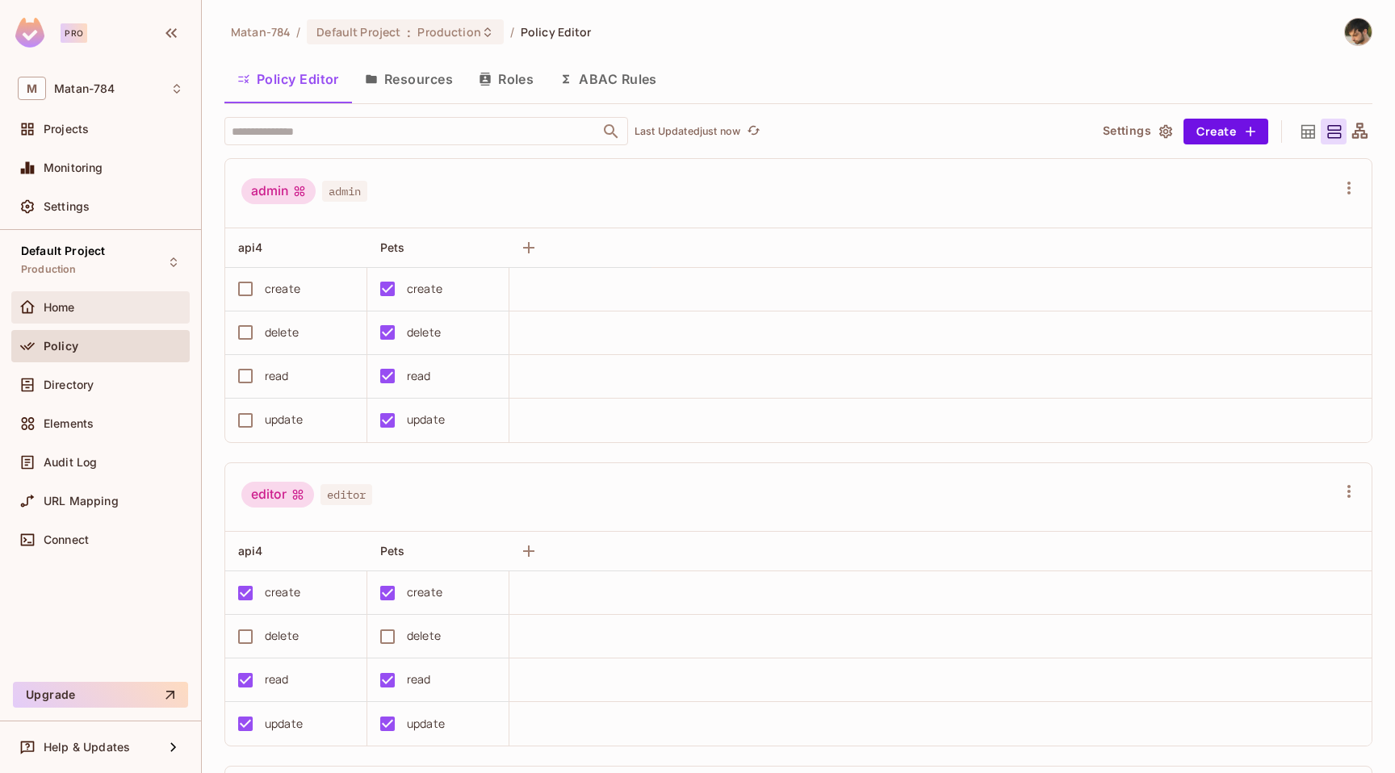
click at [136, 308] on div "Home" at bounding box center [114, 307] width 140 height 13
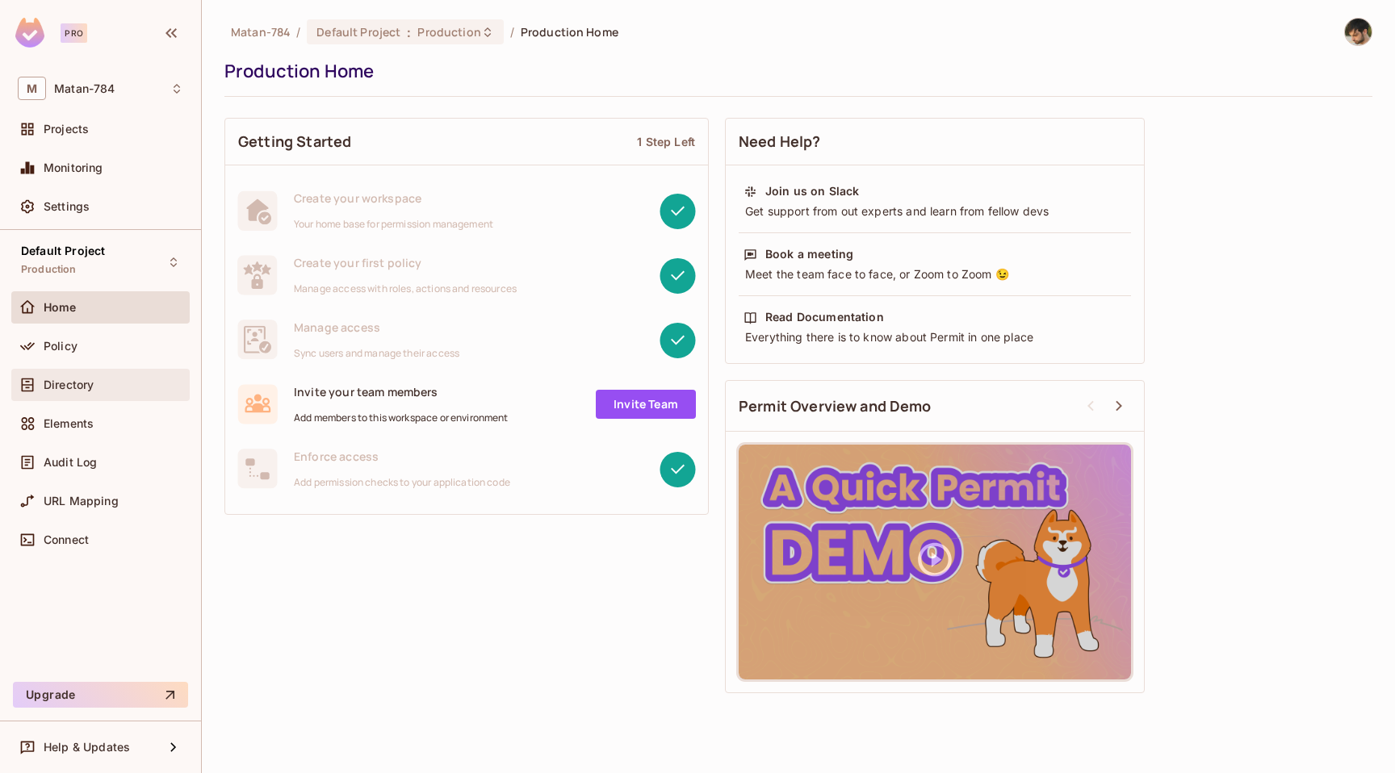
click at [86, 379] on span "Directory" at bounding box center [69, 385] width 50 height 13
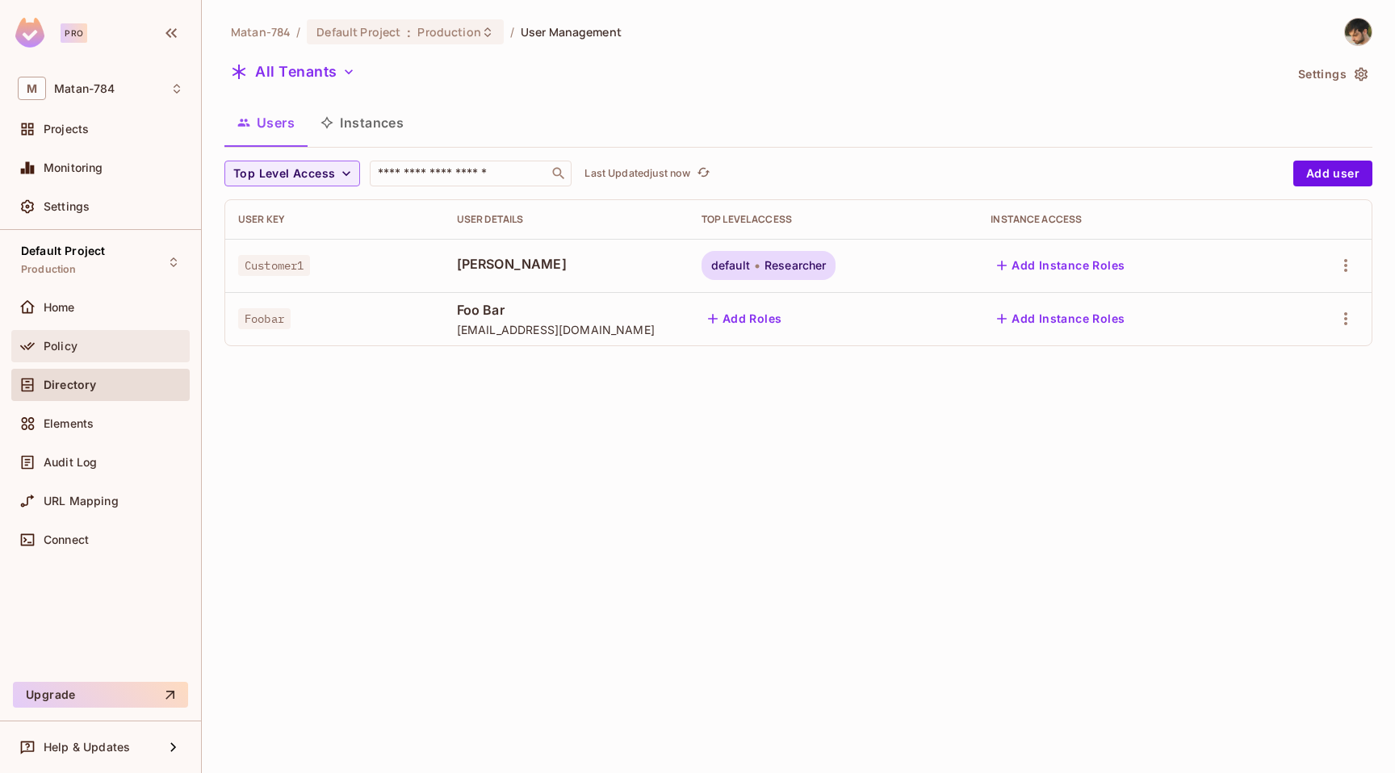
click at [88, 344] on div "Policy" at bounding box center [114, 346] width 140 height 13
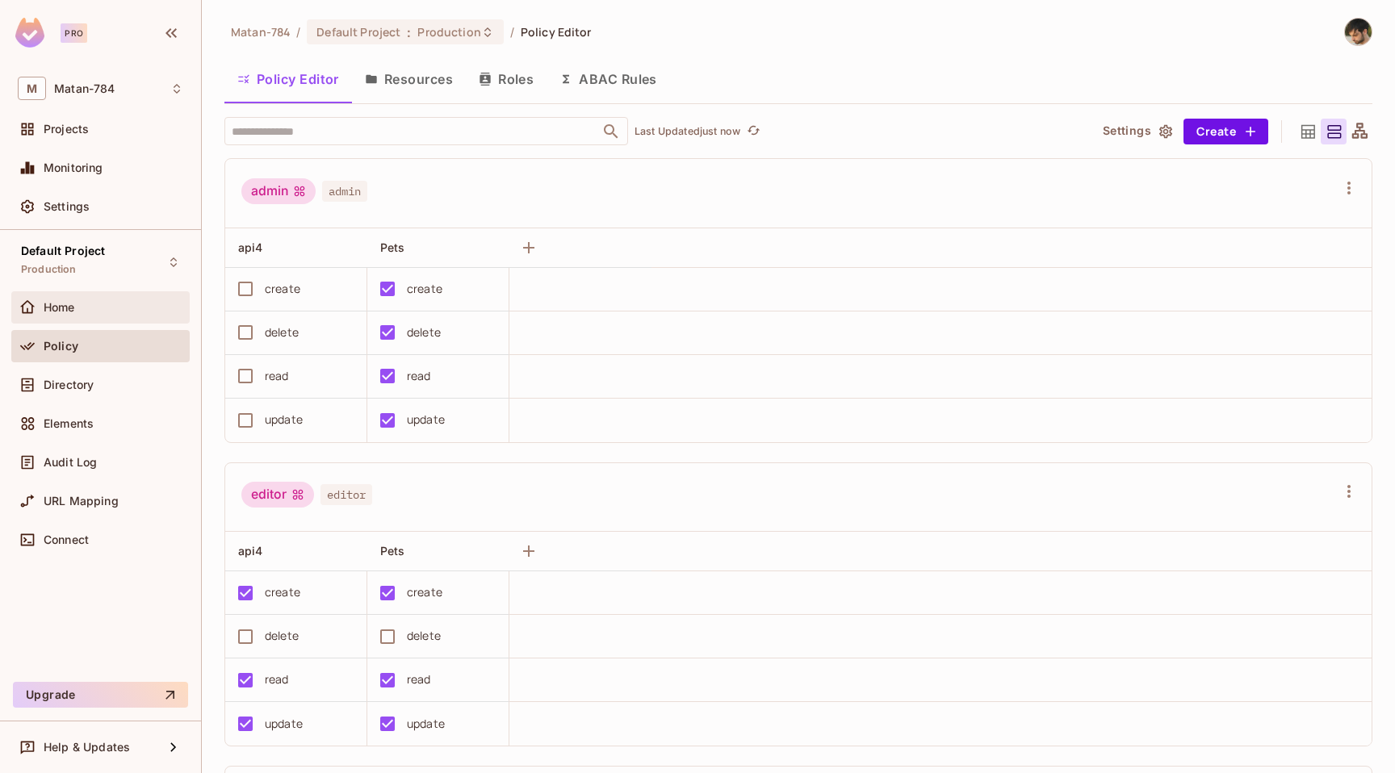
click at [92, 308] on div "Home" at bounding box center [114, 307] width 140 height 13
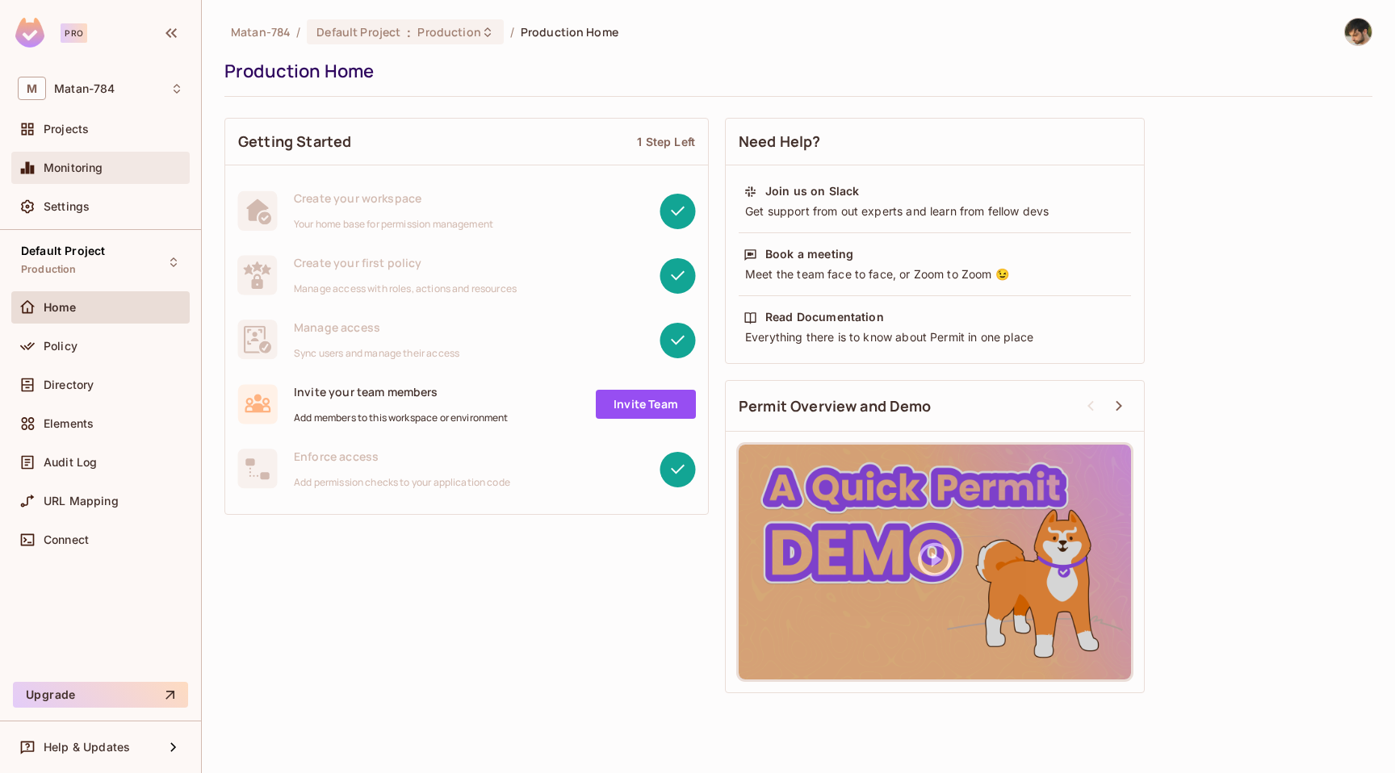
click at [52, 160] on div "Monitoring" at bounding box center [101, 167] width 166 height 19
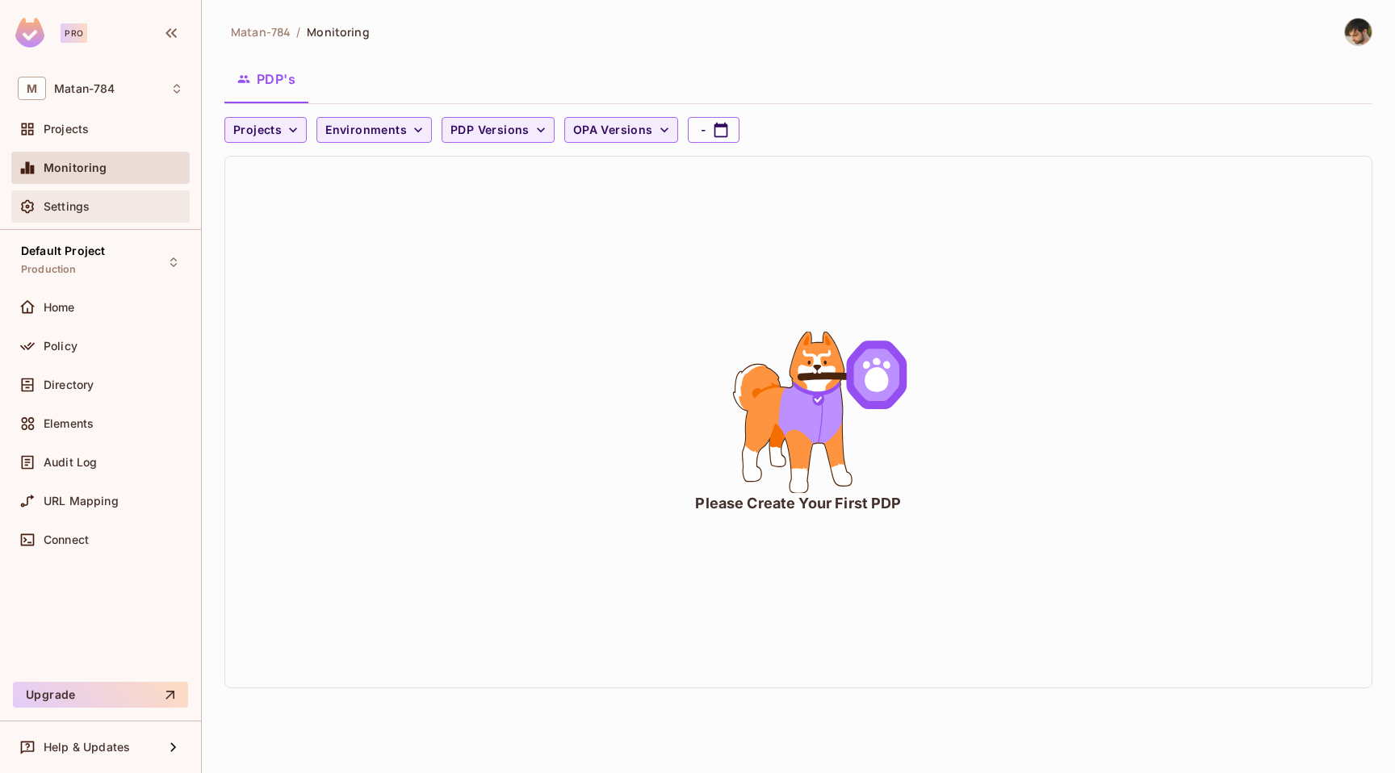
click at [131, 208] on div "Settings" at bounding box center [114, 206] width 140 height 13
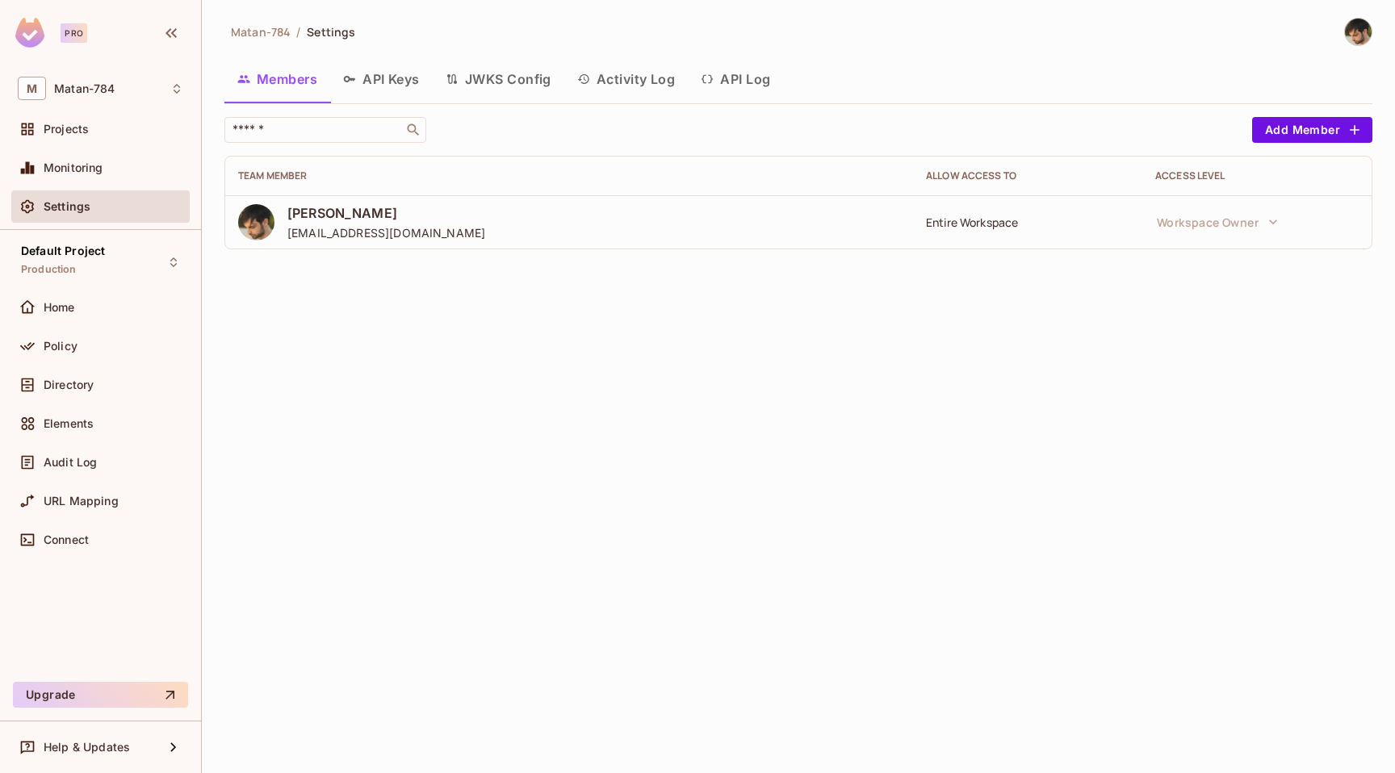
click at [748, 73] on button "API Log" at bounding box center [735, 79] width 95 height 40
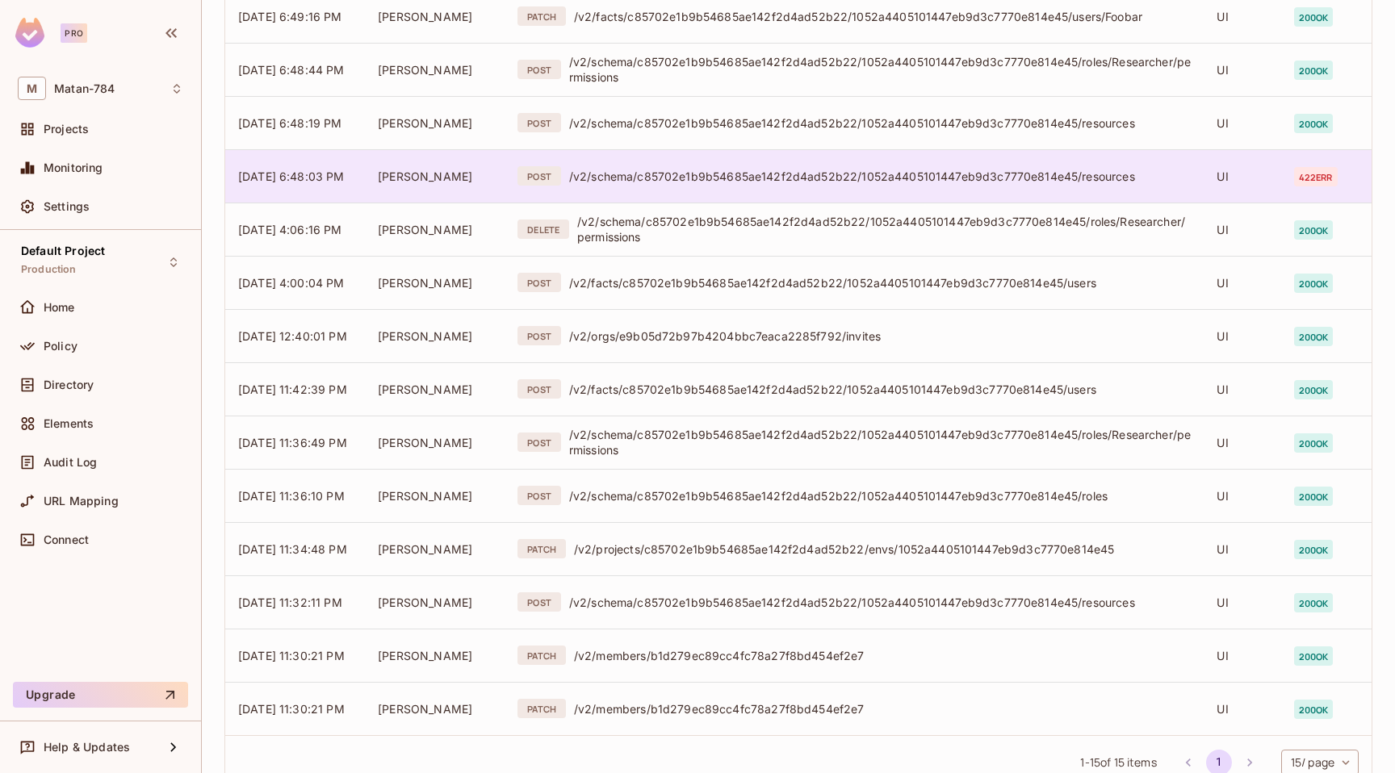
scroll to position [342, 0]
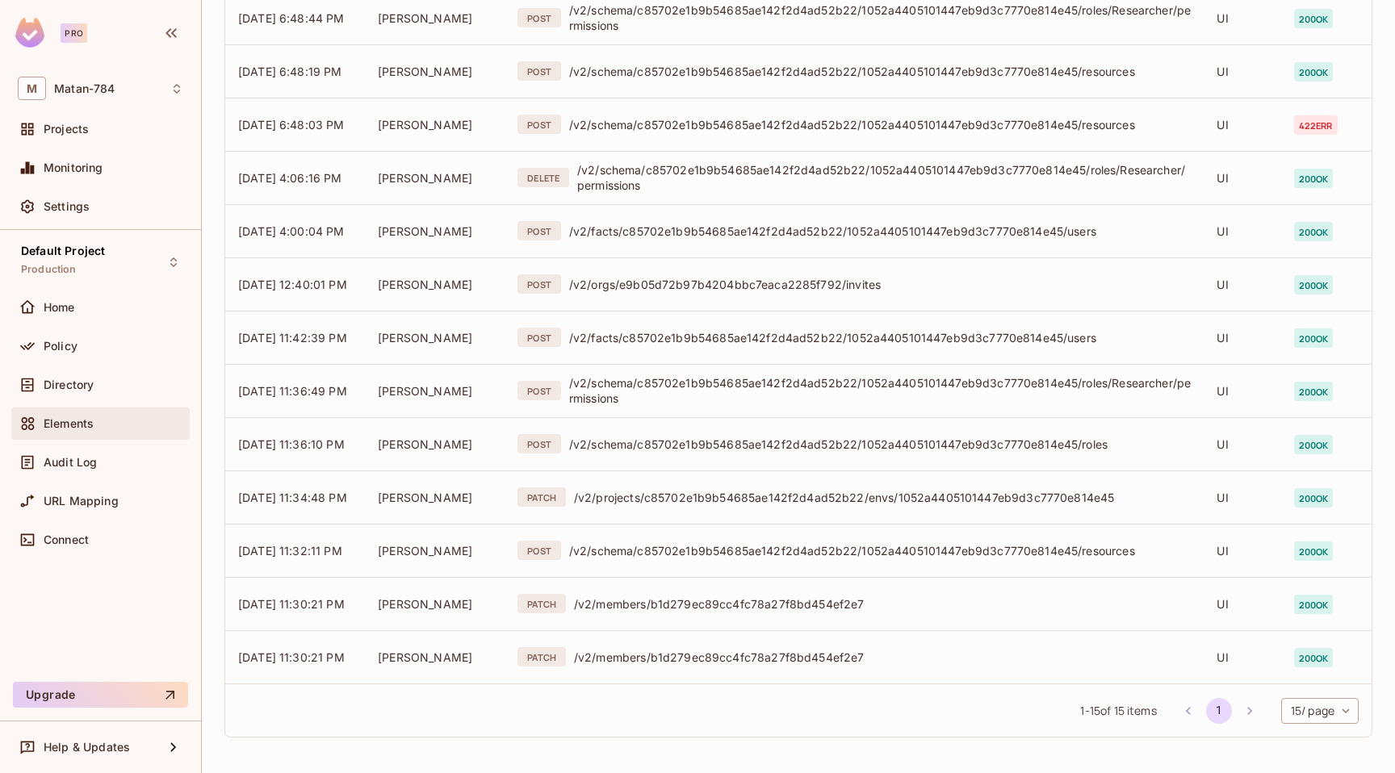
click at [86, 416] on div "Elements" at bounding box center [101, 423] width 166 height 19
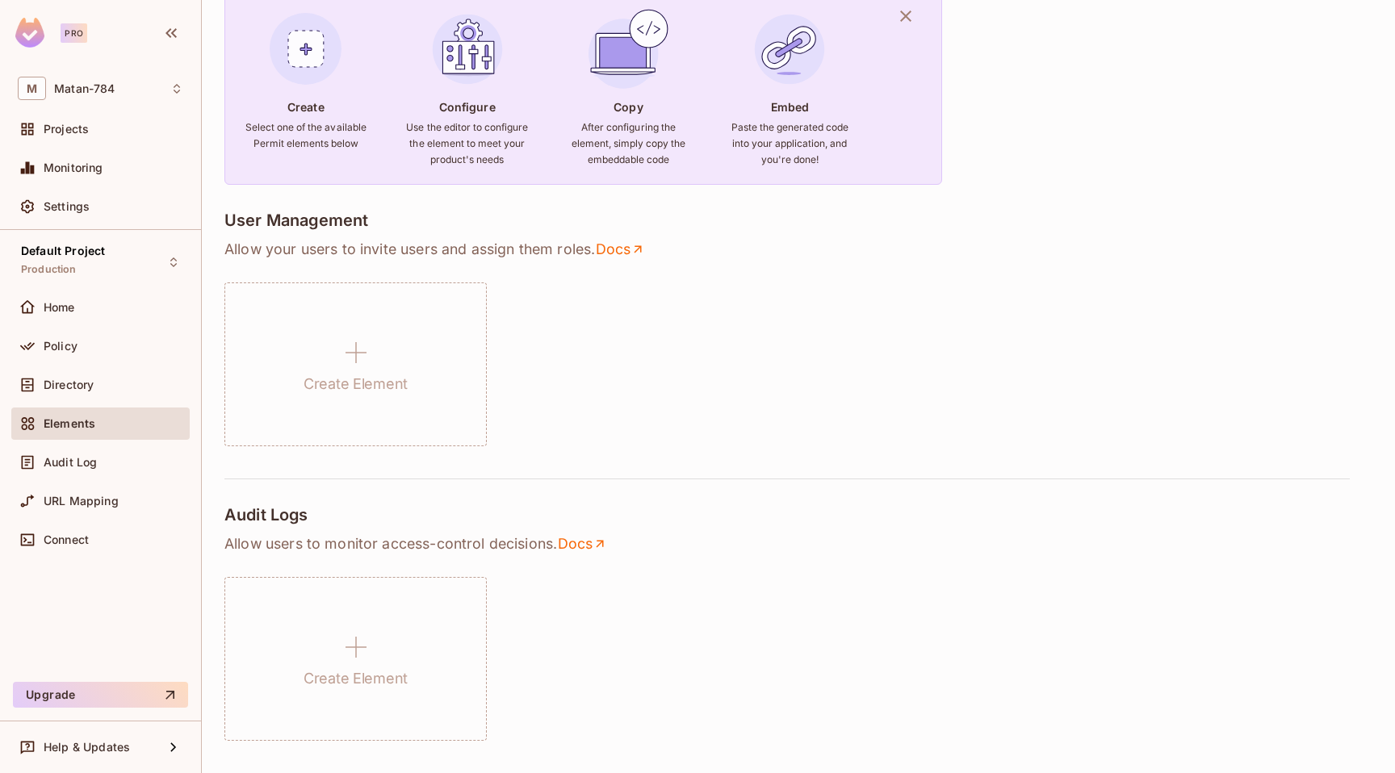
scroll to position [156, 0]
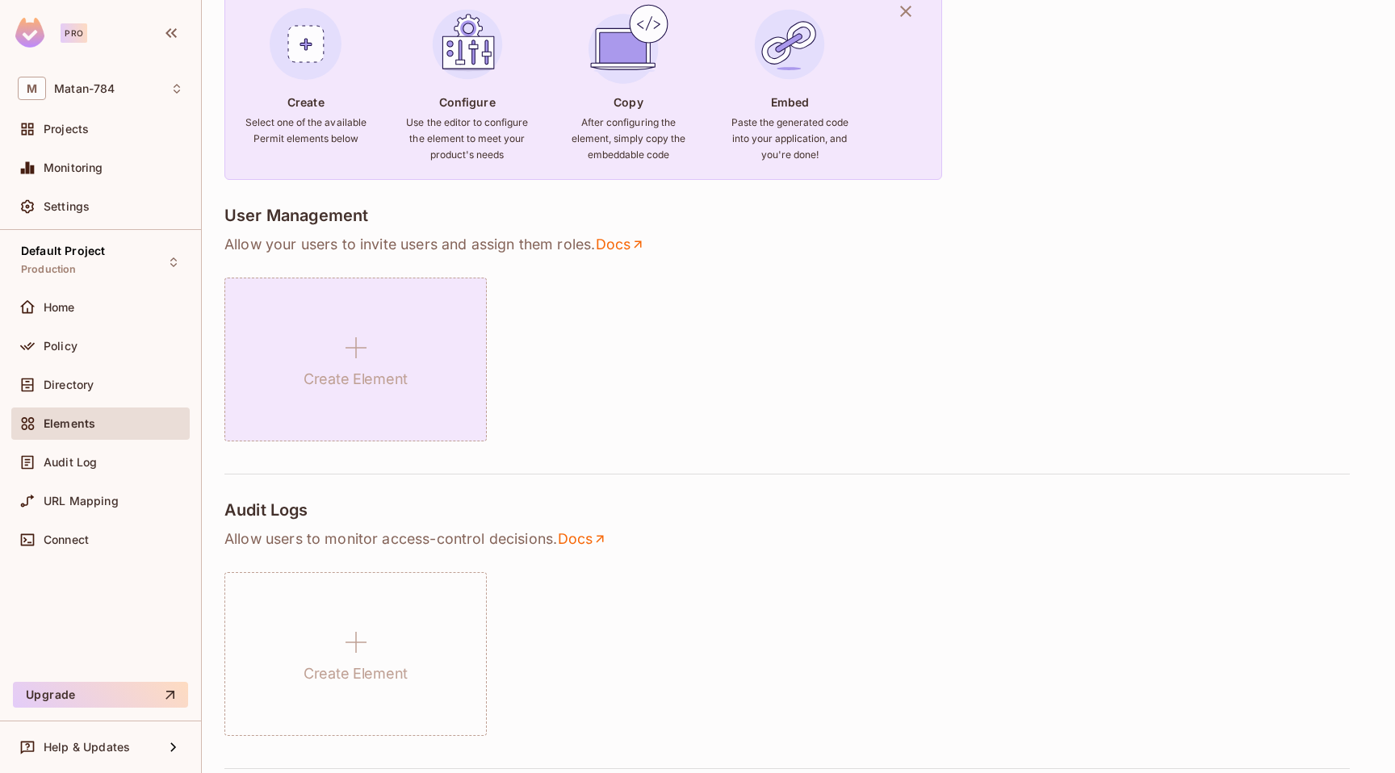
click at [455, 337] on div "Create Element" at bounding box center [355, 360] width 262 height 164
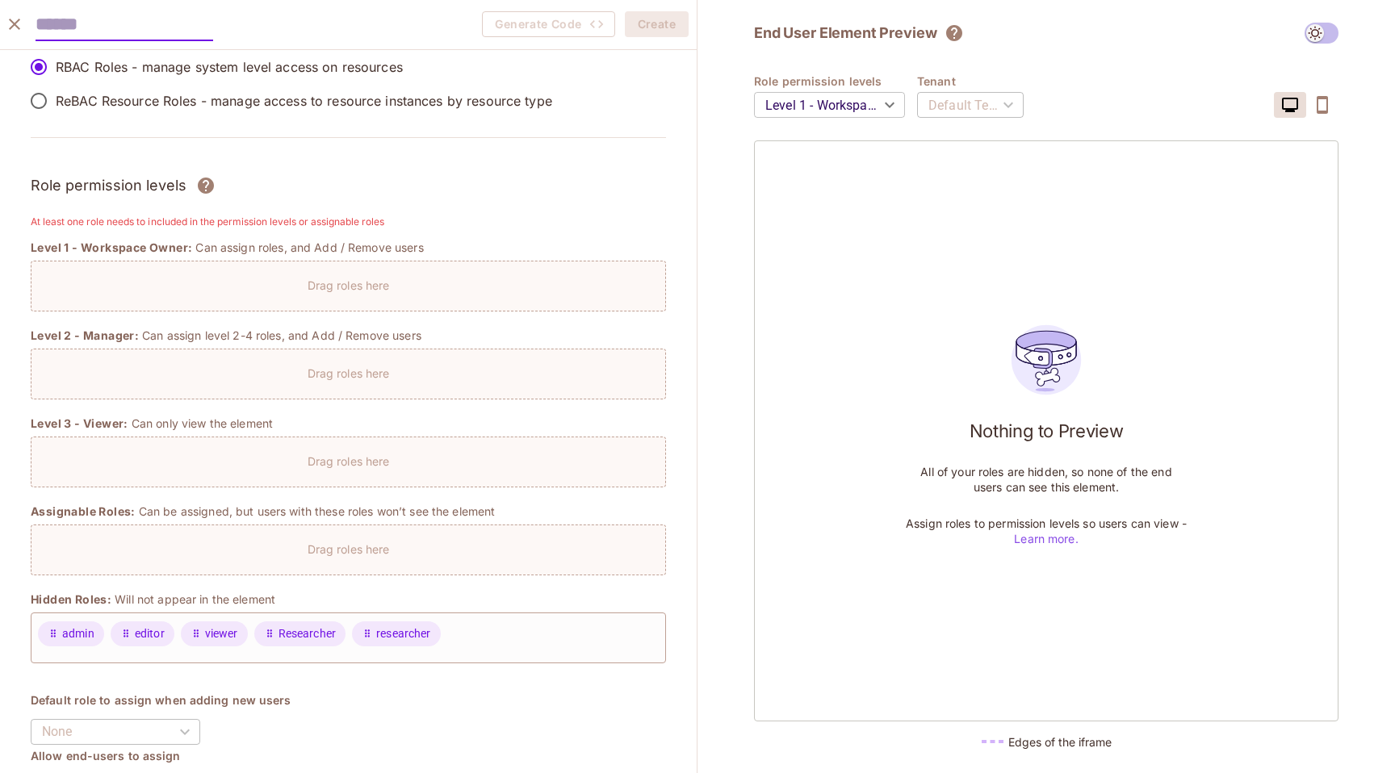
scroll to position [1, 0]
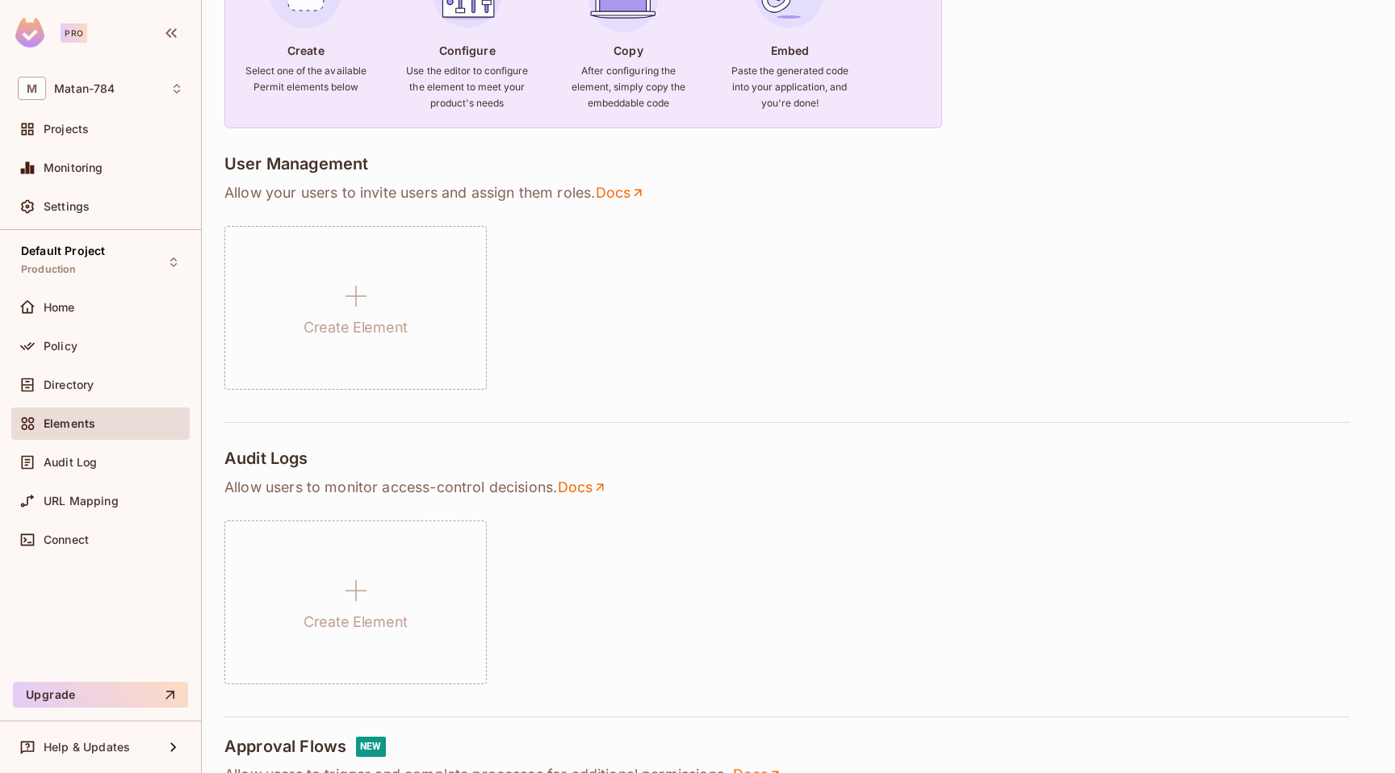
scroll to position [214, 0]
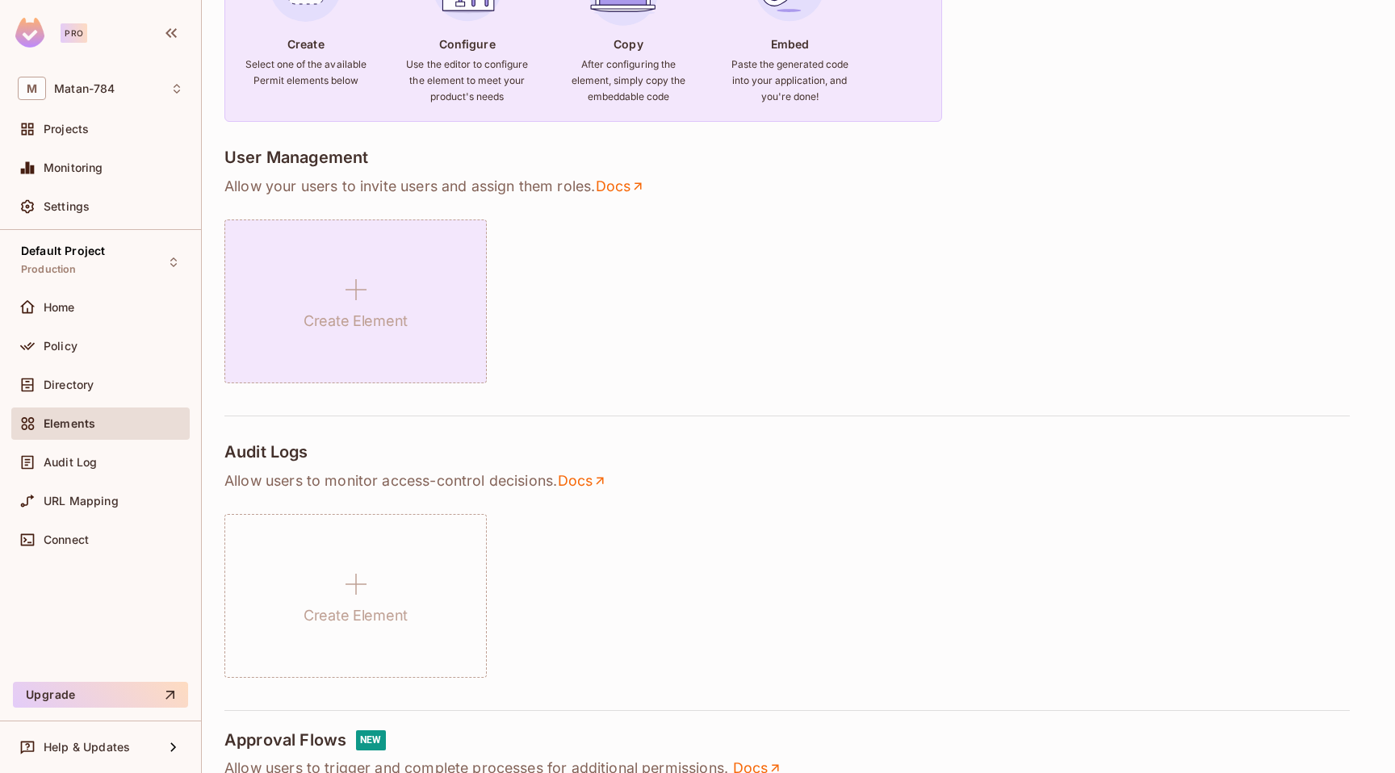
click at [440, 278] on div "Create Element" at bounding box center [355, 302] width 262 height 164
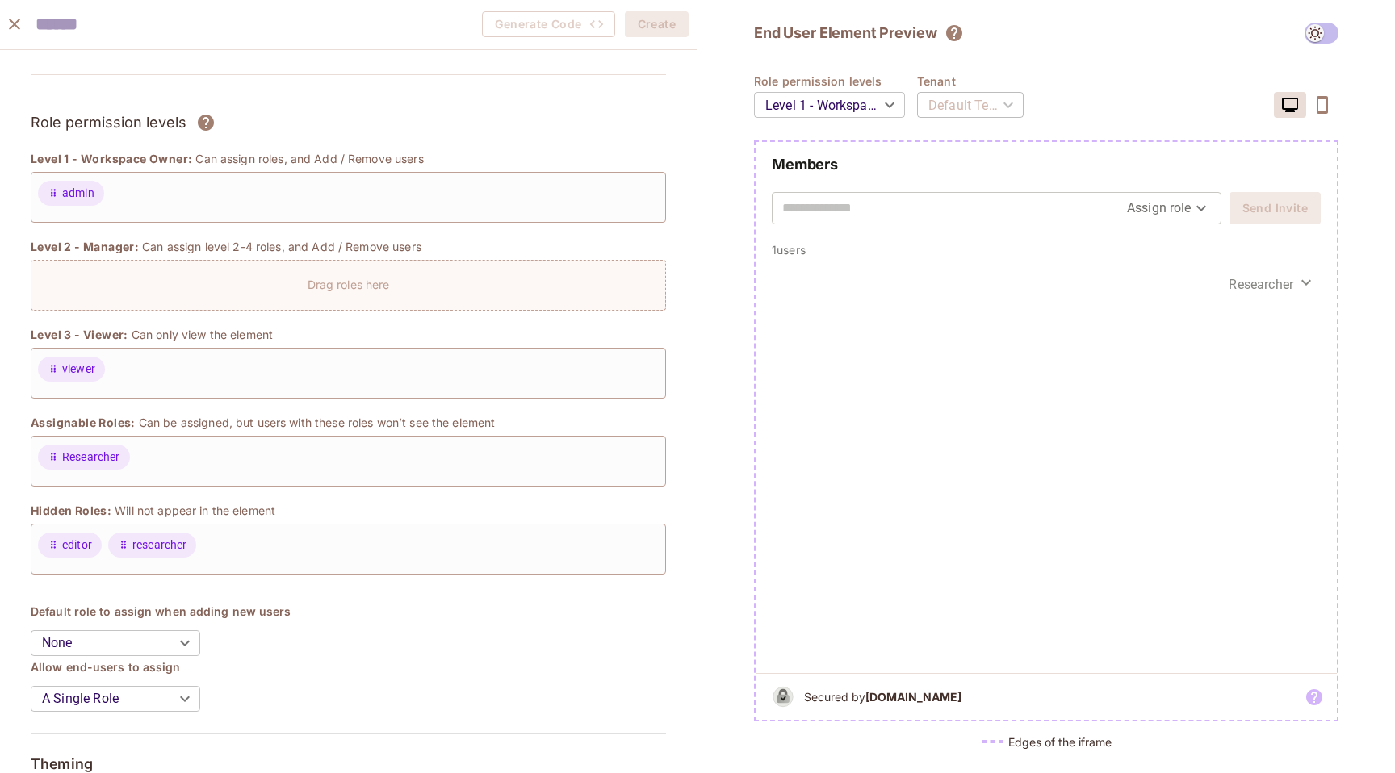
scroll to position [78, 0]
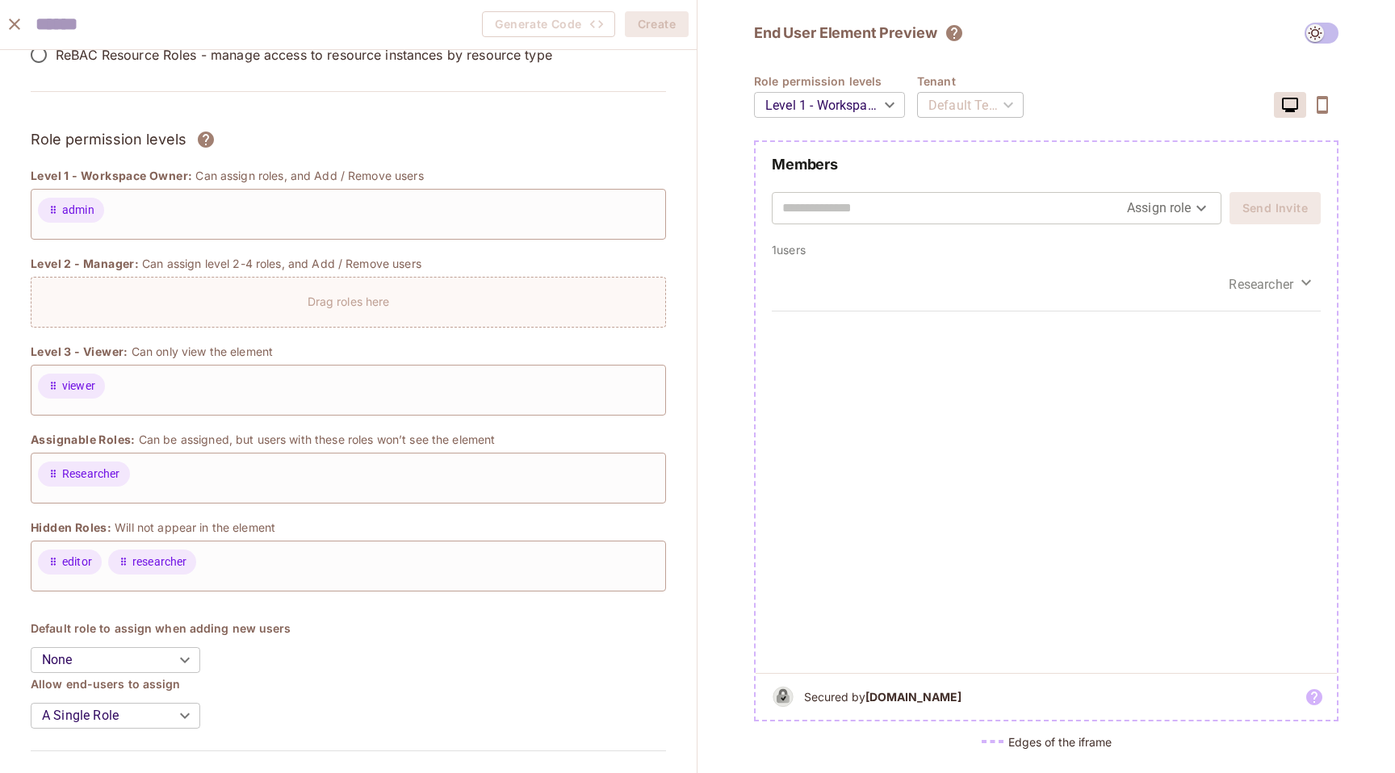
click at [1047, 195] on input "text" at bounding box center [954, 208] width 345 height 26
click at [1201, 220] on body "Pro M Matan-784 Projects Monitoring Settings Default Project Production Home Po…" at bounding box center [697, 386] width 1395 height 773
click at [1154, 290] on li "Researcher" at bounding box center [1169, 302] width 90 height 29
type input "**********"
click at [947, 205] on input "text" at bounding box center [954, 208] width 345 height 26
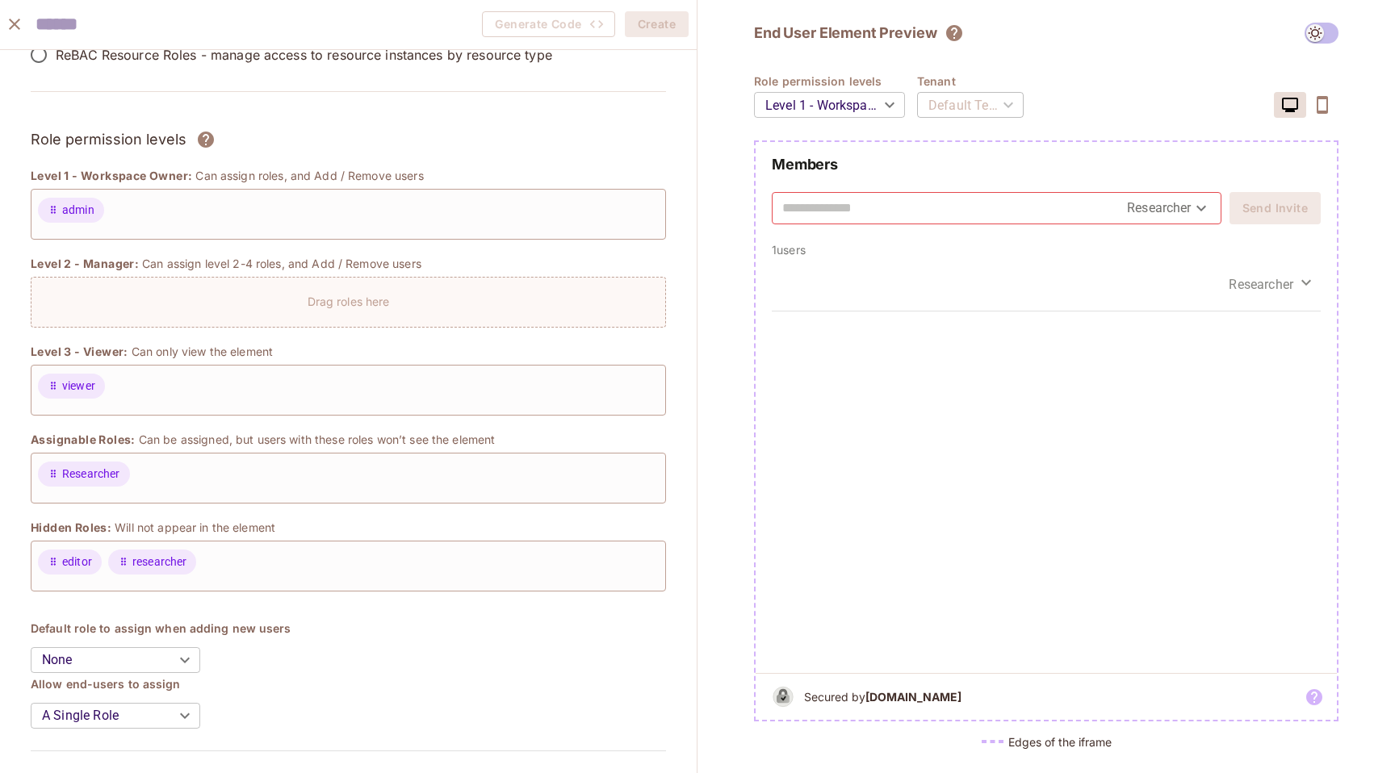
click at [863, 70] on div "**********" at bounding box center [1046, 393] width 585 height 740
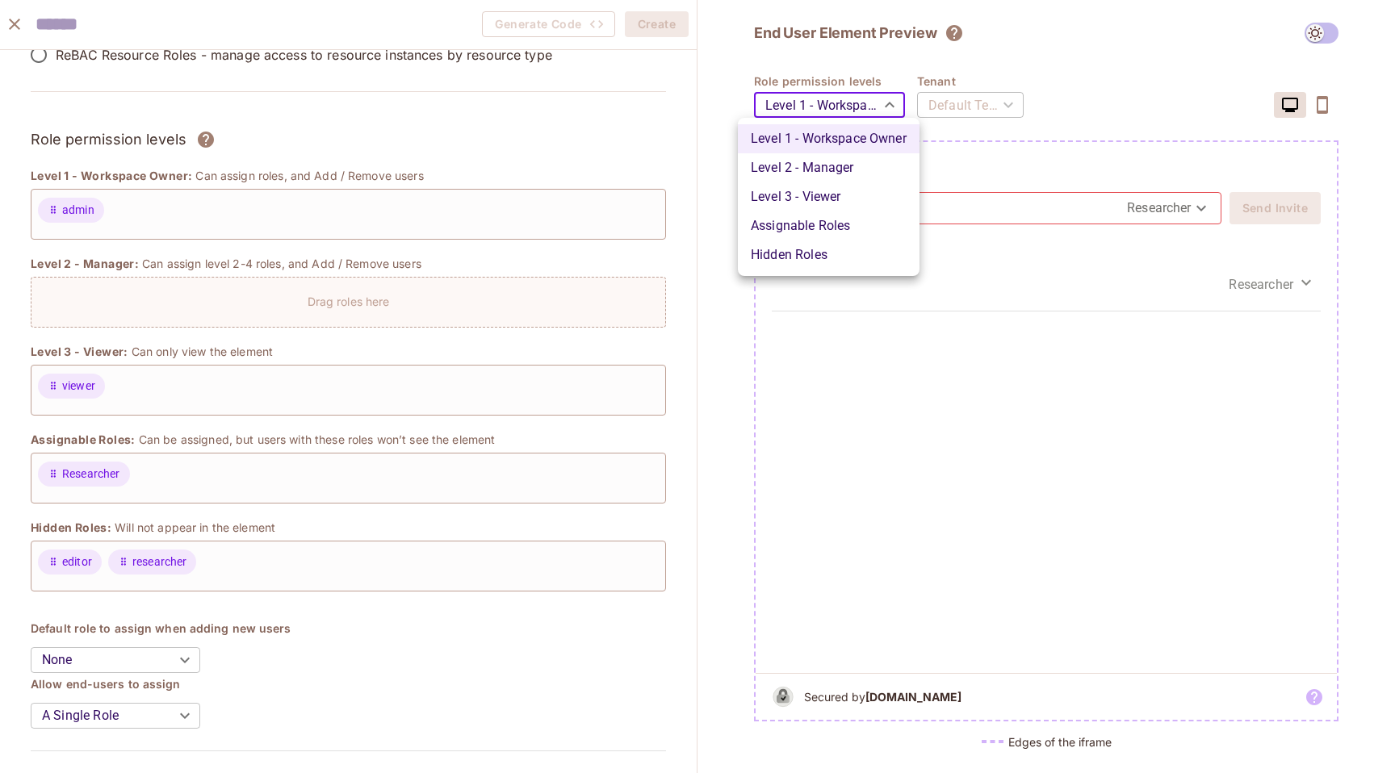
click at [865, 93] on body "Pro M Matan-784 Projects Monitoring Settings Default Project Production Home Po…" at bounding box center [697, 386] width 1395 height 773
click at [857, 178] on li "Level 2 - Manager" at bounding box center [829, 167] width 182 height 29
click at [851, 120] on body "Pro M Matan-784 Projects Monitoring Settings Default Project Production Home Po…" at bounding box center [697, 386] width 1395 height 773
click at [831, 217] on li "Assignable Roles" at bounding box center [829, 226] width 182 height 29
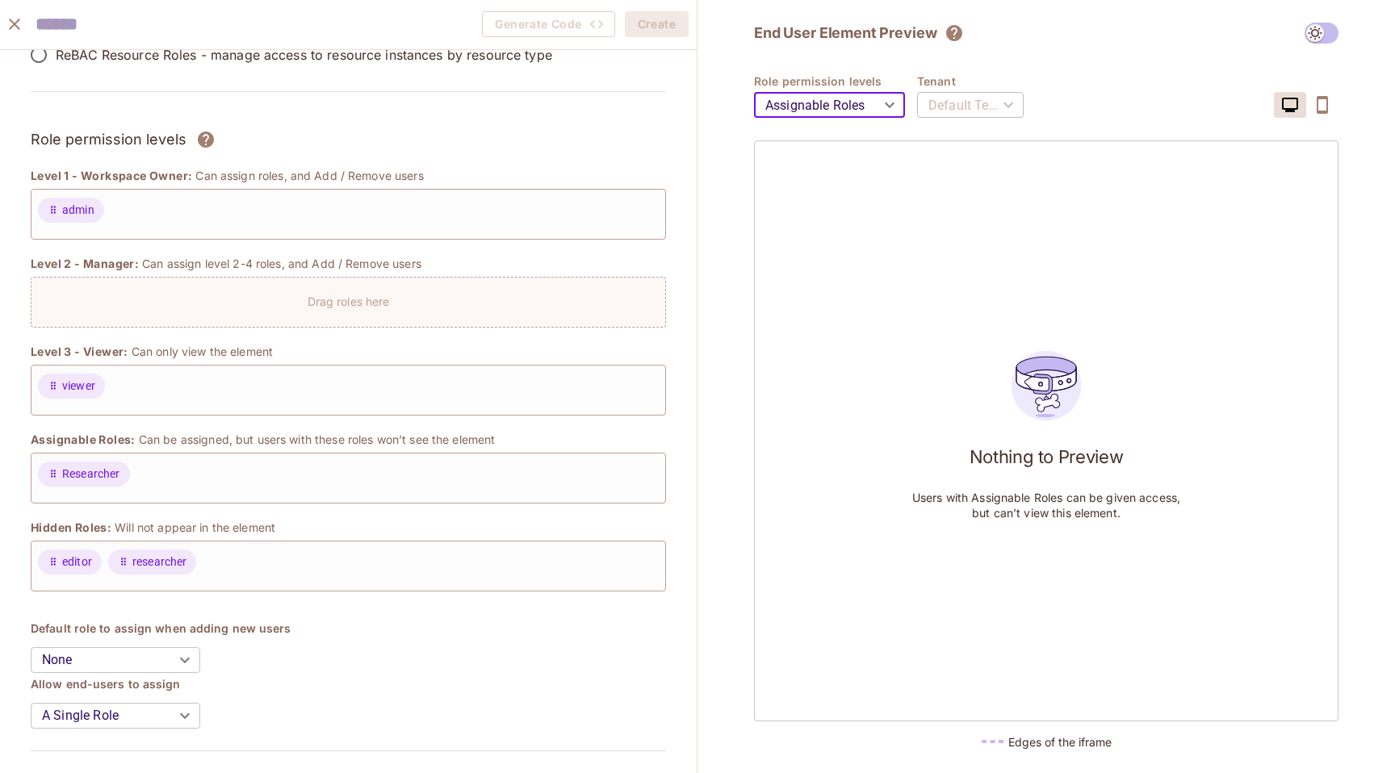
click at [827, 114] on body "Pro M Matan-784 Projects Monitoring Settings Default Project Production Home Po…" at bounding box center [697, 386] width 1395 height 773
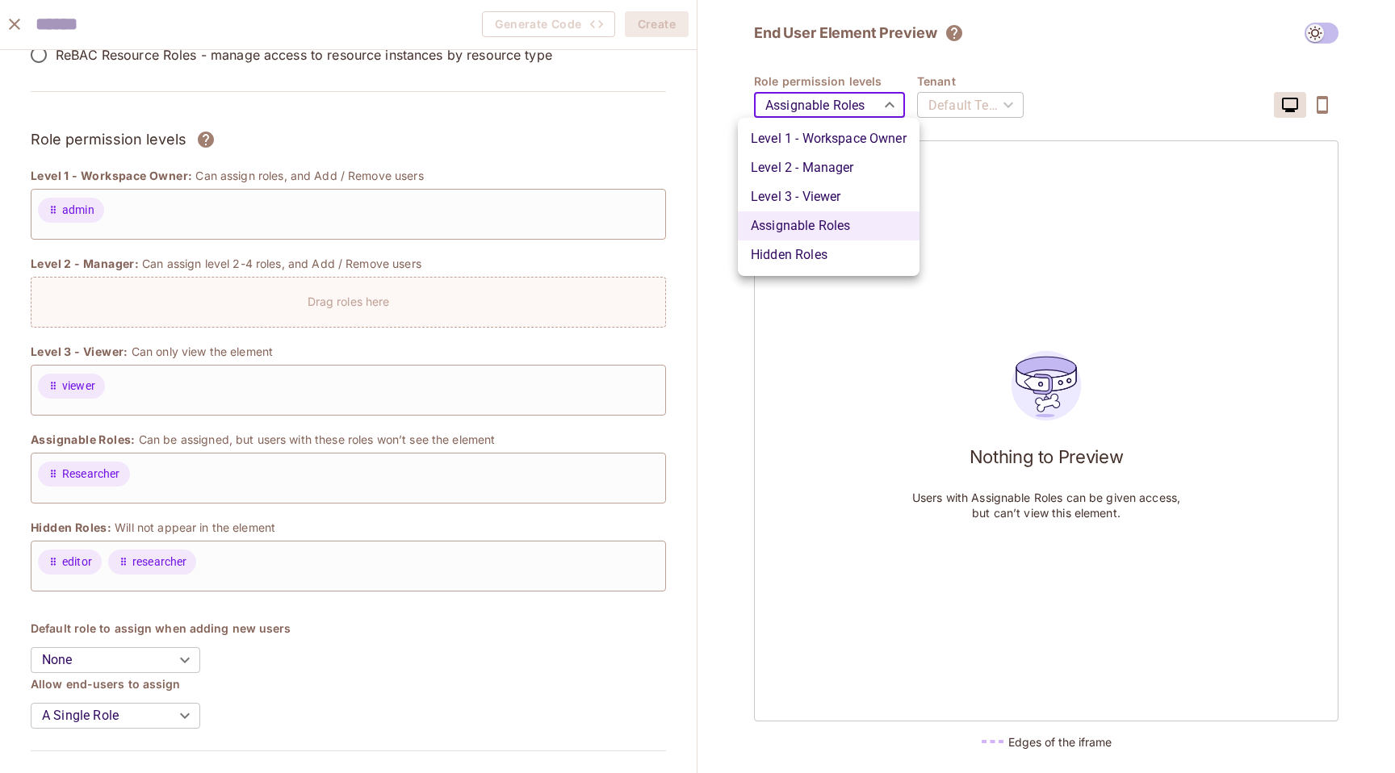
click at [805, 255] on li "Hidden Roles" at bounding box center [829, 255] width 182 height 29
type input "*******"
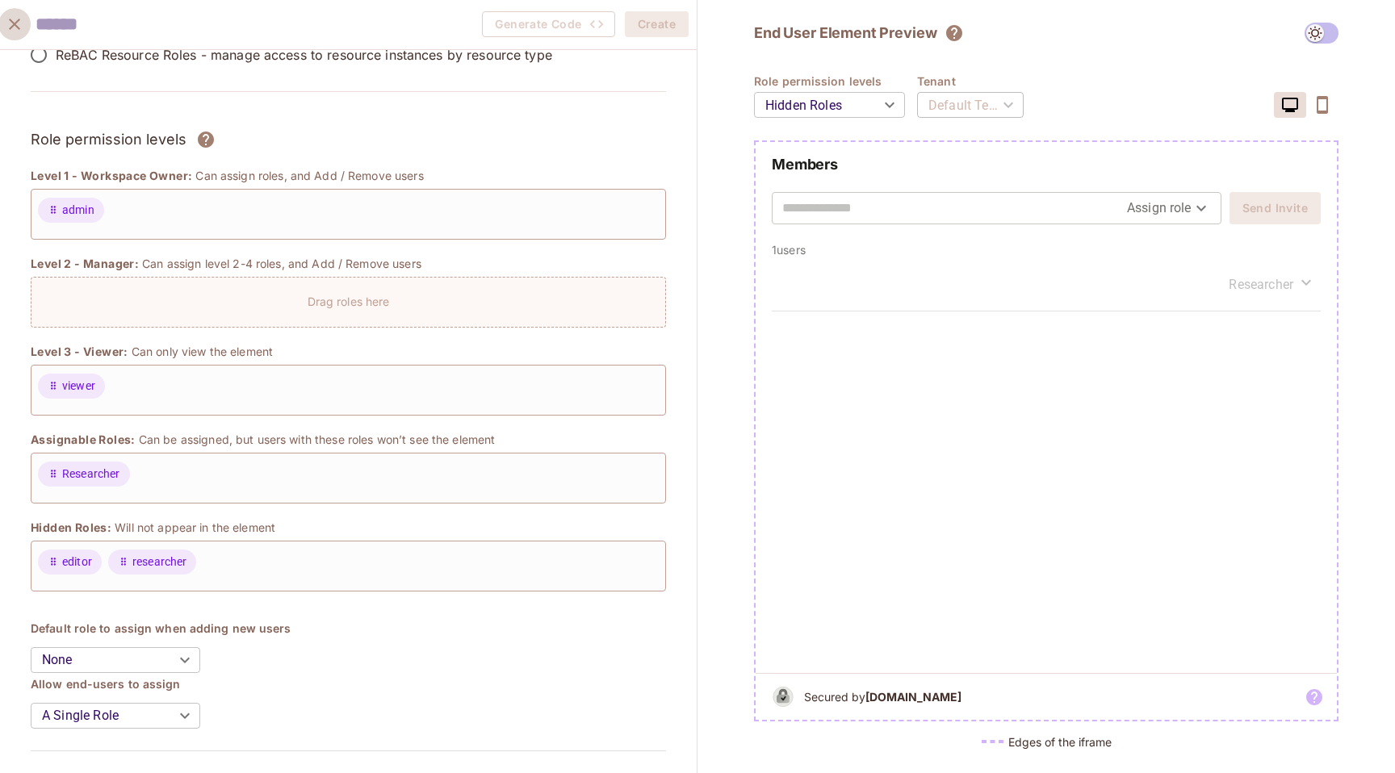
click at [23, 31] on icon "close" at bounding box center [14, 24] width 19 height 19
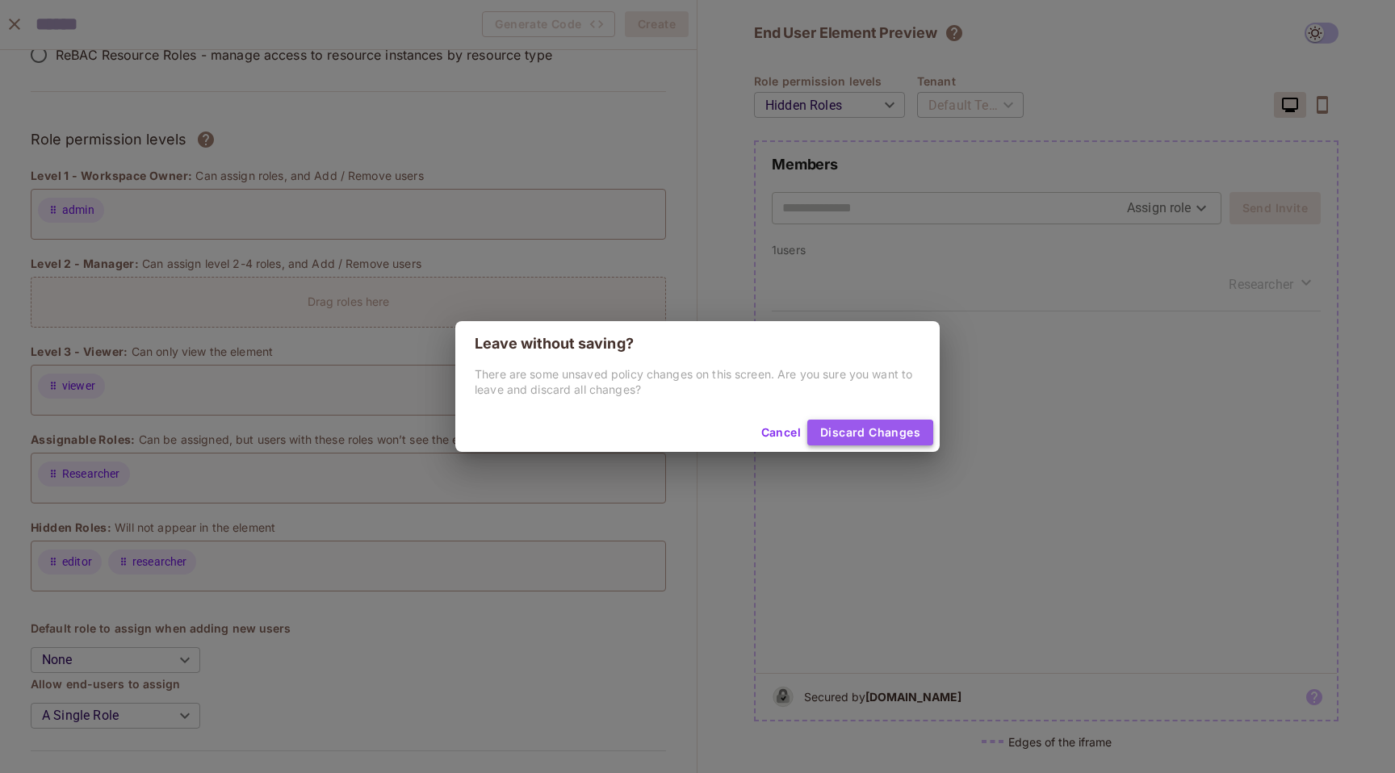
click at [858, 435] on button "Discard Changes" at bounding box center [870, 433] width 126 height 26
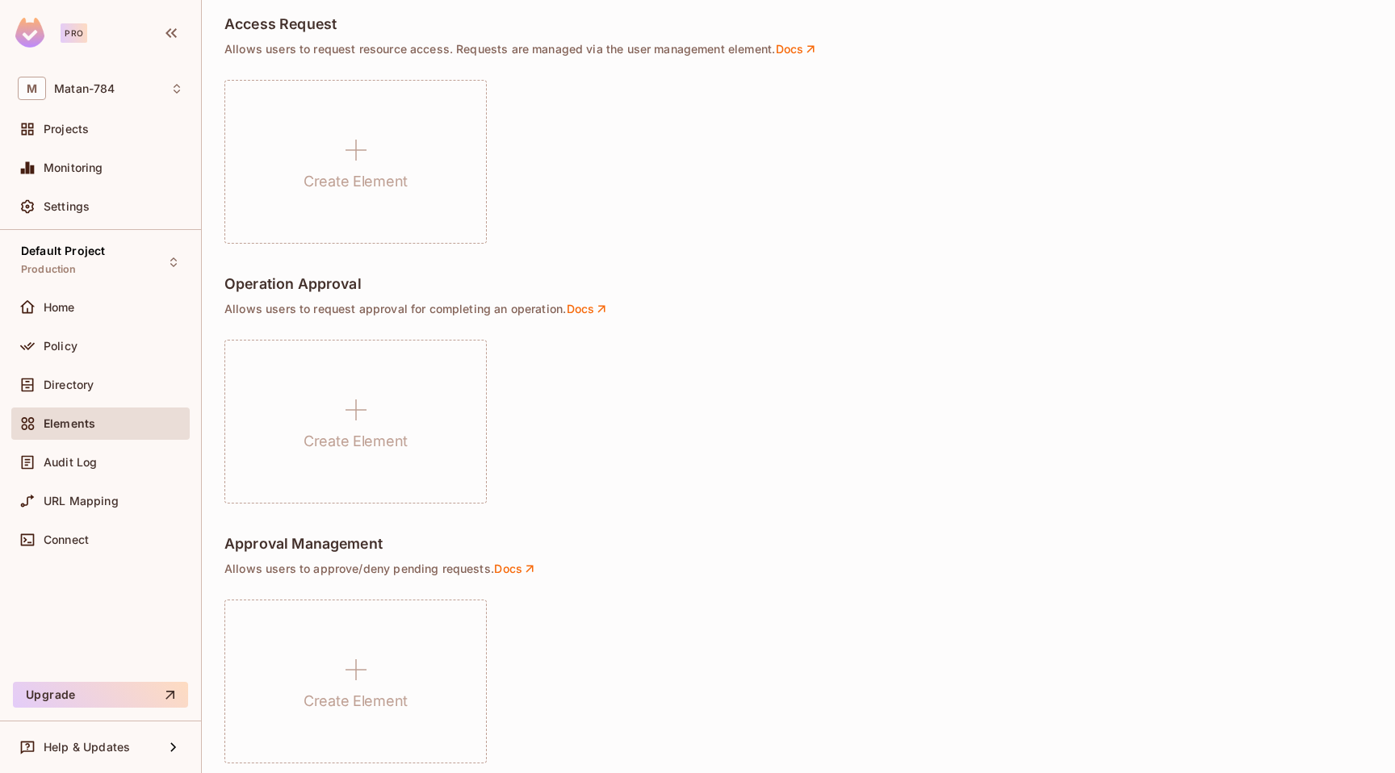
scroll to position [1025, 0]
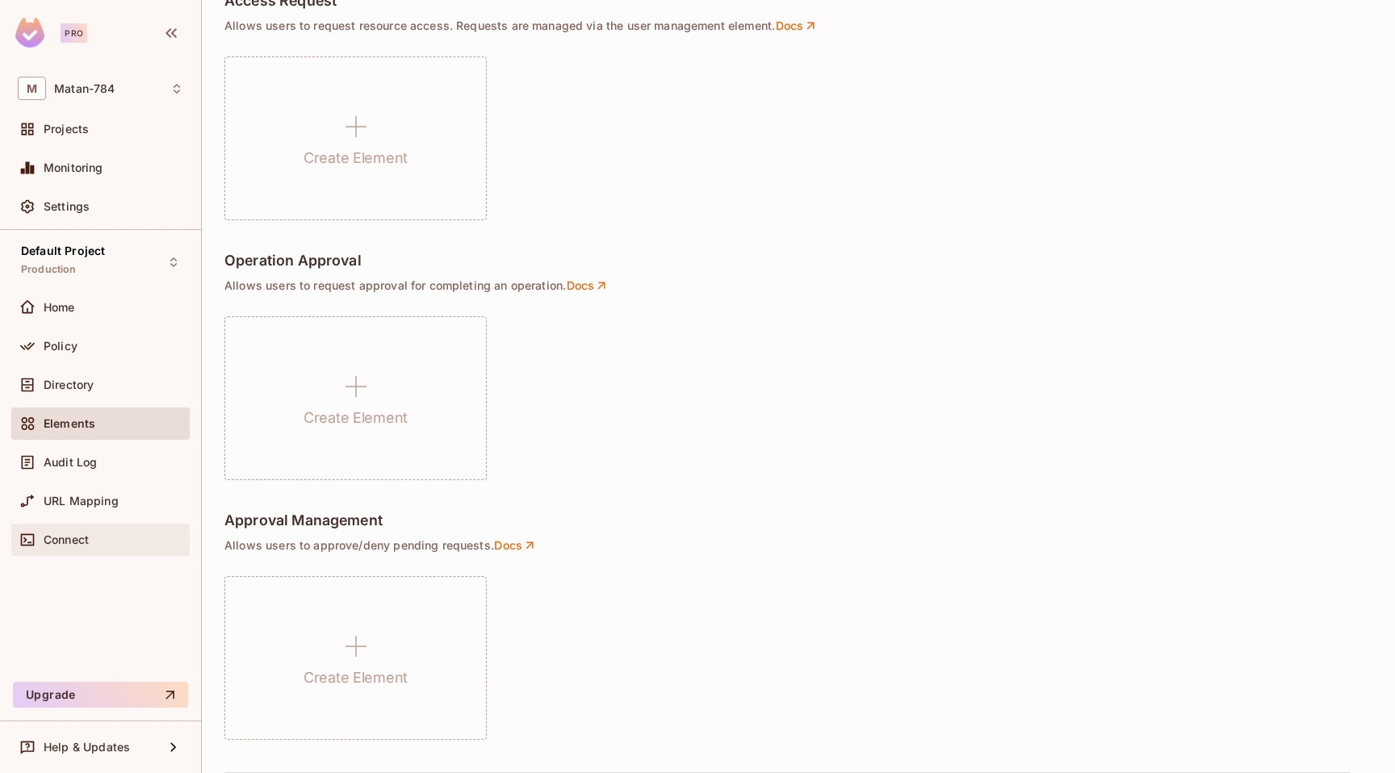
click at [61, 536] on span "Connect" at bounding box center [66, 540] width 45 height 13
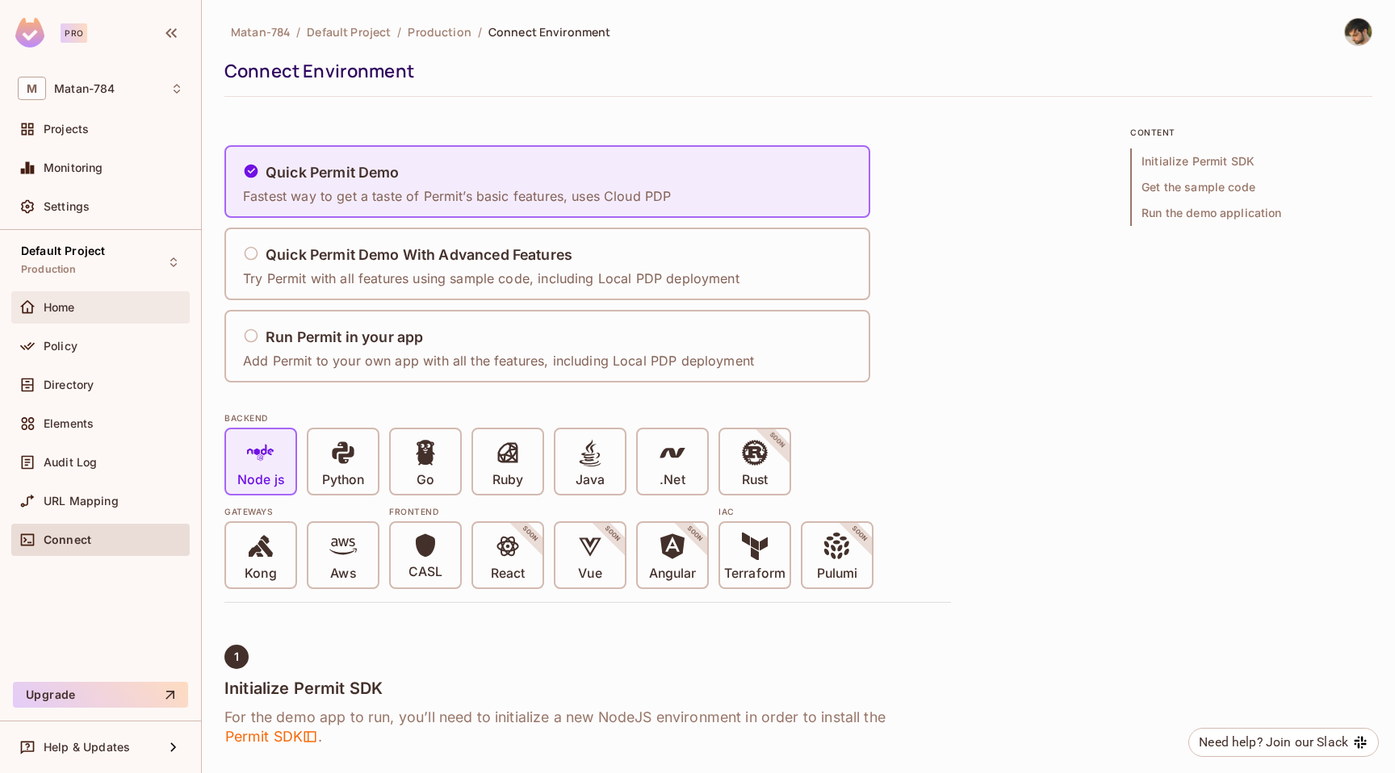
click at [89, 296] on div "Home" at bounding box center [100, 307] width 178 height 32
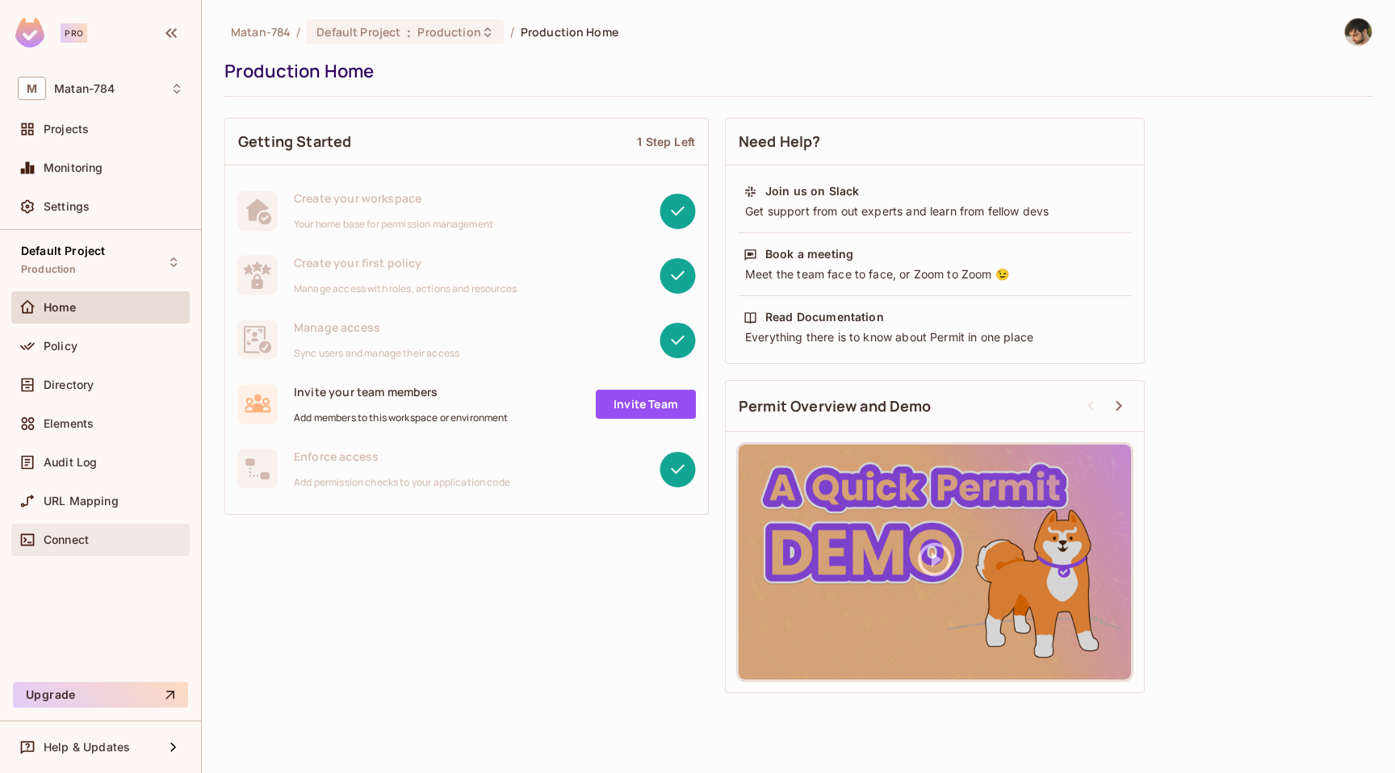
click at [98, 526] on div "Connect" at bounding box center [100, 540] width 178 height 32
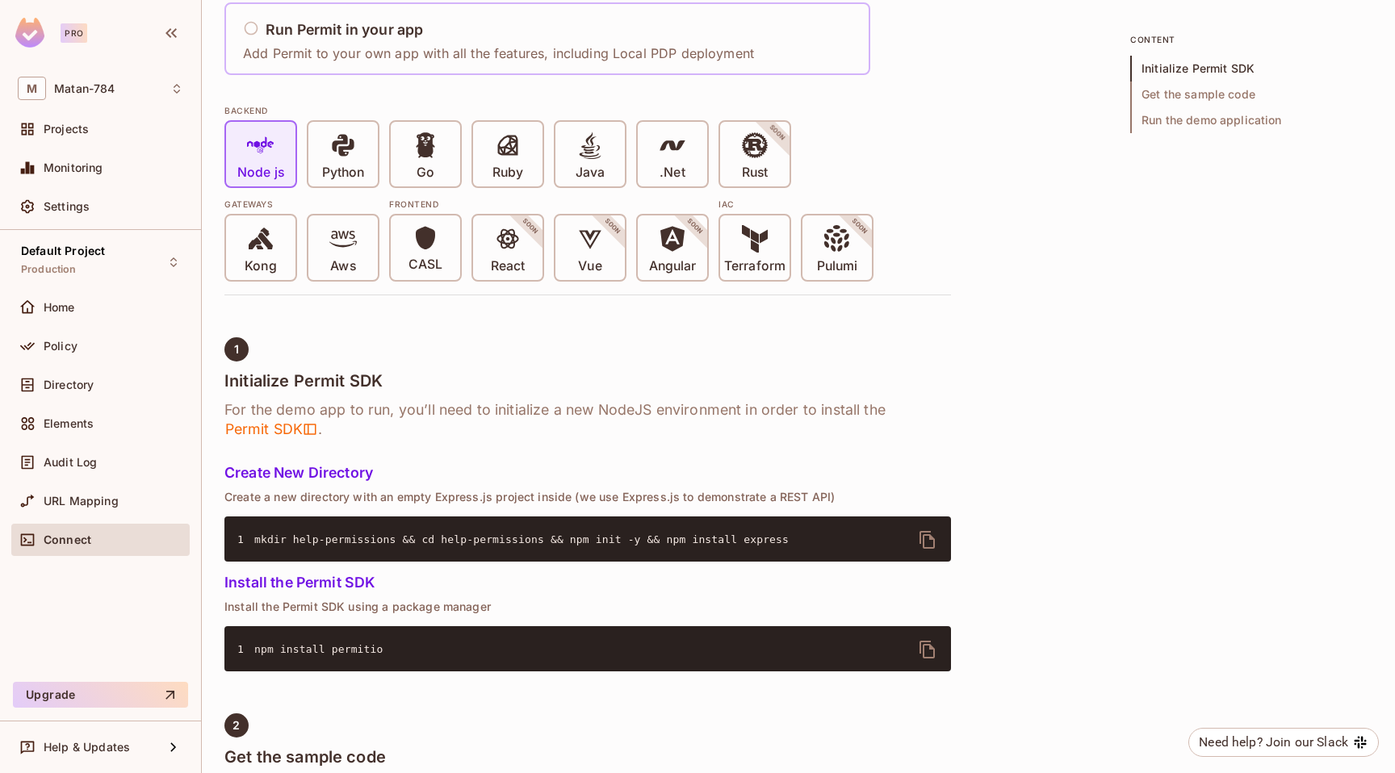
scroll to position [309, 0]
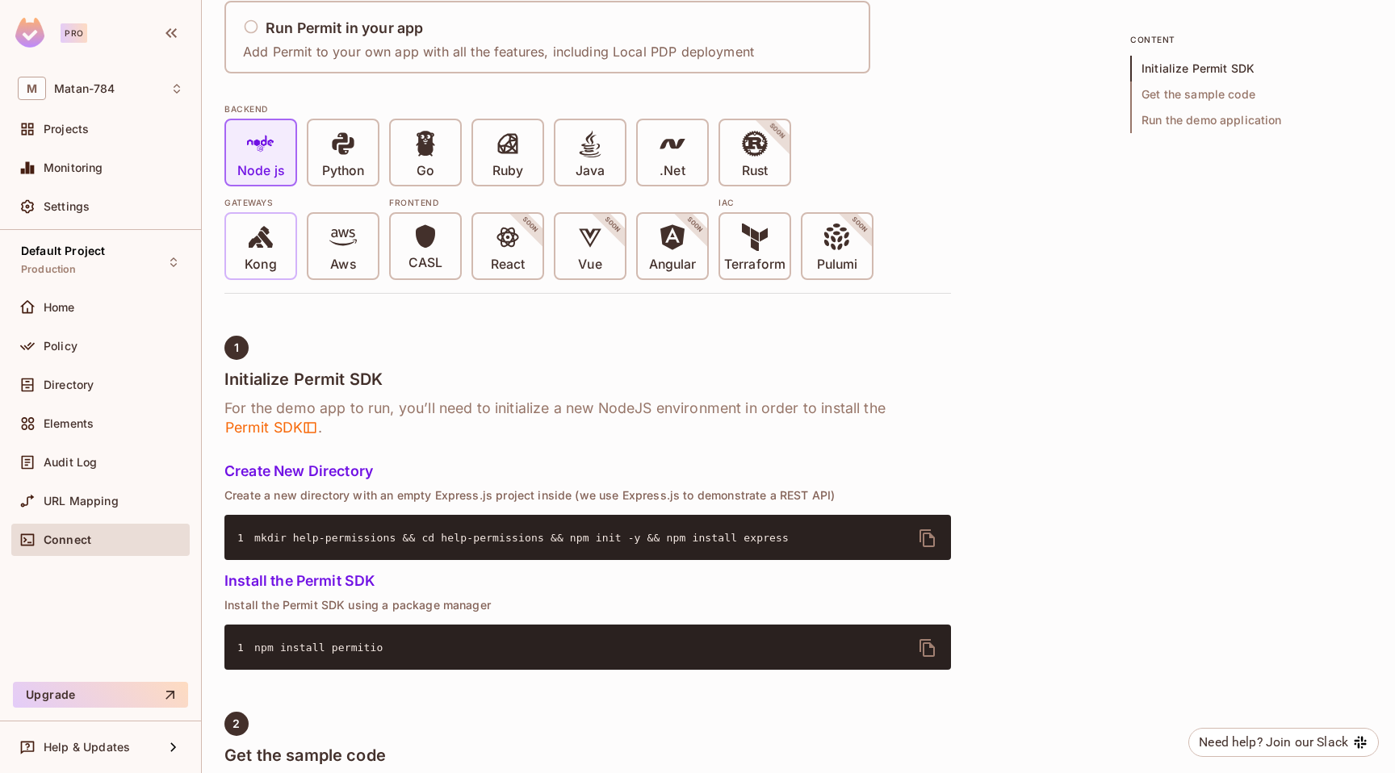
click at [250, 238] on icon at bounding box center [260, 237] width 27 height 27
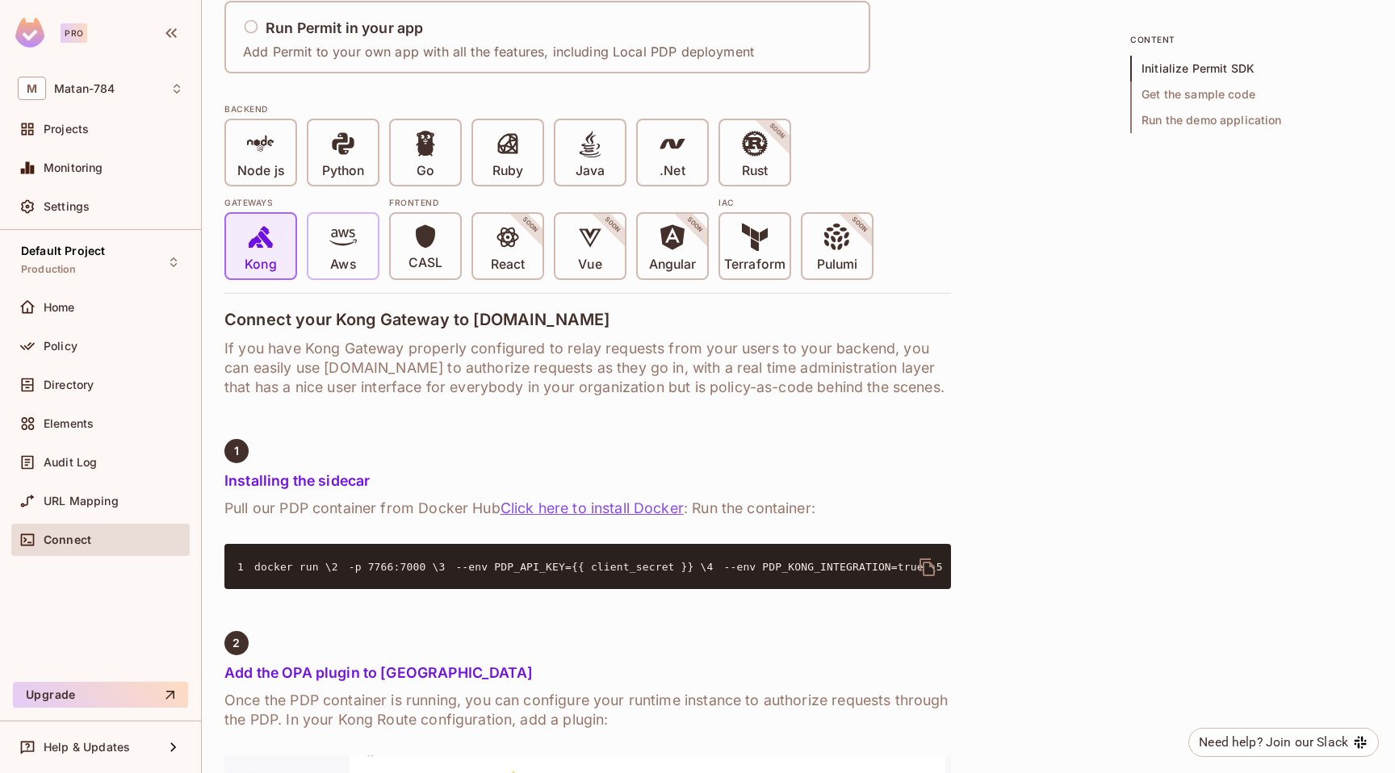
click at [355, 266] on span "Aws" at bounding box center [342, 248] width 27 height 49
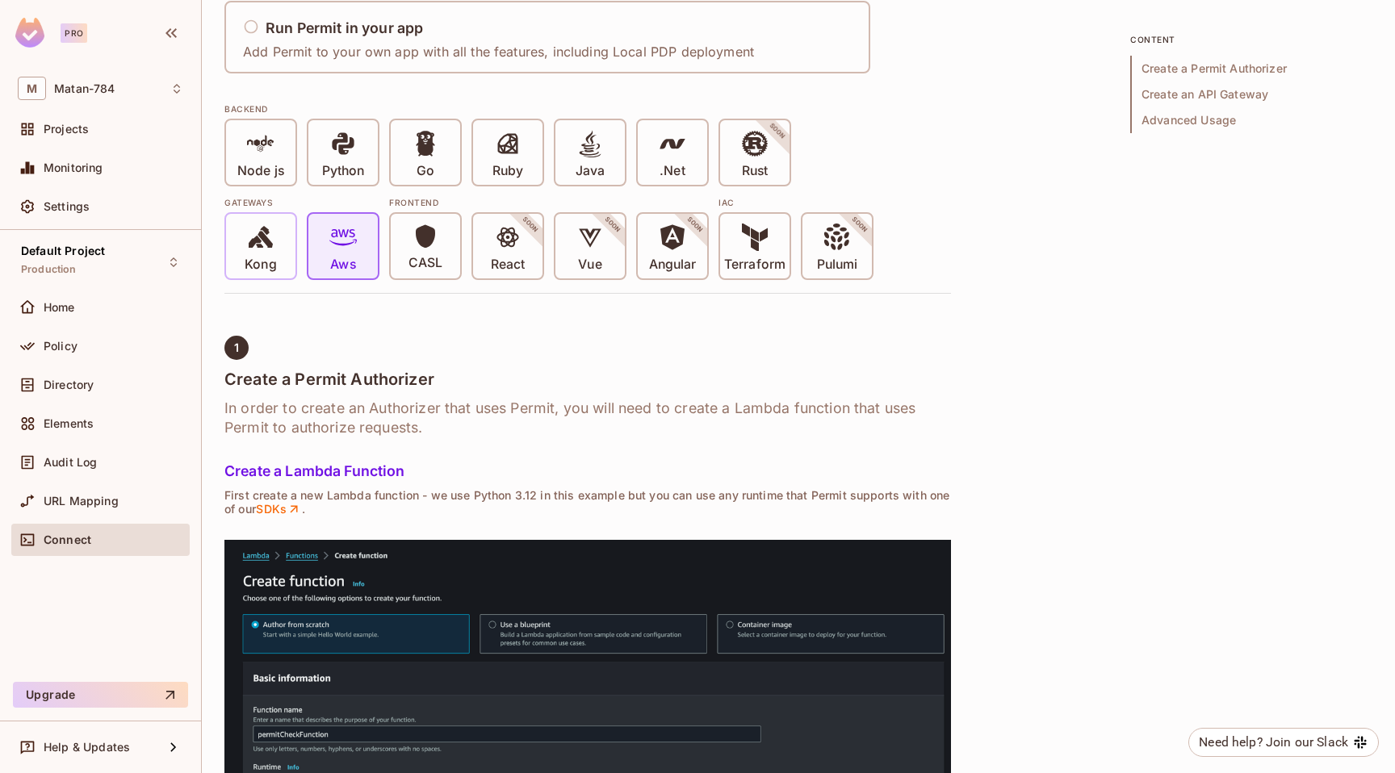
click at [254, 249] on icon at bounding box center [260, 237] width 27 height 27
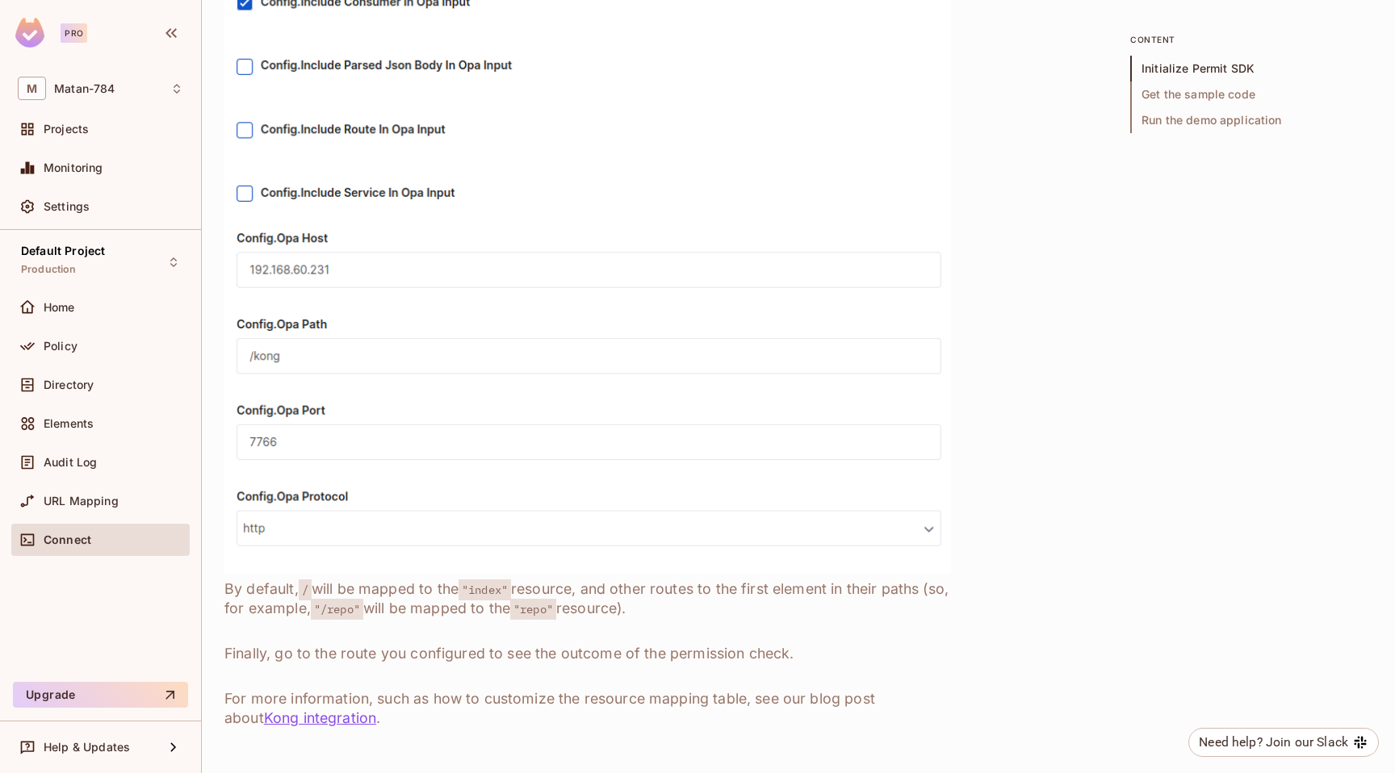
scroll to position [1643, 0]
click at [304, 717] on link "Kong integration" at bounding box center [320, 718] width 112 height 17
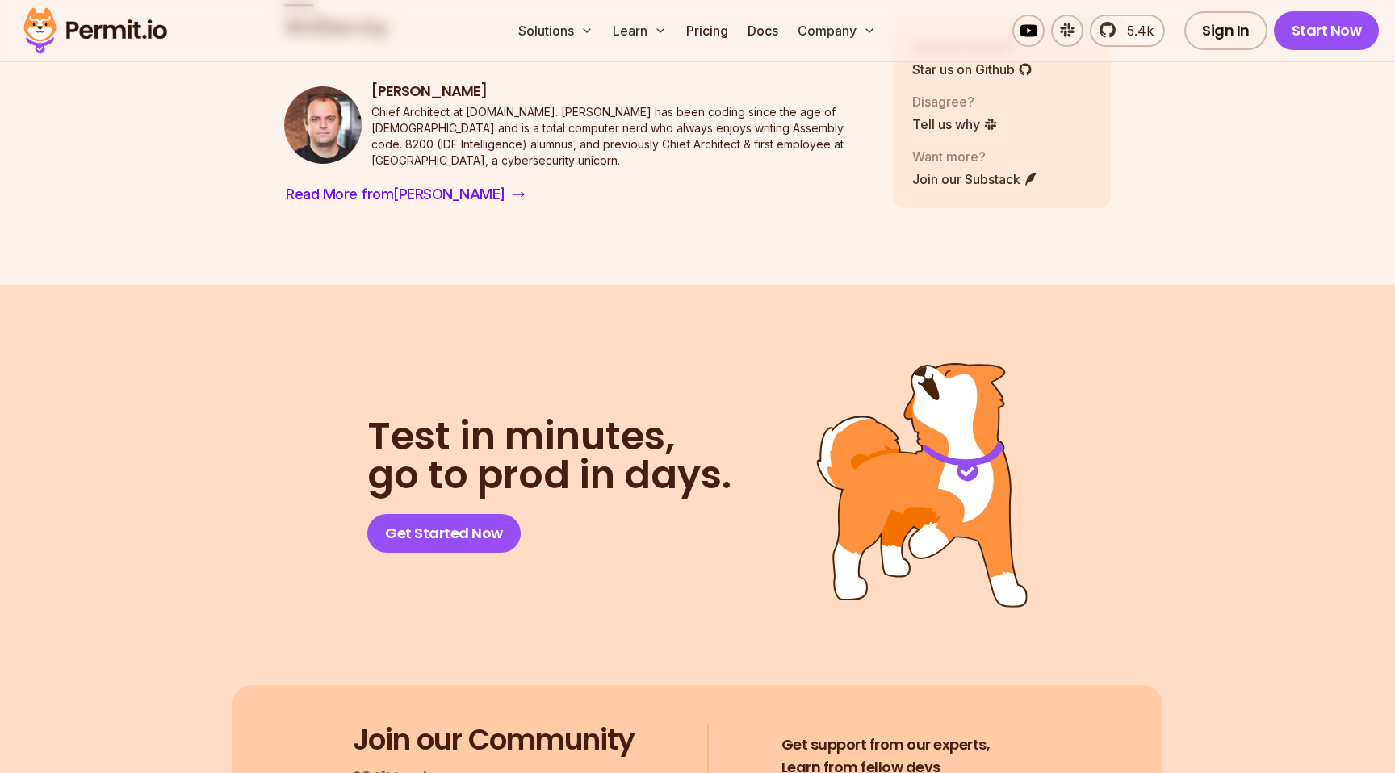
scroll to position [5550, 0]
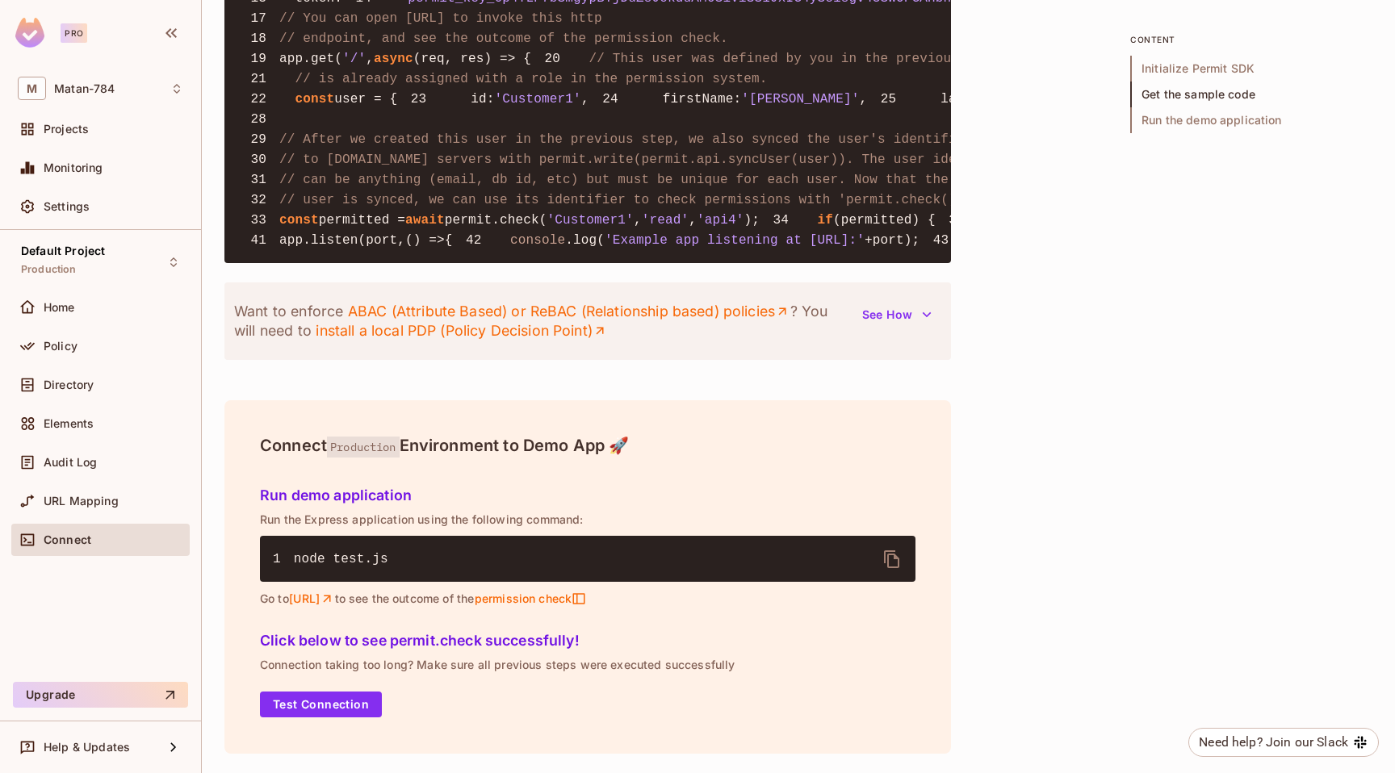
scroll to position [1884, 0]
click at [97, 289] on div "Default Project Production Home Policy Directory Elements Audit Log URL Mapping…" at bounding box center [100, 453] width 201 height 446
click at [103, 298] on div "Home" at bounding box center [101, 307] width 166 height 19
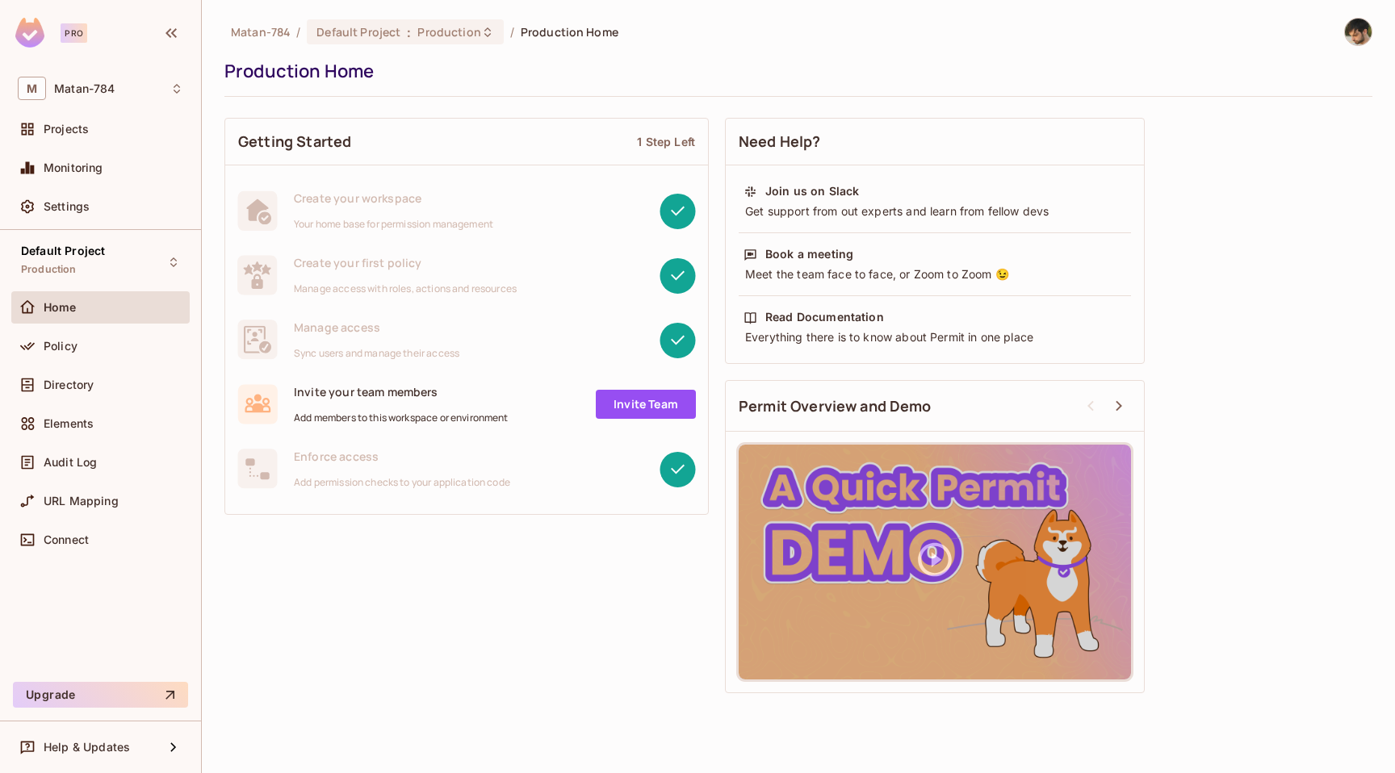
click at [127, 184] on div "Monitoring" at bounding box center [100, 171] width 178 height 39
click at [127, 195] on div "Settings" at bounding box center [100, 207] width 178 height 32
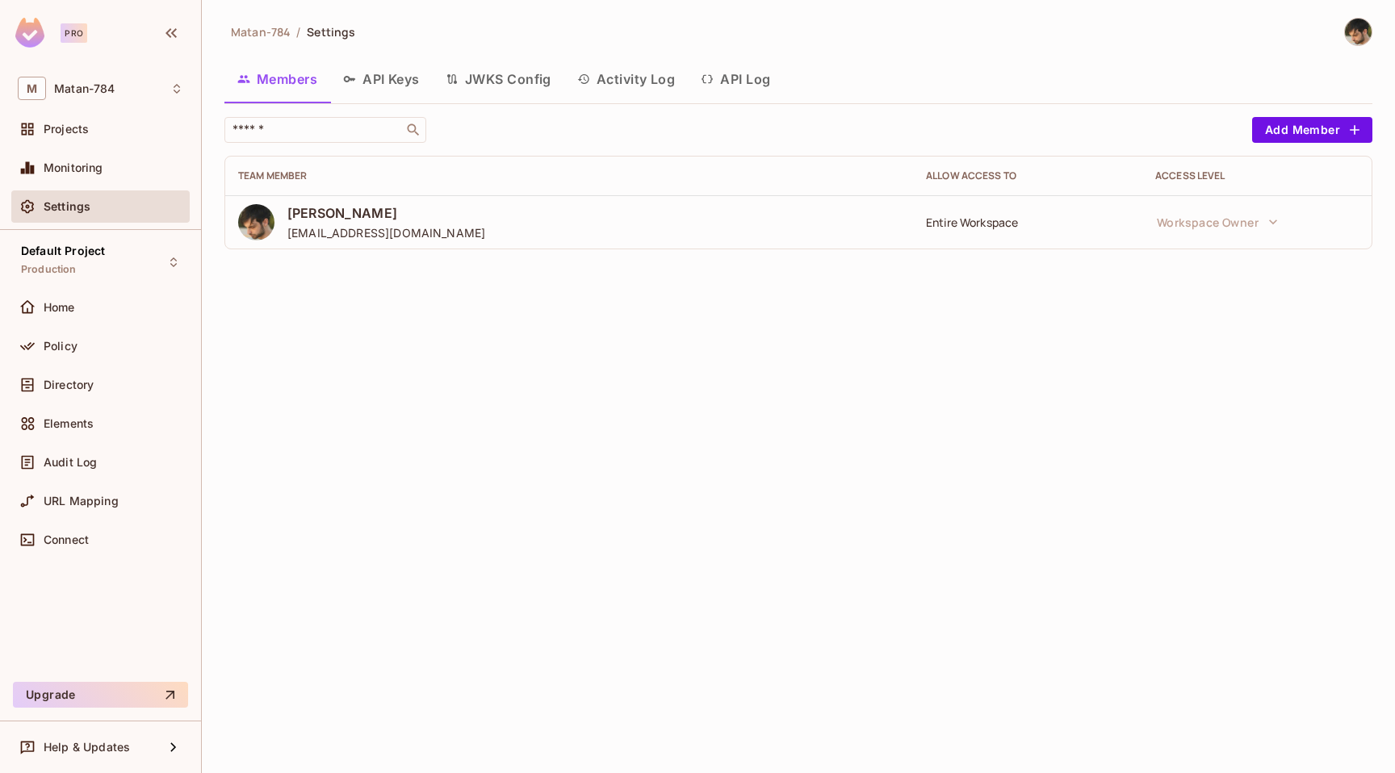
click at [492, 68] on button "JWKS Config" at bounding box center [499, 79] width 132 height 40
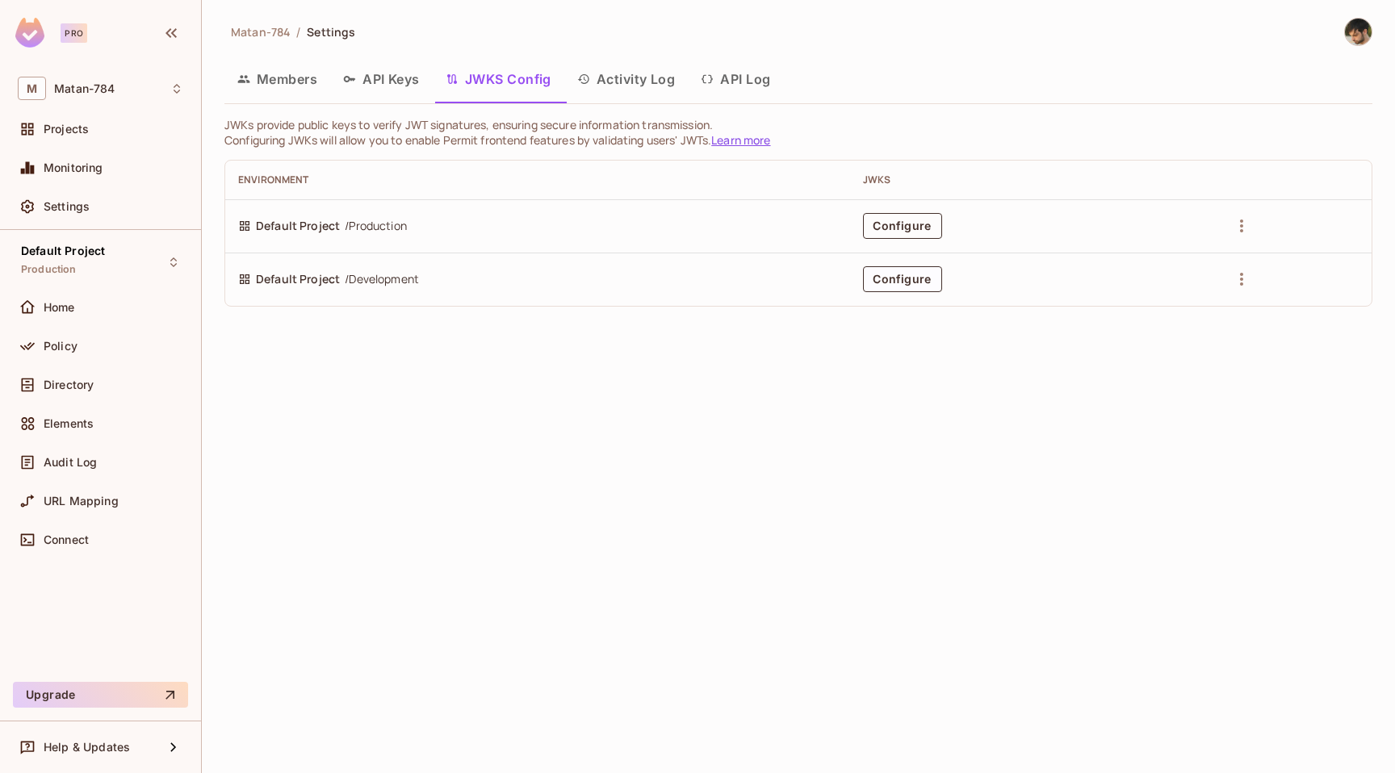
click at [903, 221] on button "Configure" at bounding box center [902, 226] width 79 height 26
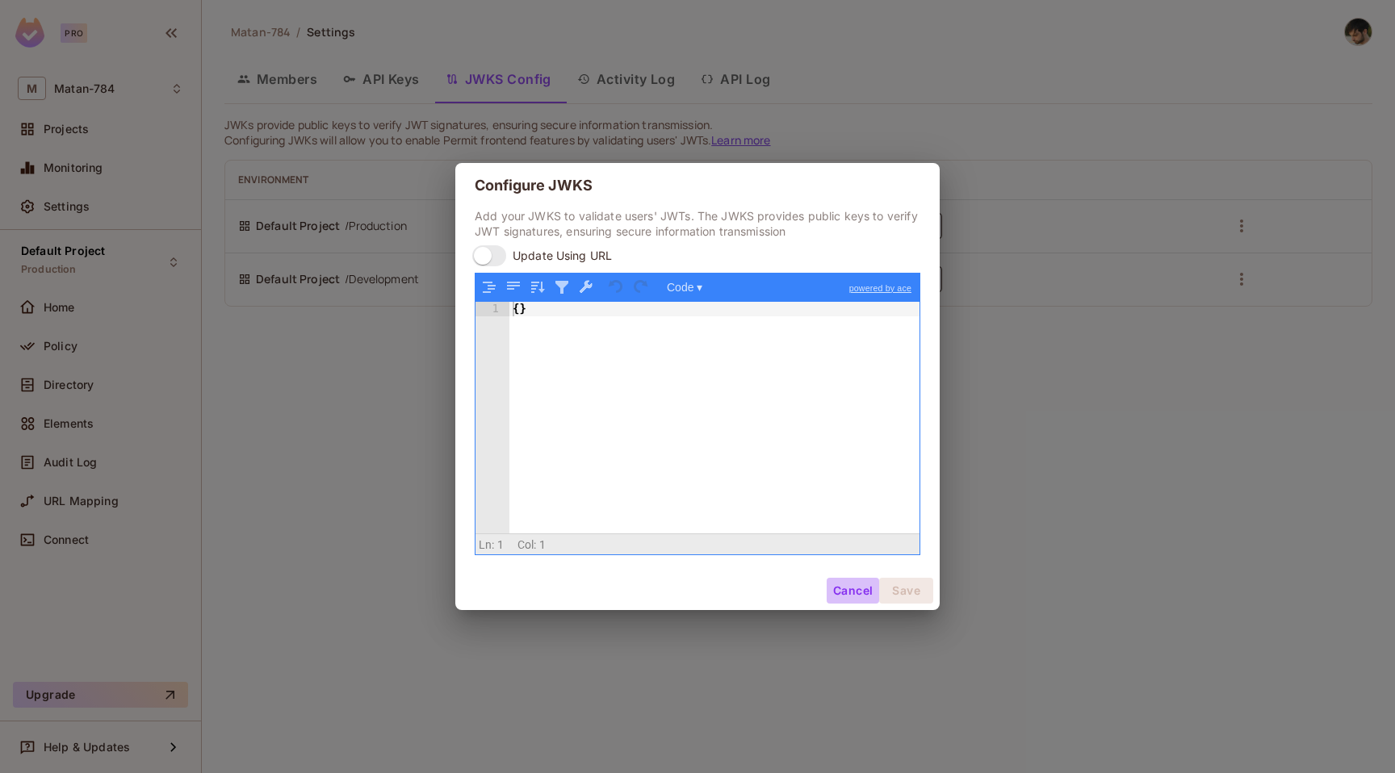
click at [849, 581] on button "Cancel" at bounding box center [853, 591] width 52 height 26
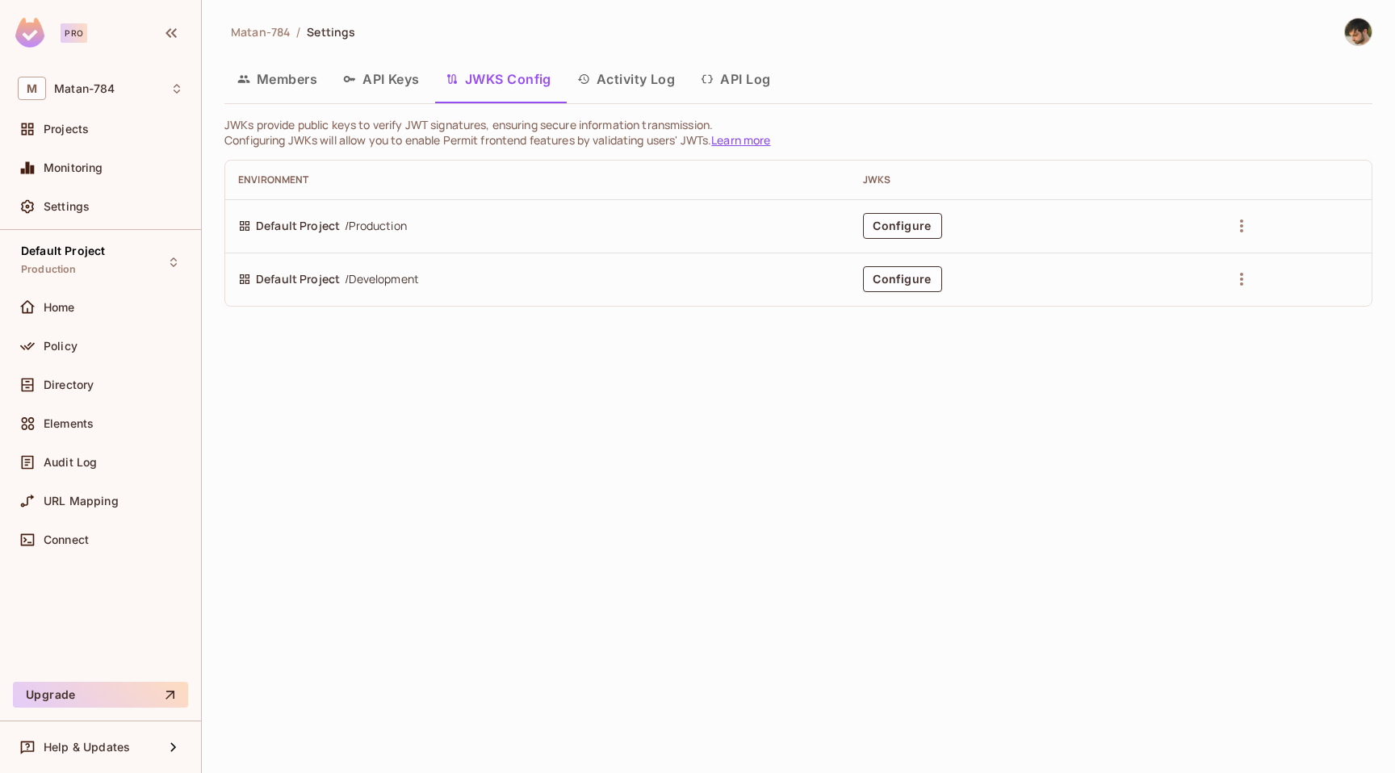
click at [381, 74] on button "API Keys" at bounding box center [381, 79] width 103 height 40
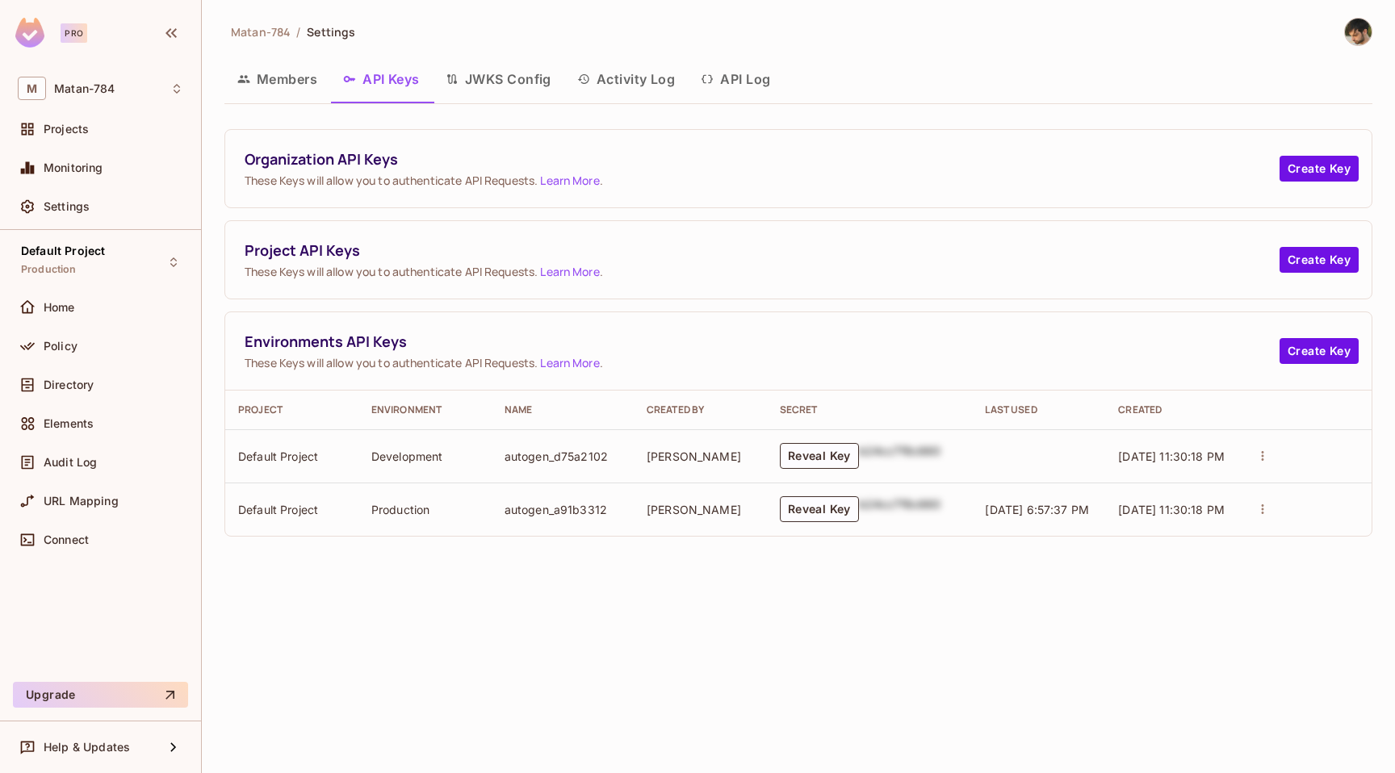
click at [307, 70] on button "Members" at bounding box center [277, 79] width 106 height 40
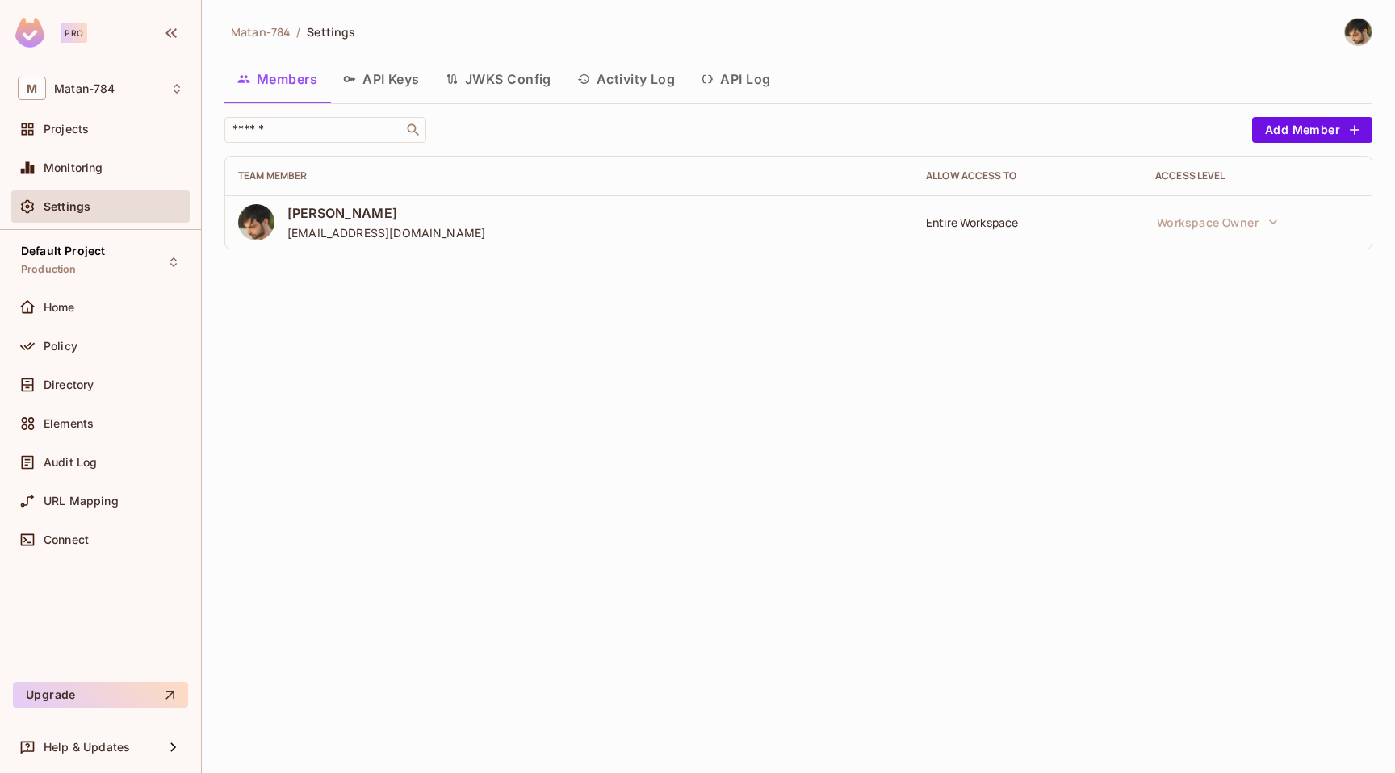
click at [625, 85] on button "Activity Log" at bounding box center [626, 79] width 124 height 40
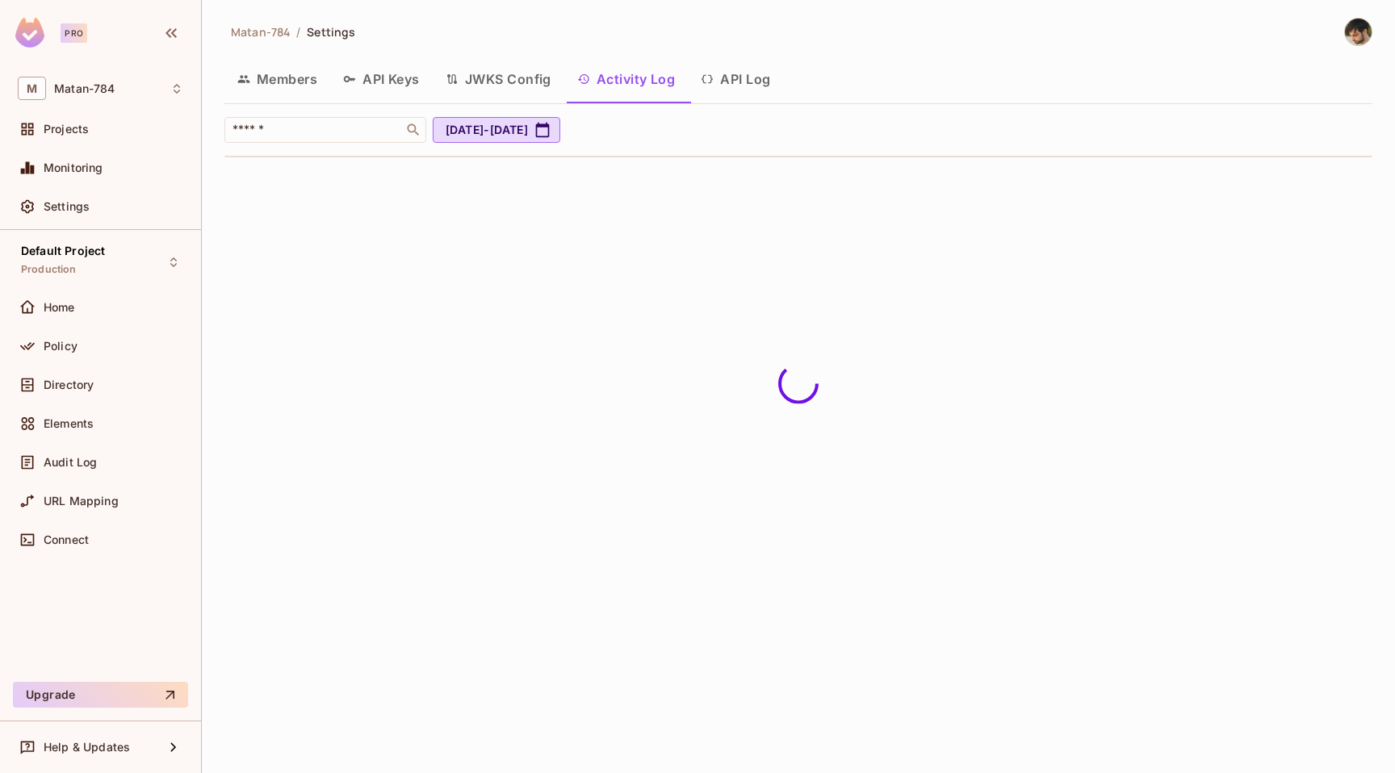
click at [261, 87] on button "Members" at bounding box center [277, 79] width 106 height 40
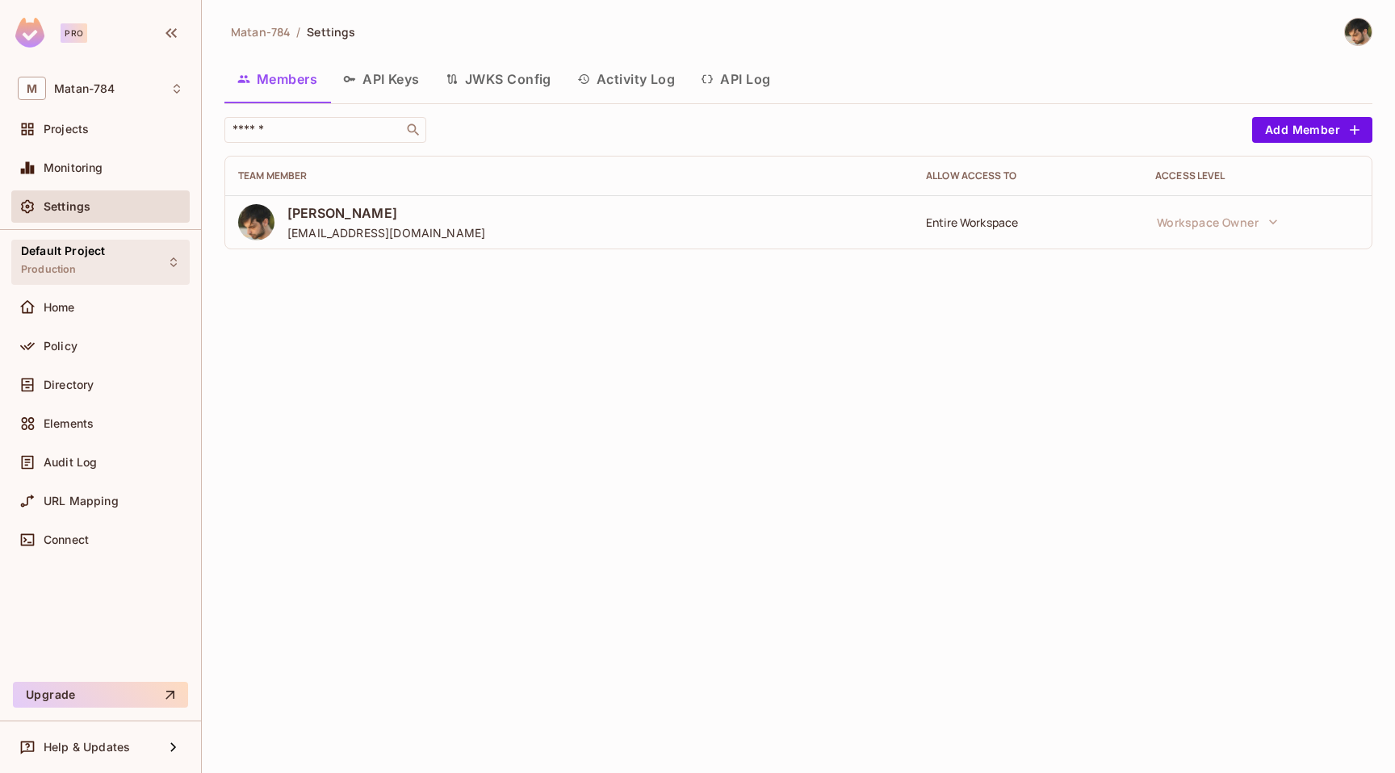
click at [53, 249] on span "Default Project" at bounding box center [63, 251] width 84 height 13
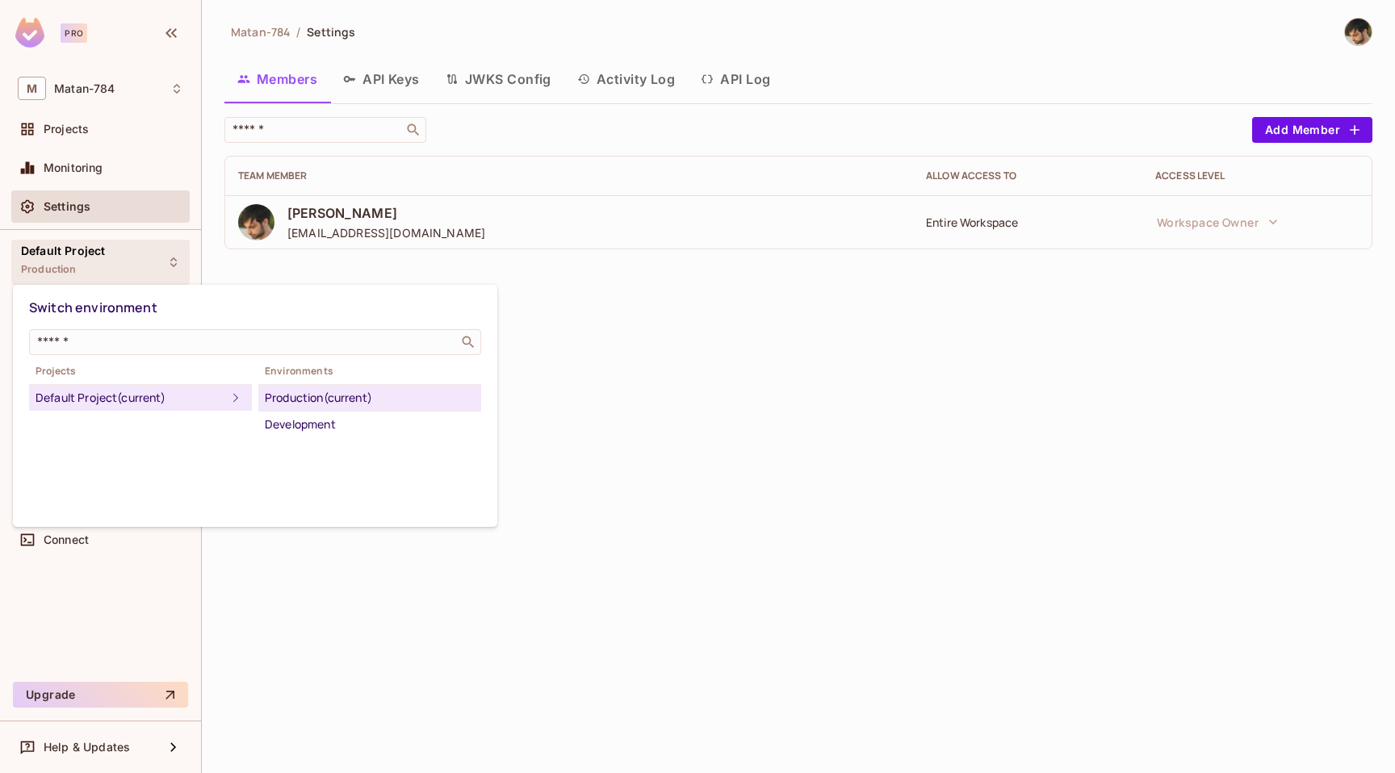
click at [53, 249] on div at bounding box center [697, 386] width 1395 height 773
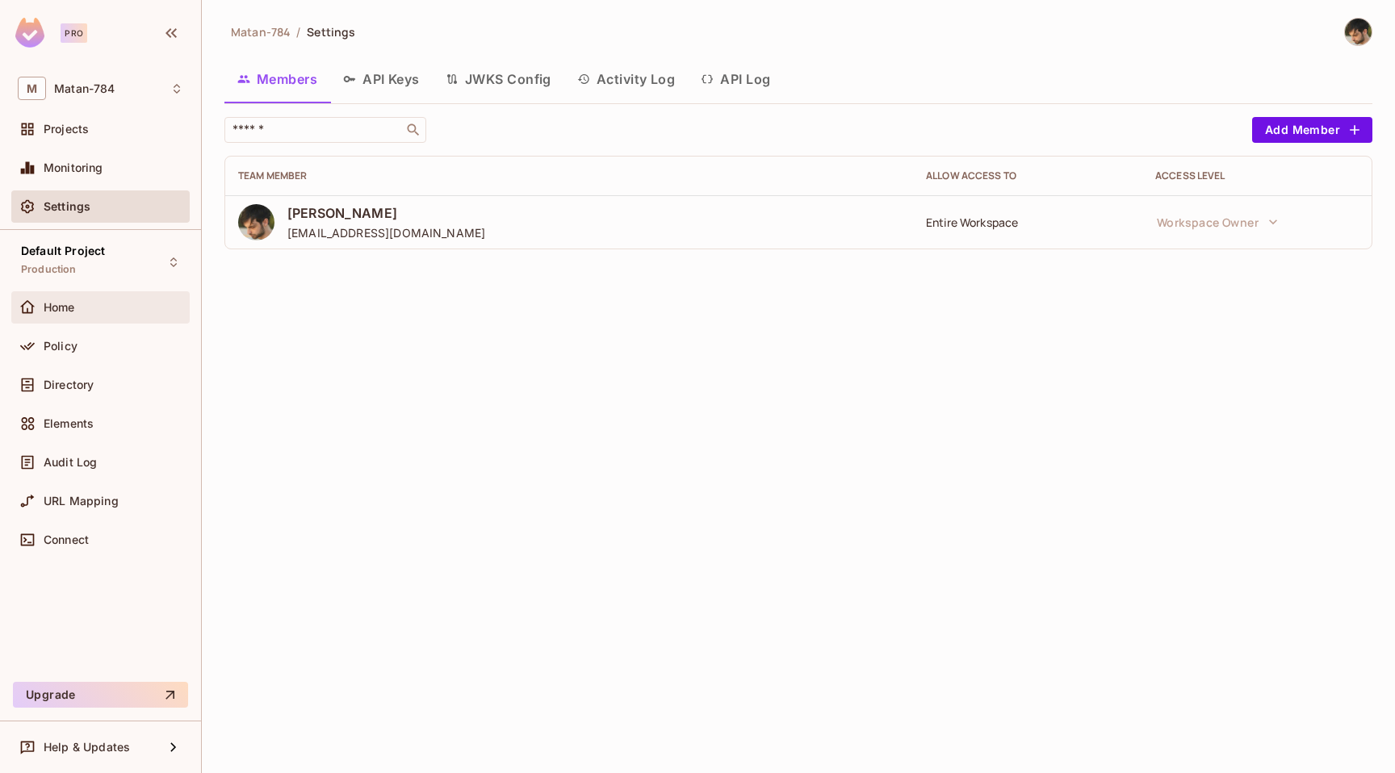
click at [70, 322] on div "Home" at bounding box center [100, 307] width 178 height 32
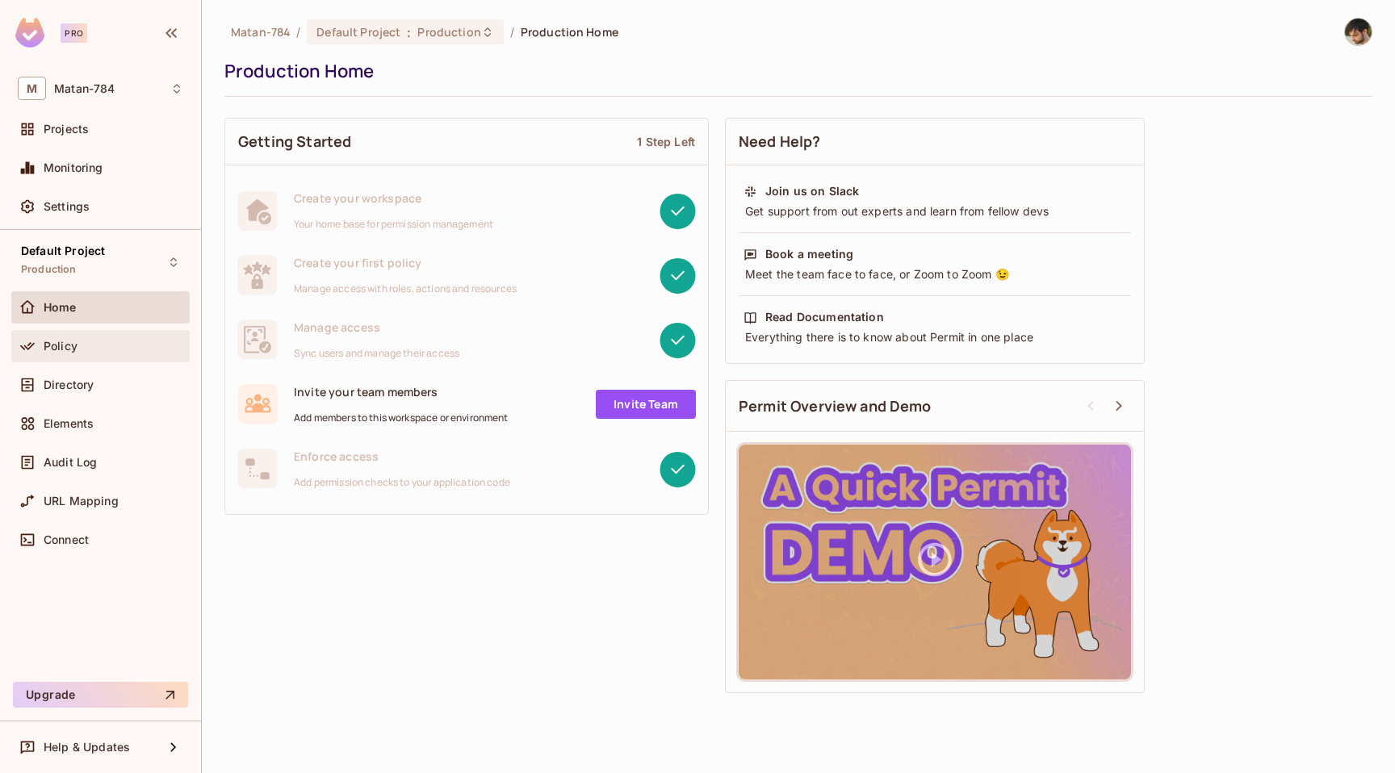
click at [75, 337] on div "Policy" at bounding box center [101, 346] width 166 height 19
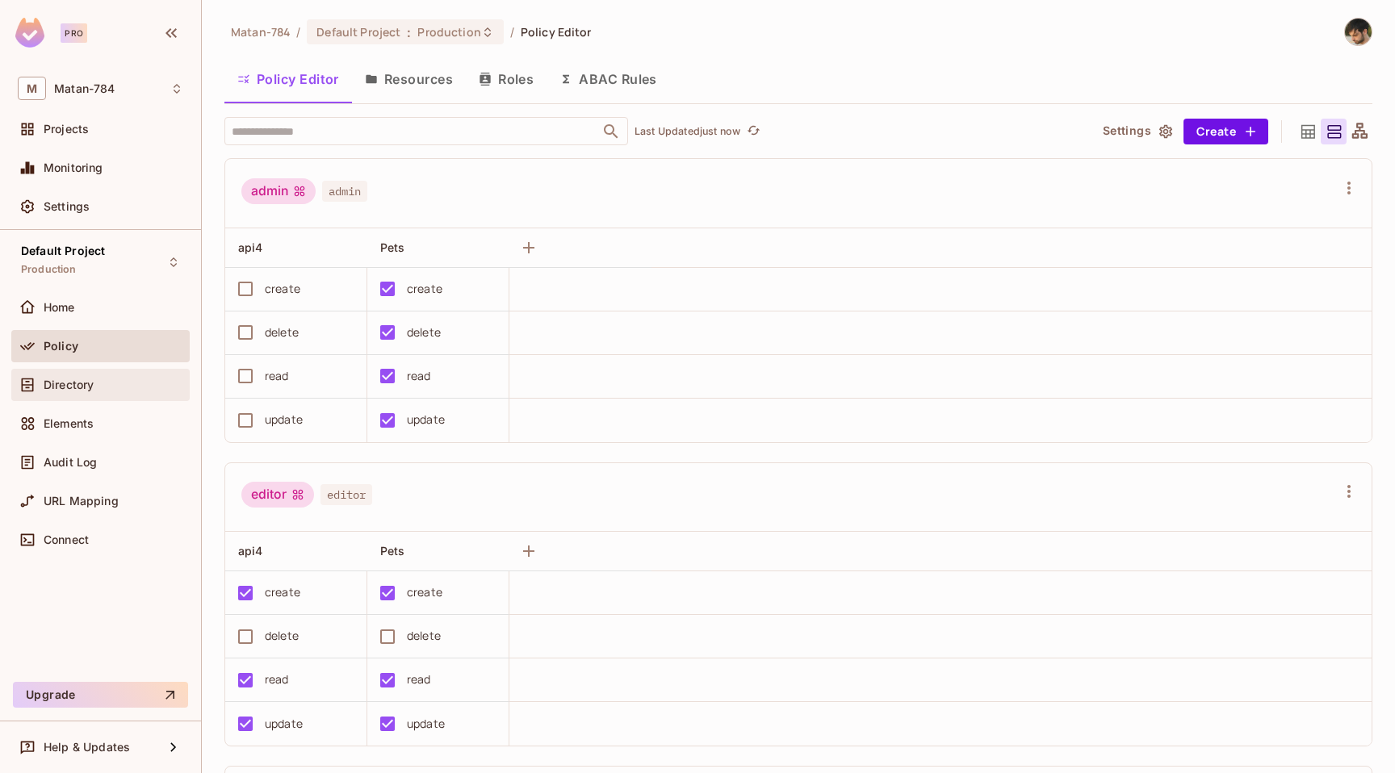
click at [88, 391] on span "Directory" at bounding box center [69, 385] width 50 height 13
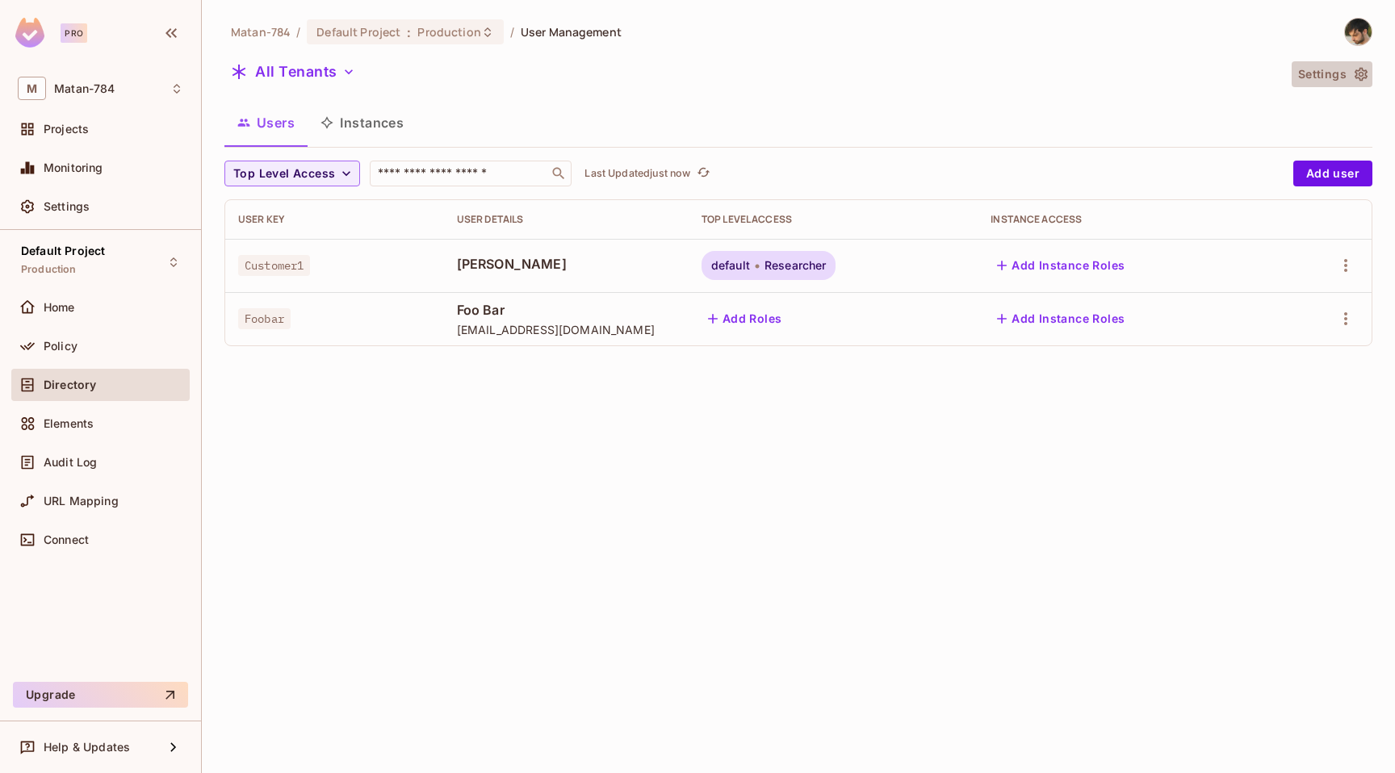
click at [1350, 81] on button "Settings" at bounding box center [1332, 74] width 81 height 26
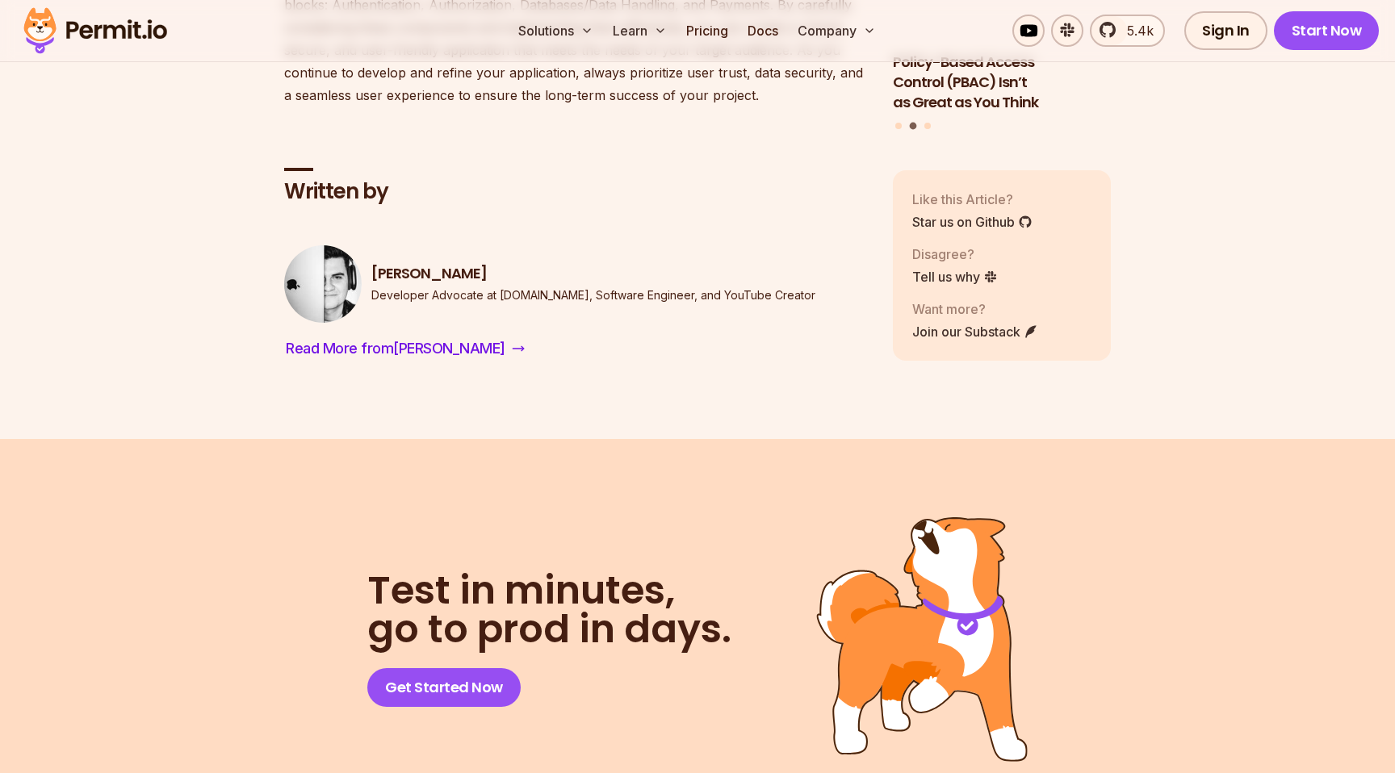
scroll to position [4363, 0]
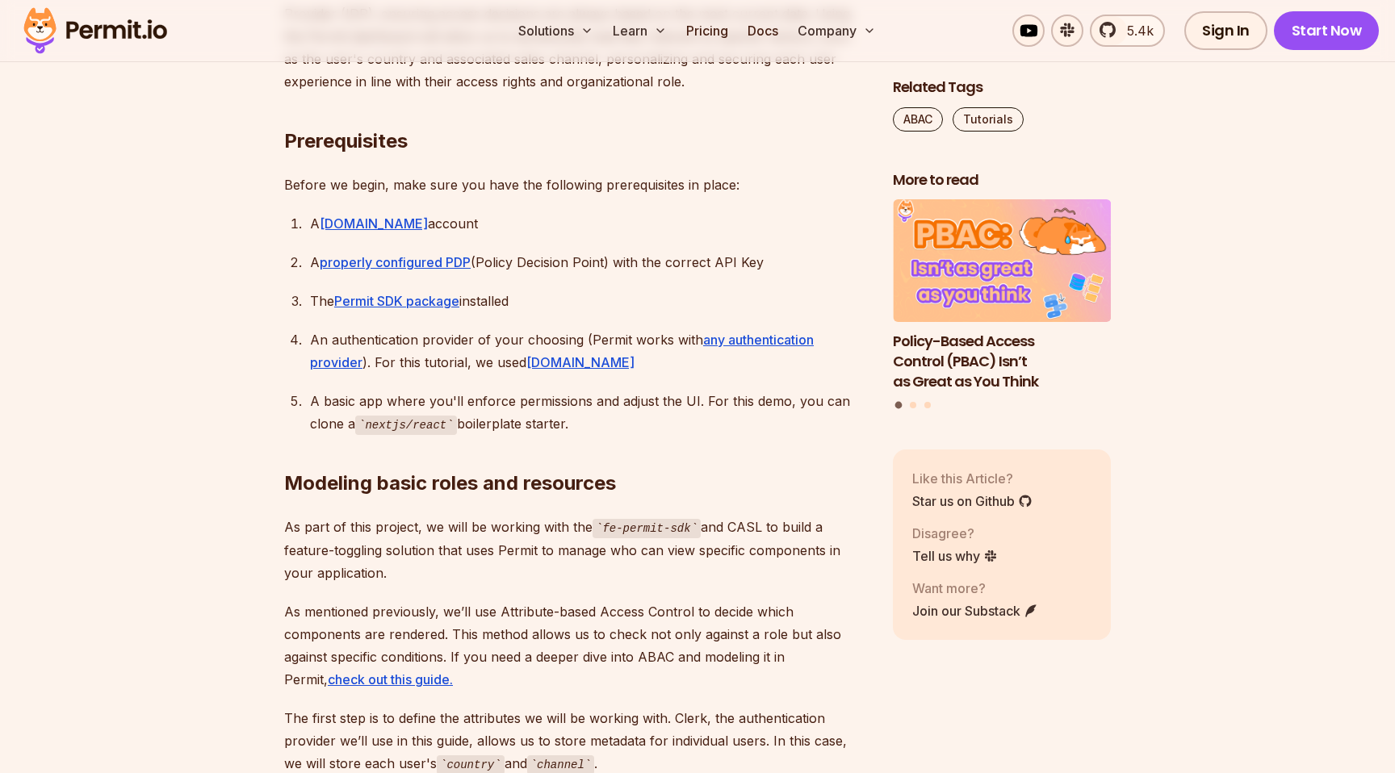
scroll to position [2256, 0]
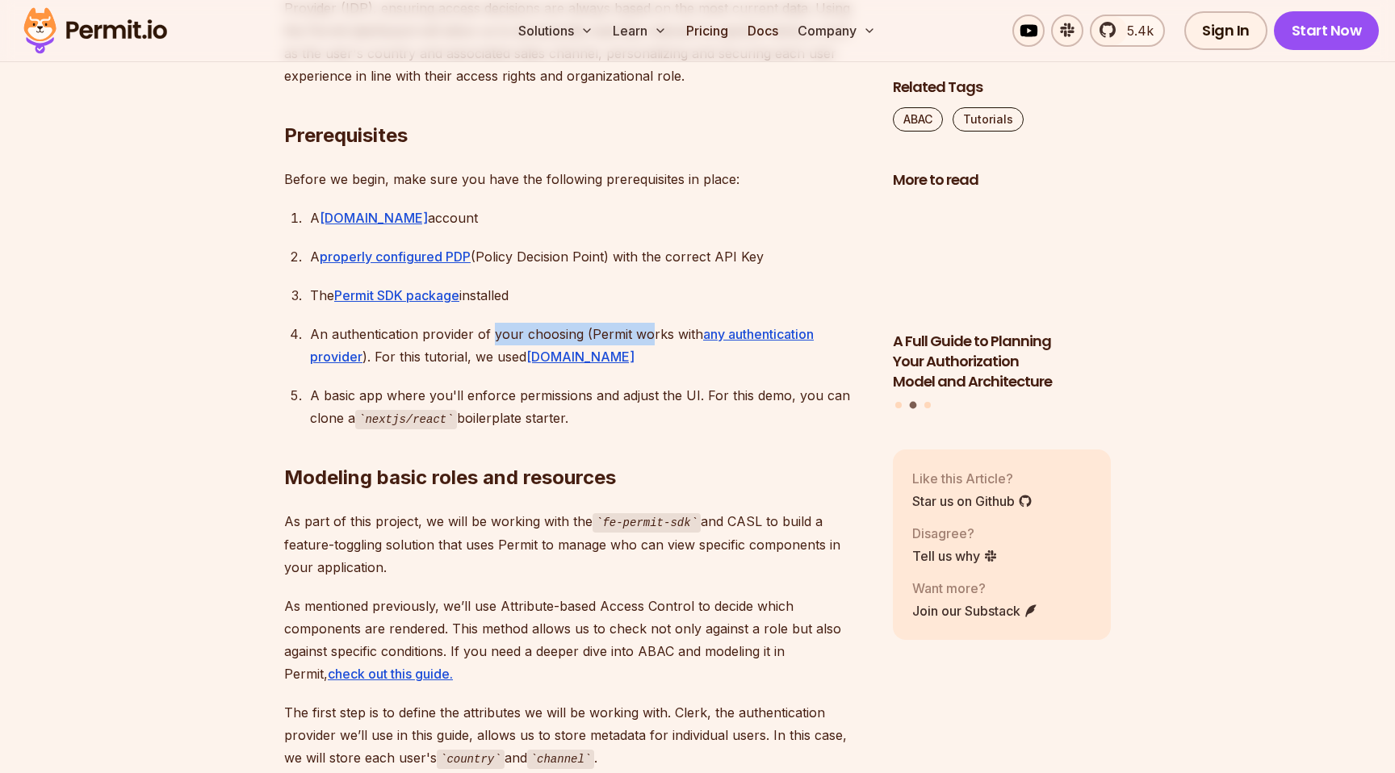
drag, startPoint x: 490, startPoint y: 367, endPoint x: 646, endPoint y: 367, distance: 155.8
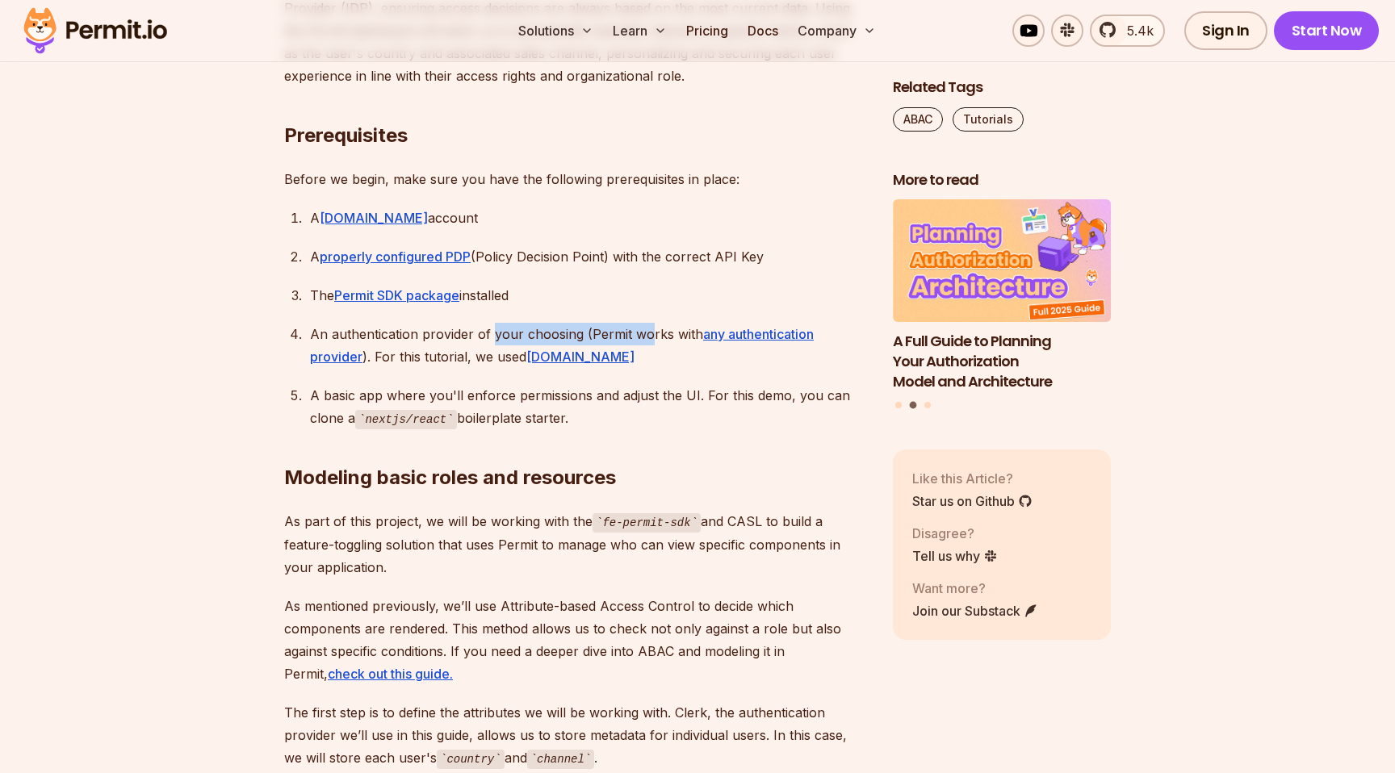
click at [646, 367] on div "An authentication provider of your choosing (Permit works with any authenticati…" at bounding box center [588, 345] width 557 height 45
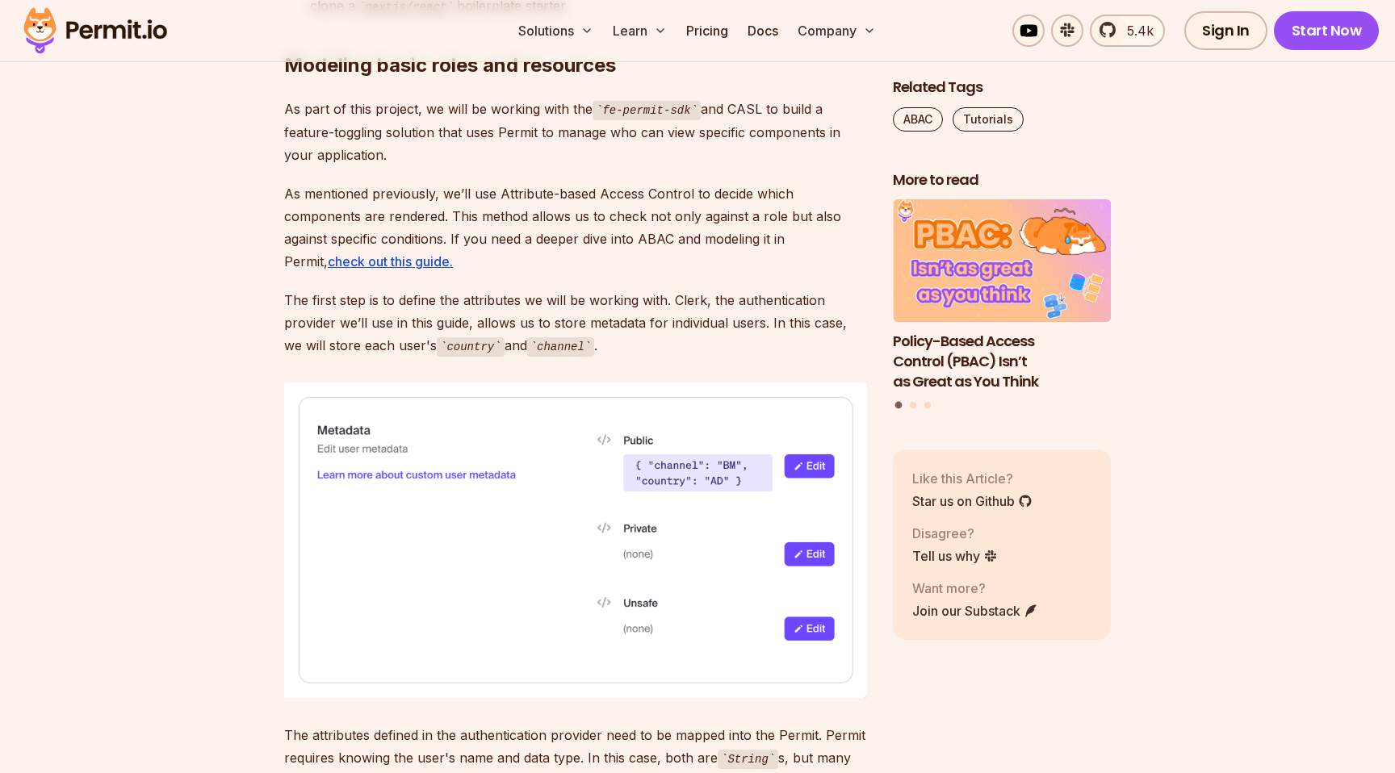
scroll to position [2671, 0]
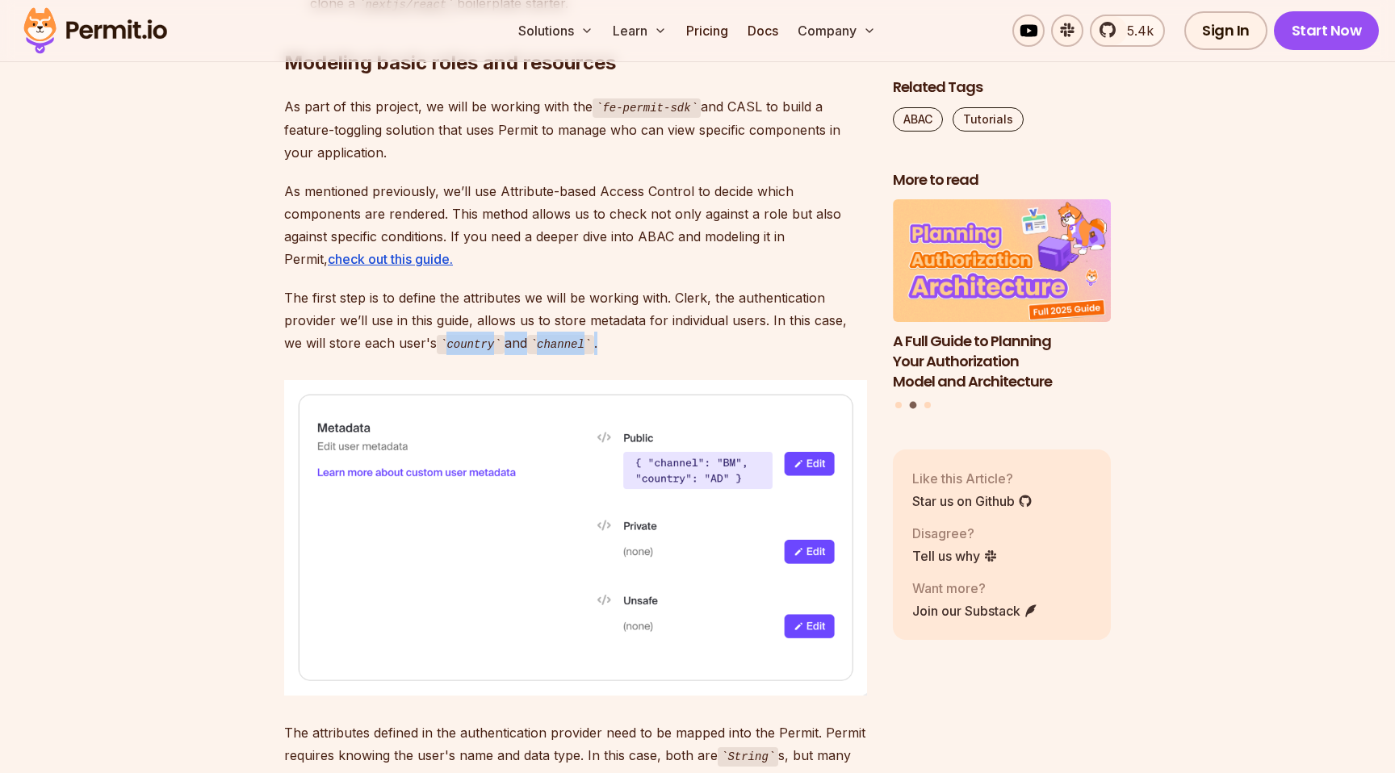
drag, startPoint x: 412, startPoint y: 386, endPoint x: 605, endPoint y: 388, distance: 193.0
click at [605, 355] on p "The first step is to define the attributes we will be working with. Clerk, the …" at bounding box center [575, 321] width 583 height 69
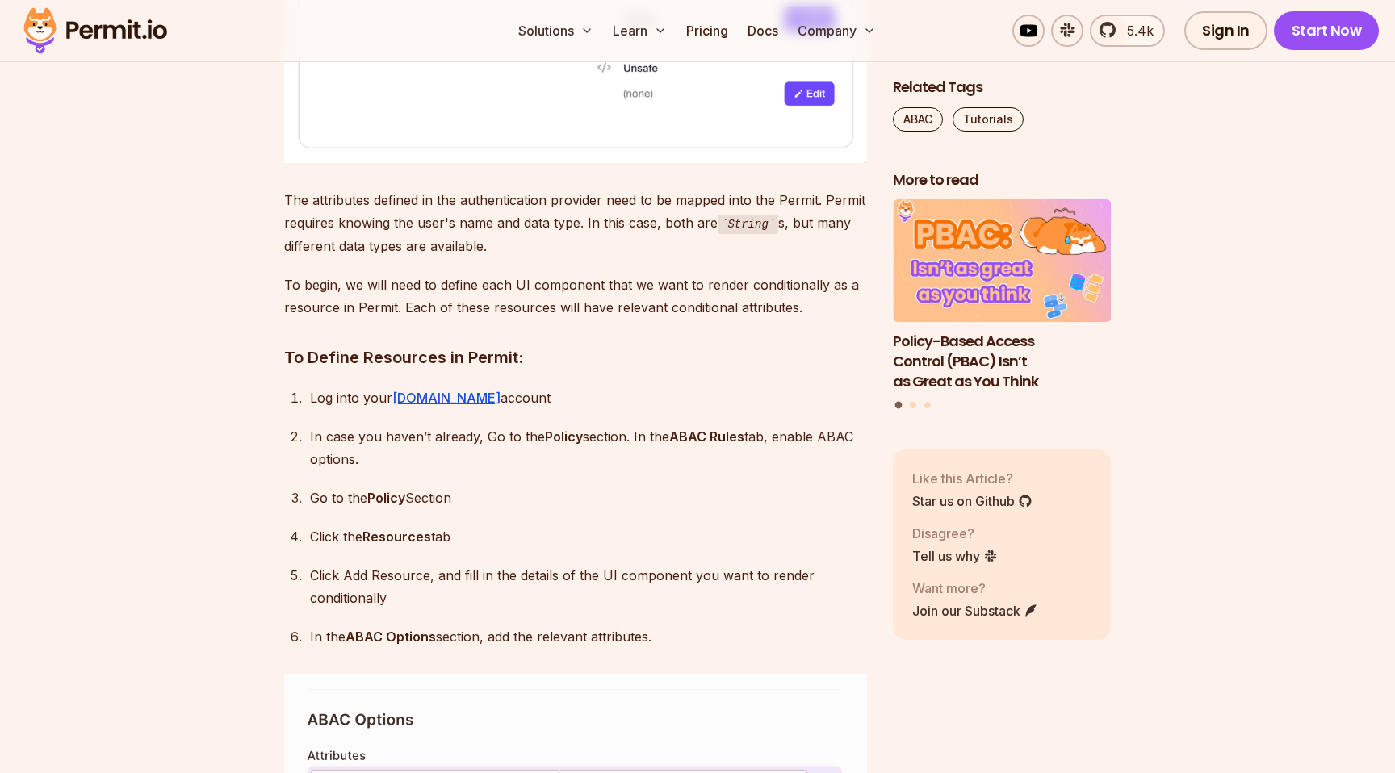
scroll to position [3209, 0]
